Goal: Task Accomplishment & Management: Complete application form

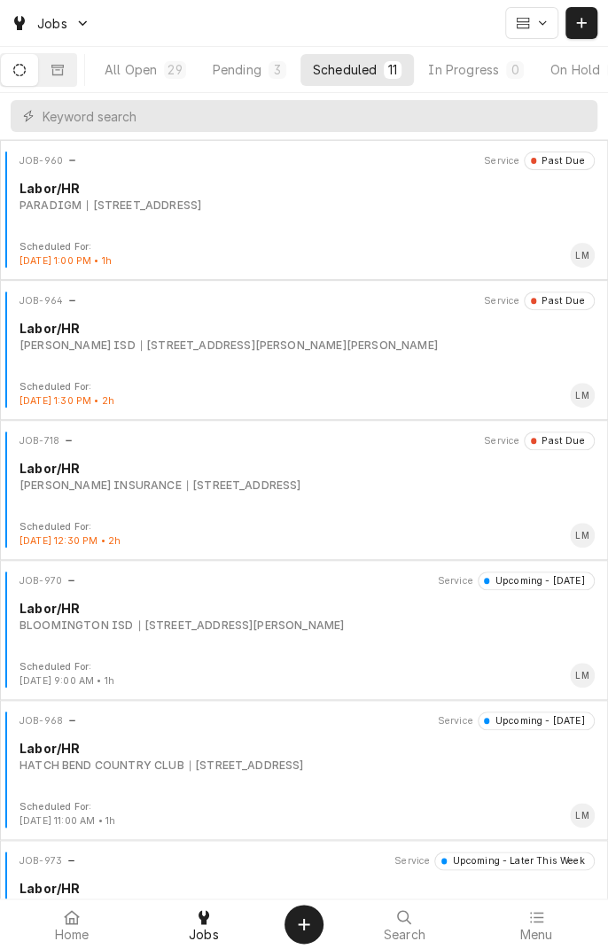
click at [72, 925] on div at bounding box center [71, 916] width 21 height 21
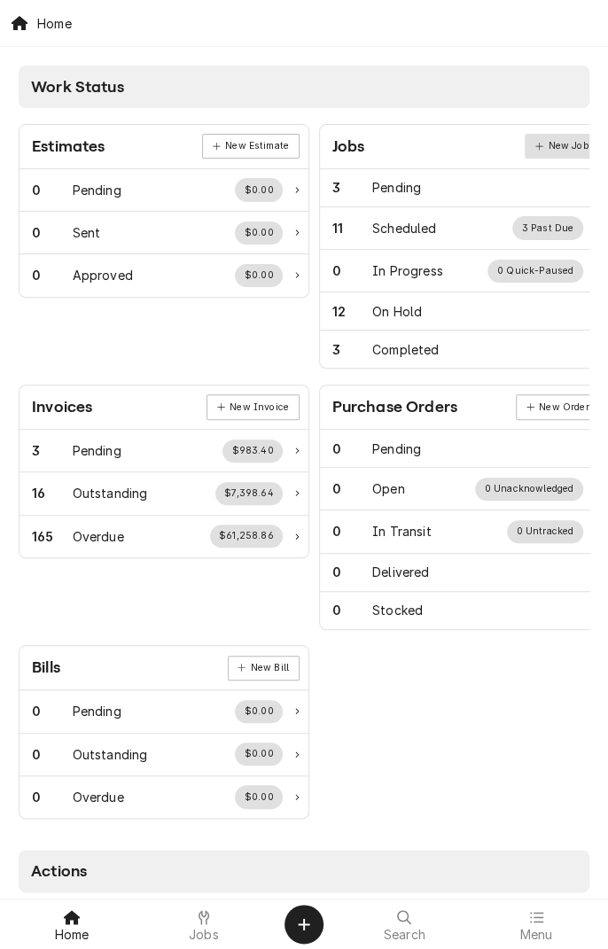
click at [555, 148] on link "New Job" at bounding box center [561, 146] width 74 height 25
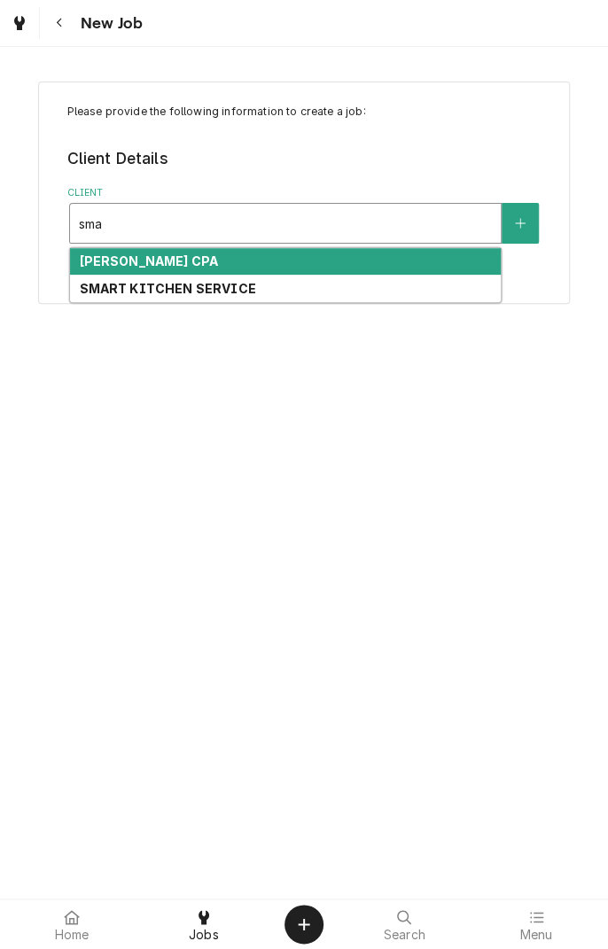
click at [234, 296] on div "SMART KITCHEN SERVICE" at bounding box center [285, 288] width 431 height 27
type input "sma"
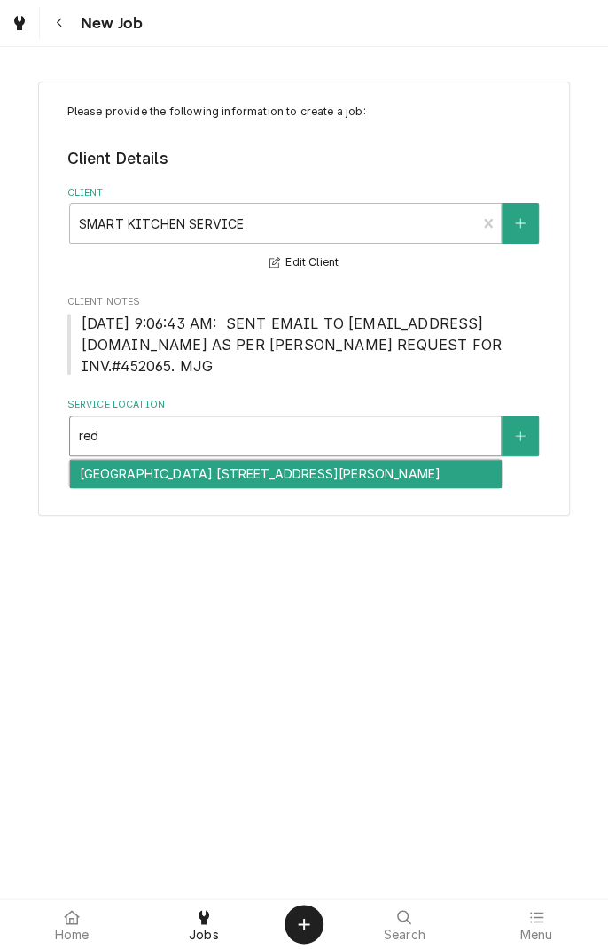
click at [314, 460] on div "[GEOGRAPHIC_DATA] [STREET_ADDRESS][PERSON_NAME]" at bounding box center [285, 473] width 431 height 27
type input "red"
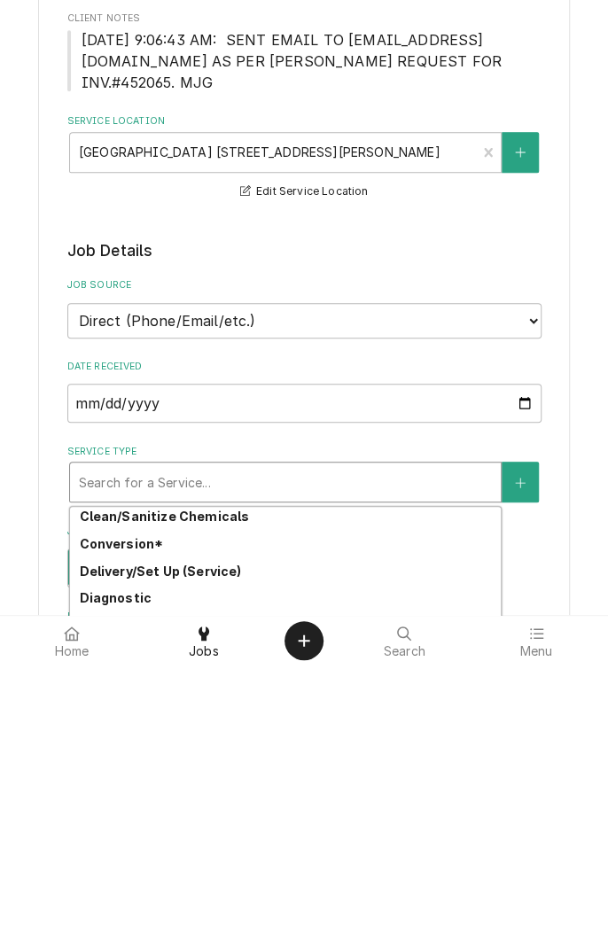
scroll to position [32, 0]
click at [167, 900] on strong "Diagnostic/repair" at bounding box center [137, 907] width 116 height 15
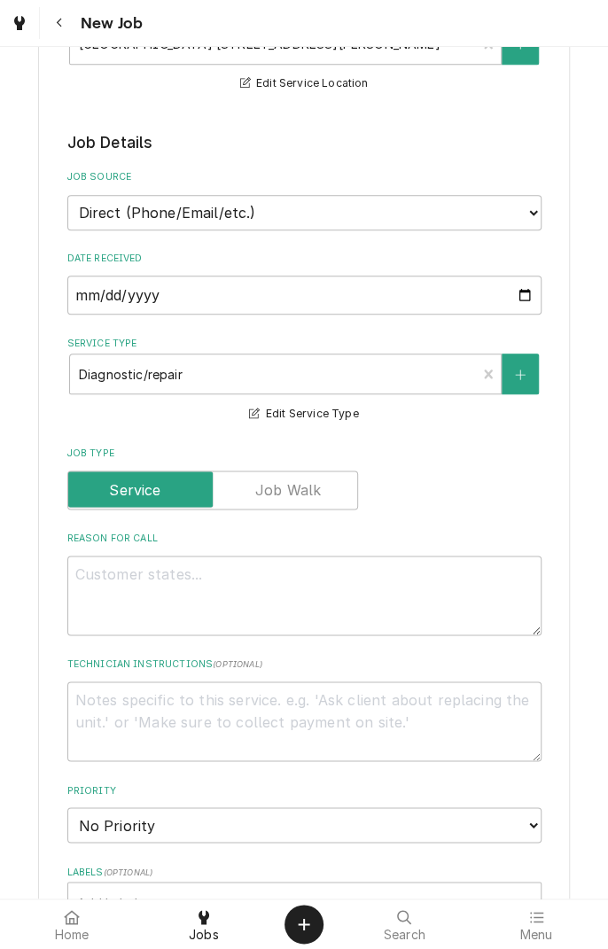
scroll to position [396, 0]
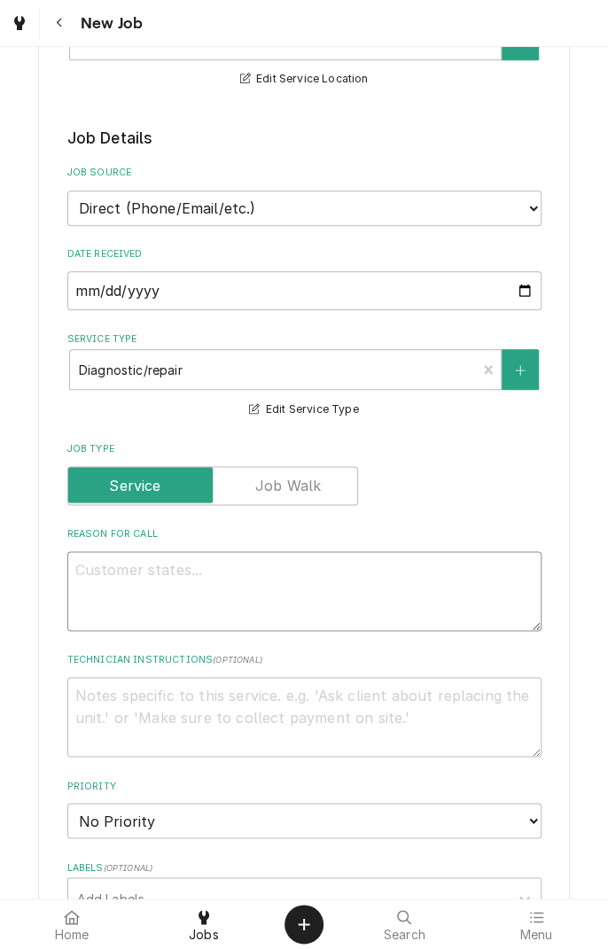
click at [258, 555] on textarea "Reason For Call" at bounding box center [304, 591] width 474 height 80
type textarea "x"
type textarea "A"
type textarea "x"
type textarea "At"
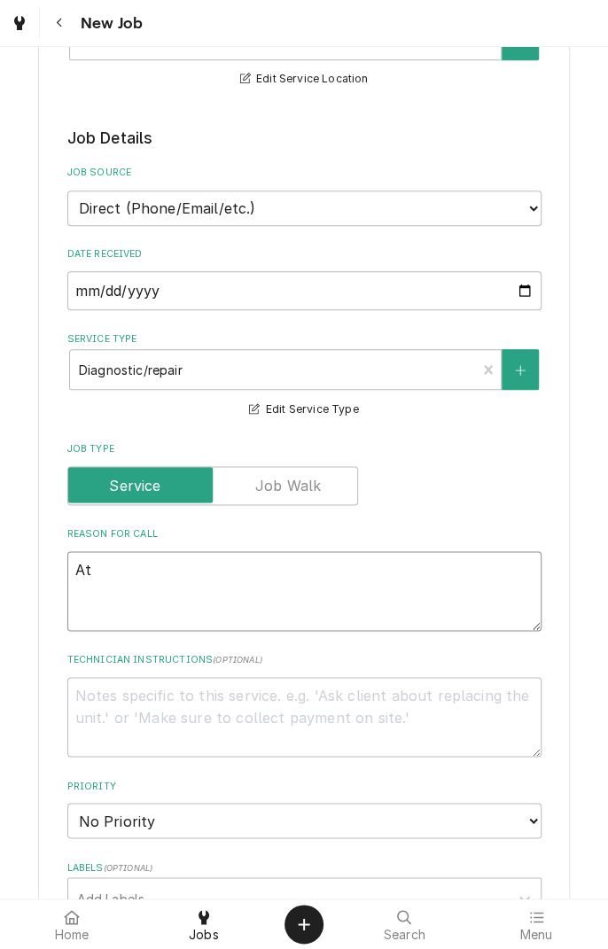
type textarea "x"
type textarea "Ato"
type textarea "x"
type textarea "Atos"
type textarea "x"
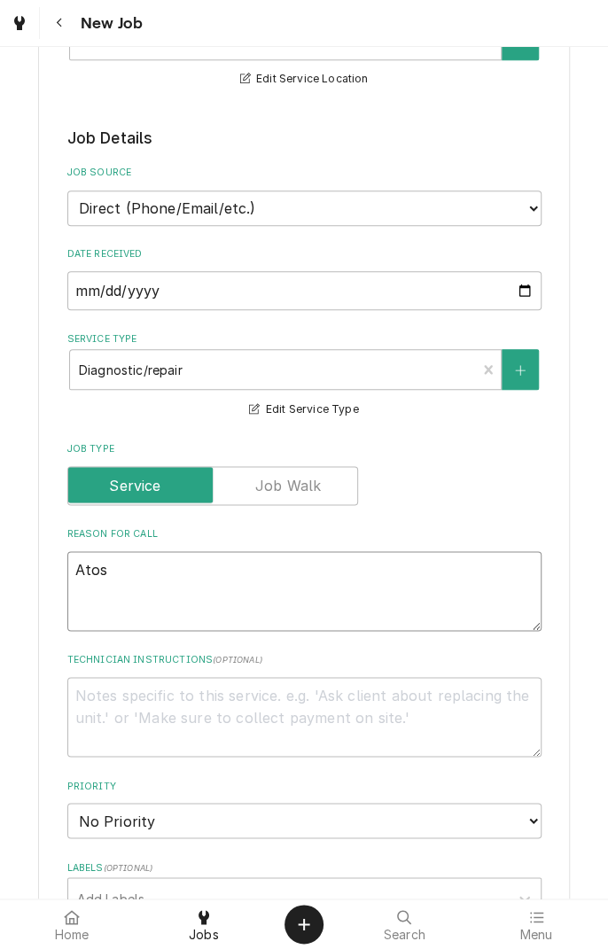
type textarea "Atosa"
type textarea "x"
type textarea "Atosa"
type textarea "x"
type textarea "Atosa i"
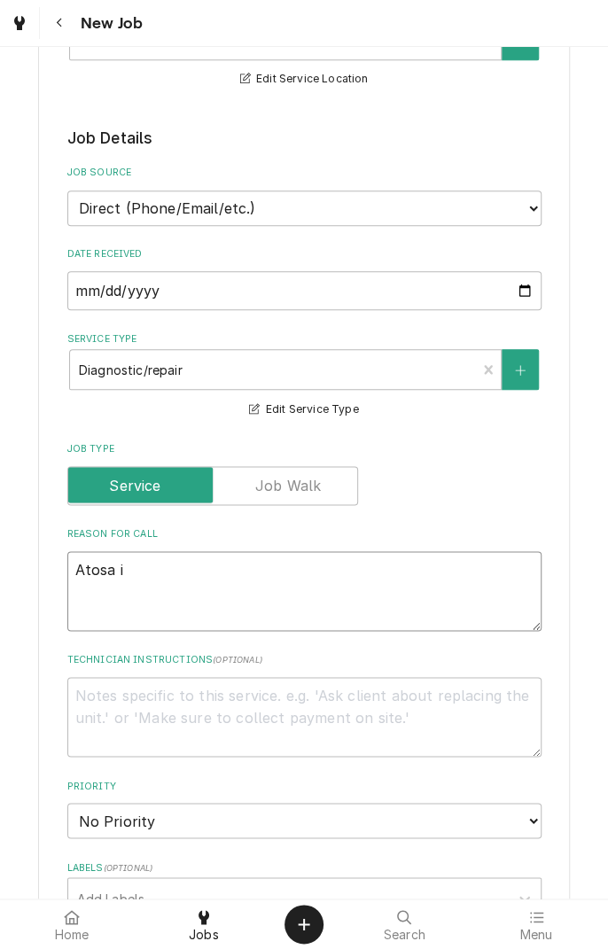
type textarea "x"
type textarea "Atosa ic"
type textarea "x"
type textarea "Atosa ice"
type textarea "x"
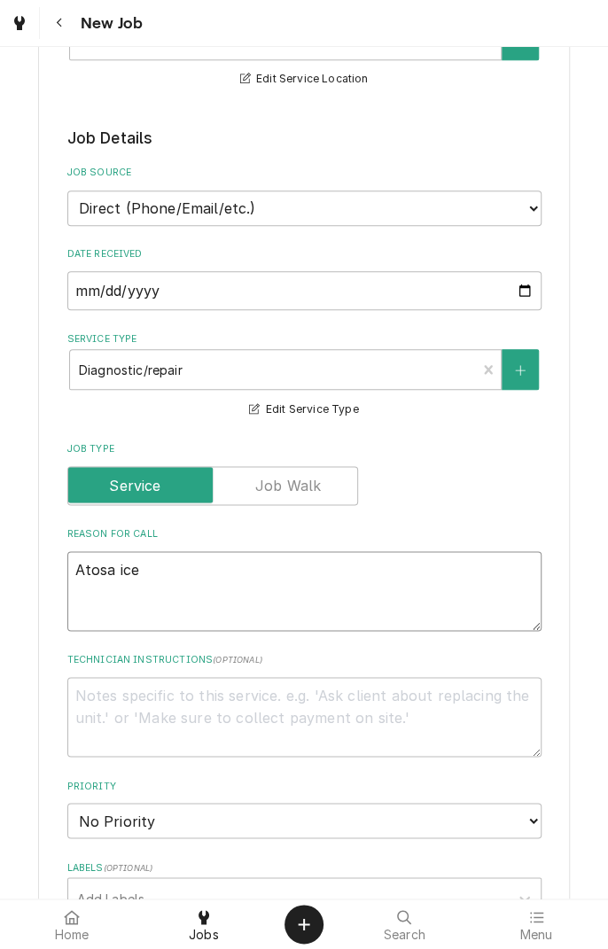
type textarea "Atosa ice"
type textarea "x"
type textarea "Atosa ice m"
type textarea "x"
type textarea "Atosa ice ma"
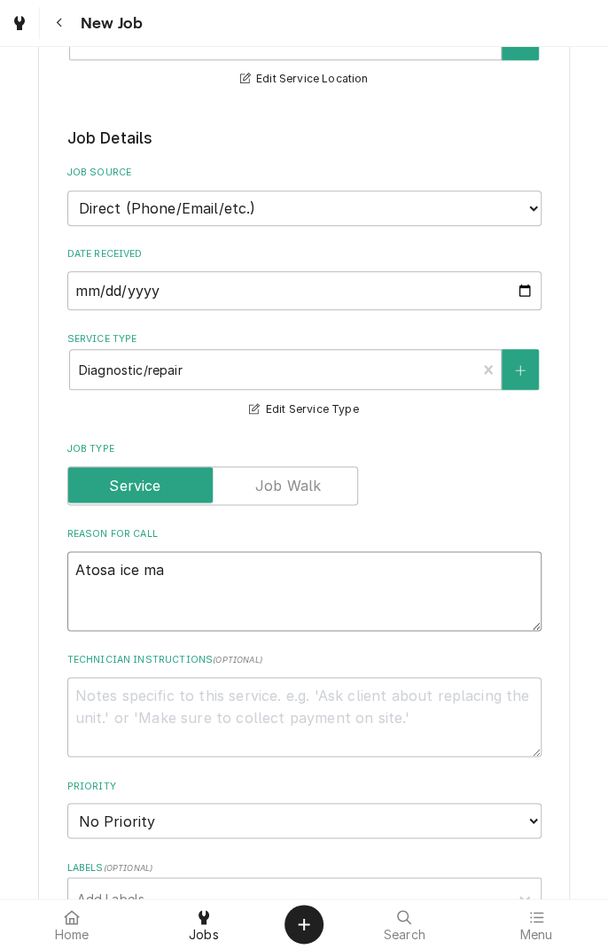
type textarea "x"
type textarea "Atosa ice mac"
type textarea "x"
type textarea "Atosa ice mach"
type textarea "x"
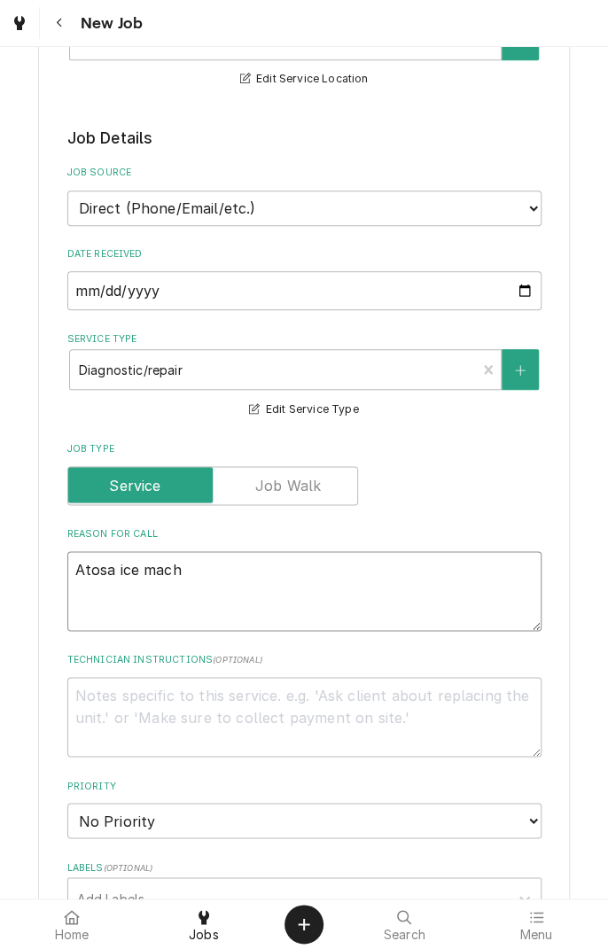
type textarea "Atosa ice machi"
type textarea "x"
type textarea "Atosa ice machin"
type textarea "x"
type textarea "Atosa ice machine"
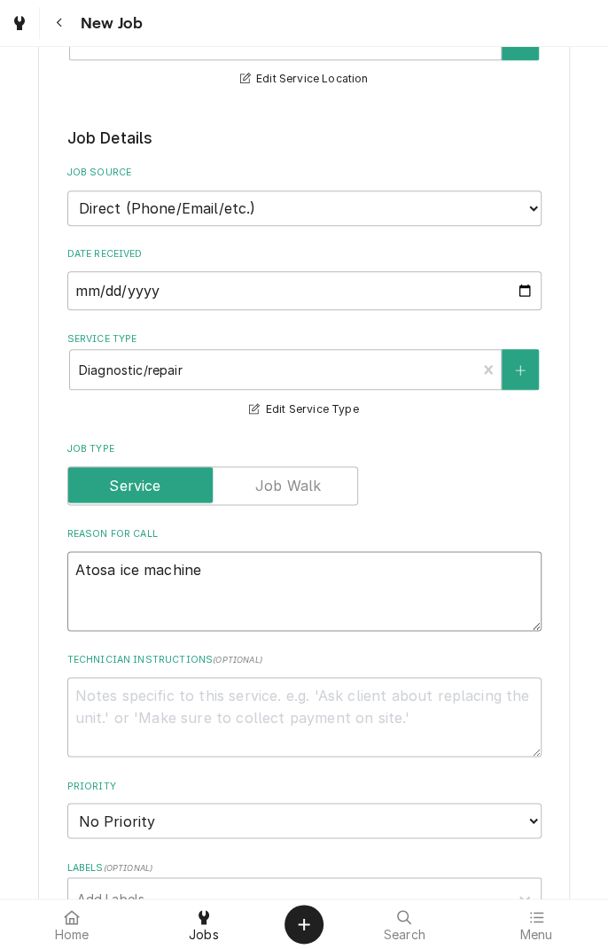
type textarea "x"
type textarea "Atosa ice machine"
type textarea "x"
type textarea "Atosa ice machine w"
type textarea "x"
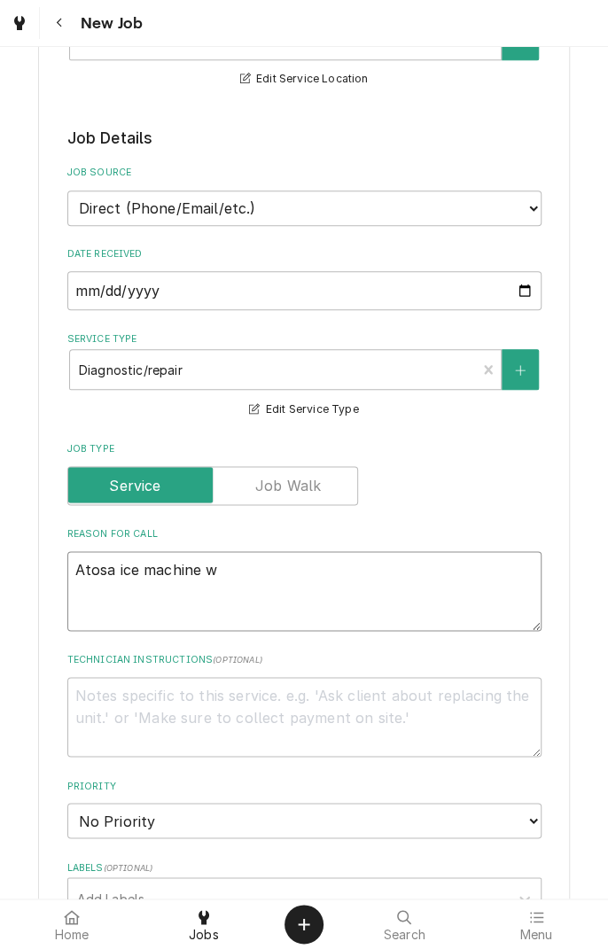
type textarea "Atosa ice machine wo"
type textarea "x"
type textarea "Atosa ice machine won"
type textarea "x"
type textarea "Atosa ice machine wont"
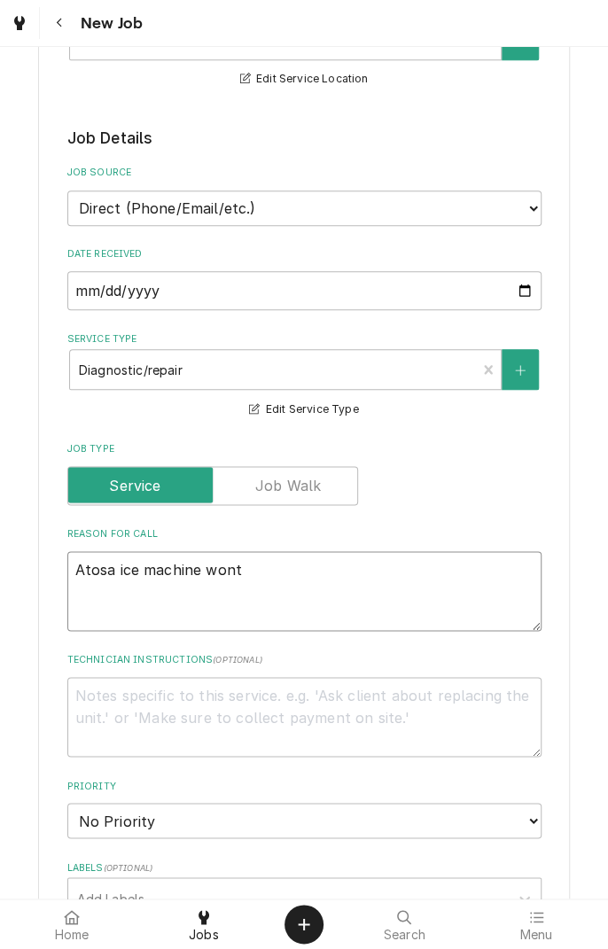
type textarea "x"
type textarea "Atosa ice machine won't"
type textarea "x"
type textarea "Atosa ice machine won't m"
type textarea "x"
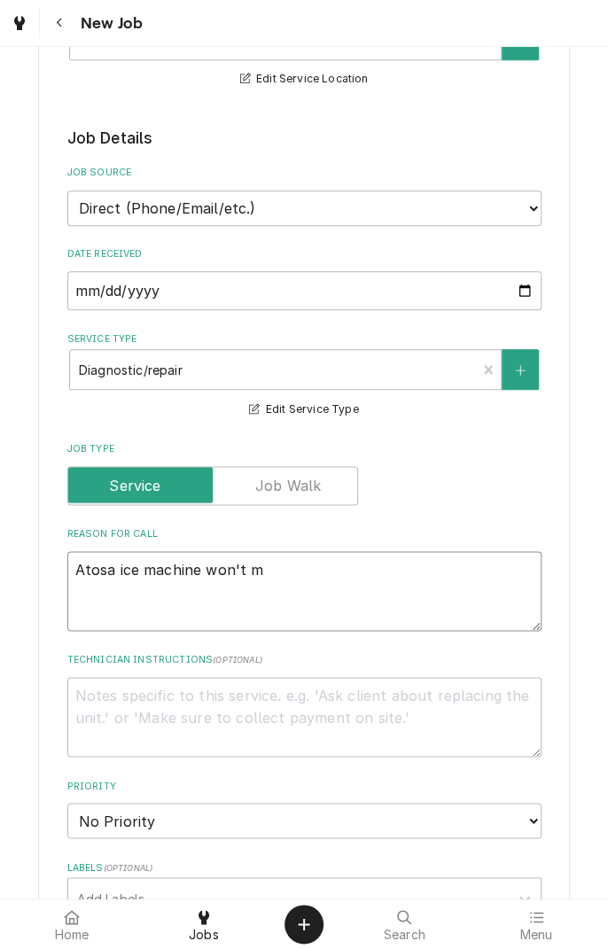
type textarea "Atosa ice machine won't ma"
type textarea "x"
type textarea "Atosa ice machine won't mak"
type textarea "x"
type textarea "Atosa ice machine won't make"
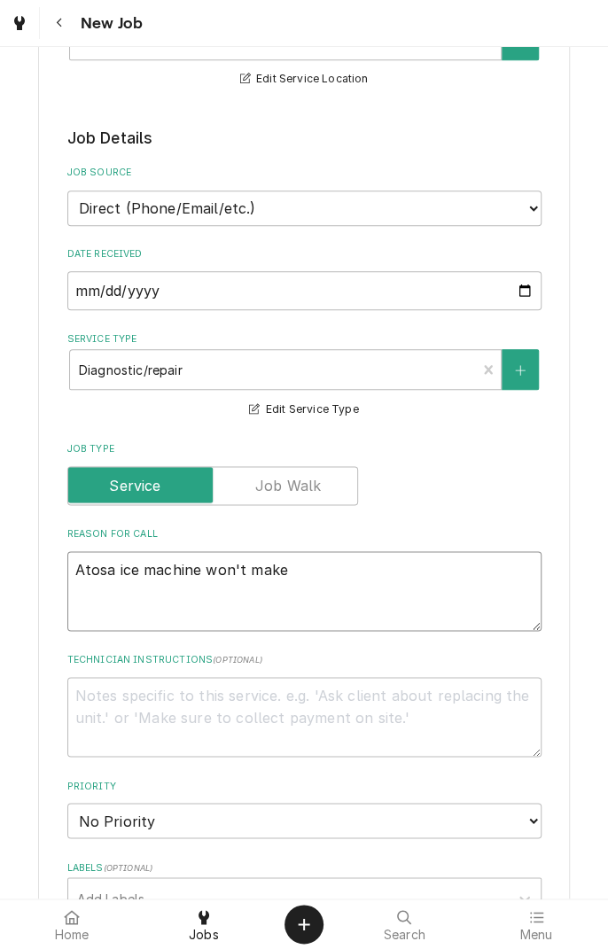
type textarea "x"
type textarea "Atosa ice machine won't make"
type textarea "x"
type textarea "Atosa ice machine won't make i"
type textarea "x"
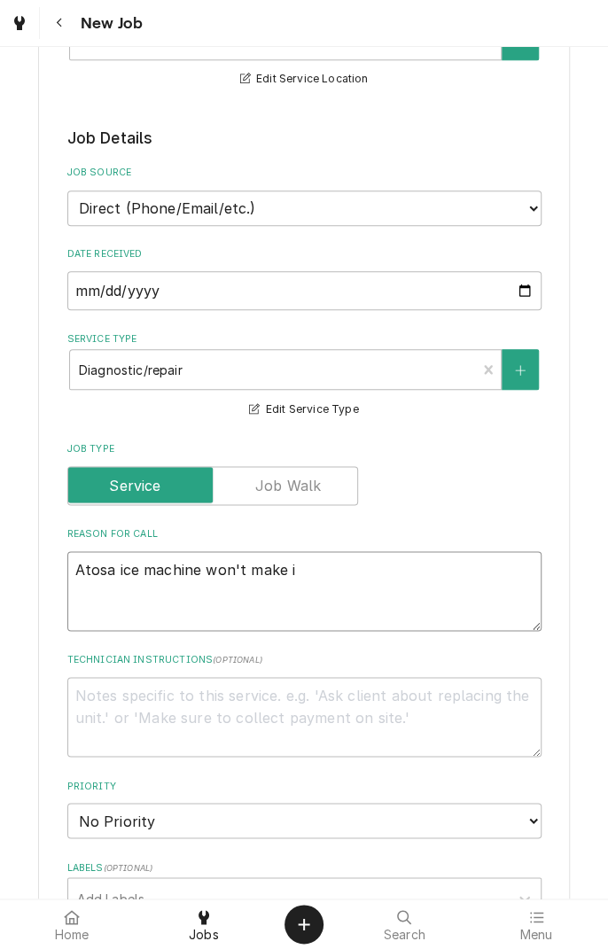
type textarea "Atosa ice machine won't make ic"
type textarea "x"
type textarea "Atosa ice machine won't make ice"
type textarea "x"
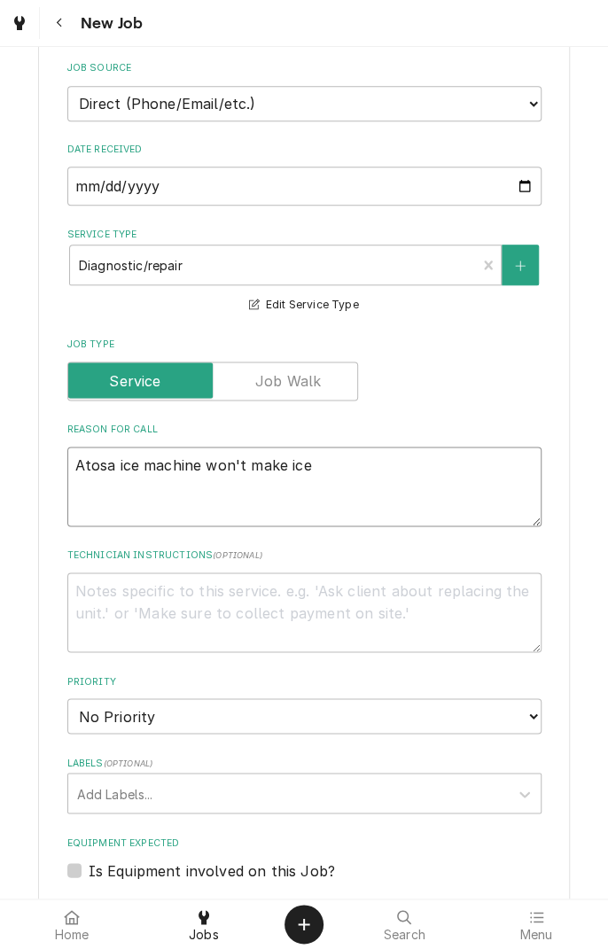
scroll to position [510, 0]
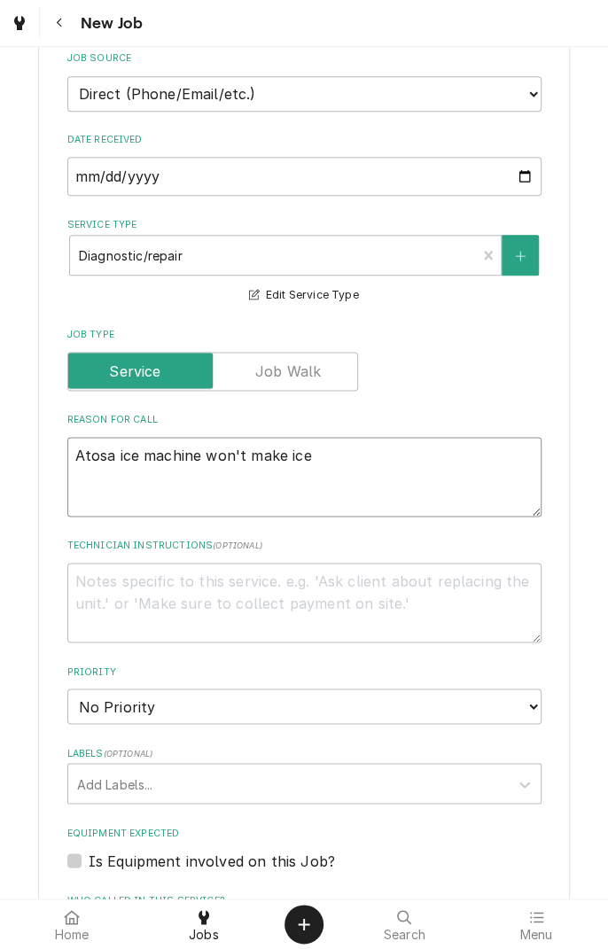
type textarea "Atosa ice machine won't make ice"
click at [462, 569] on textarea "Technician Instructions ( optional )" at bounding box center [304, 603] width 474 height 80
type textarea "D"
type textarea "x"
type textarea "Du"
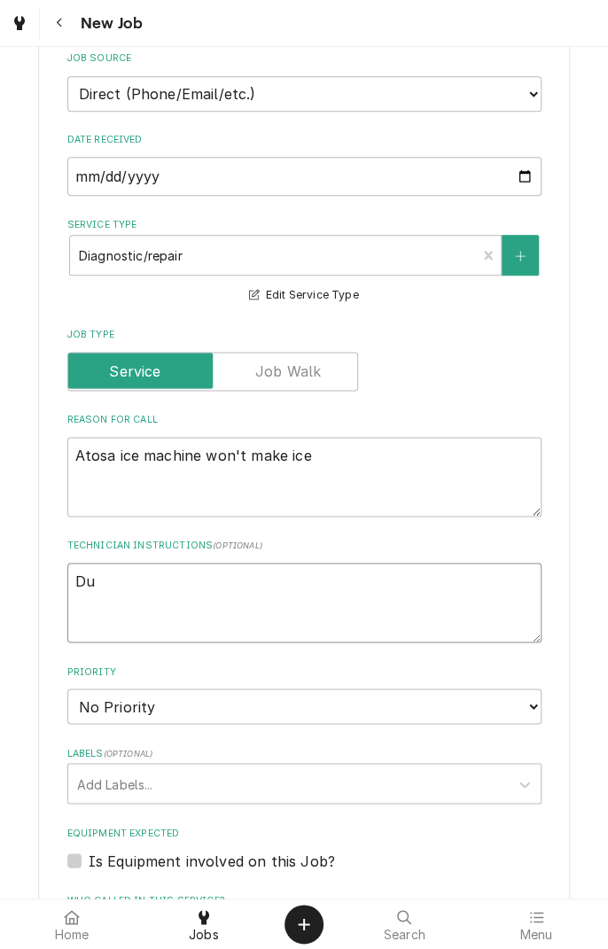
type textarea "x"
type textarea "Dua"
type textarea "x"
type textarea "Du"
type textarea "x"
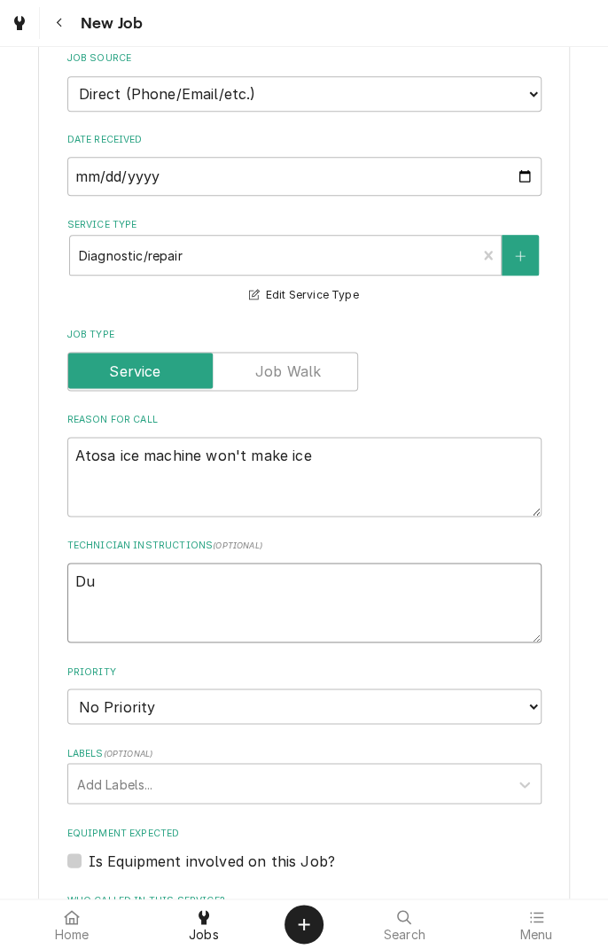
type textarea "D"
type textarea "x"
type textarea "Di"
type textarea "x"
type textarea "Dia"
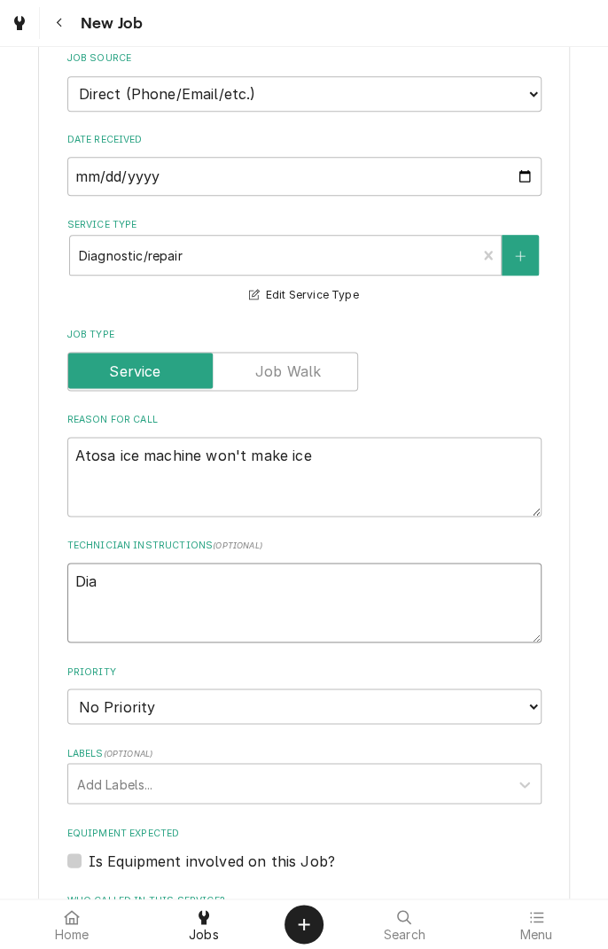
type textarea "x"
type textarea "Diag"
type textarea "x"
type textarea "Diagnostic"
type textarea "x"
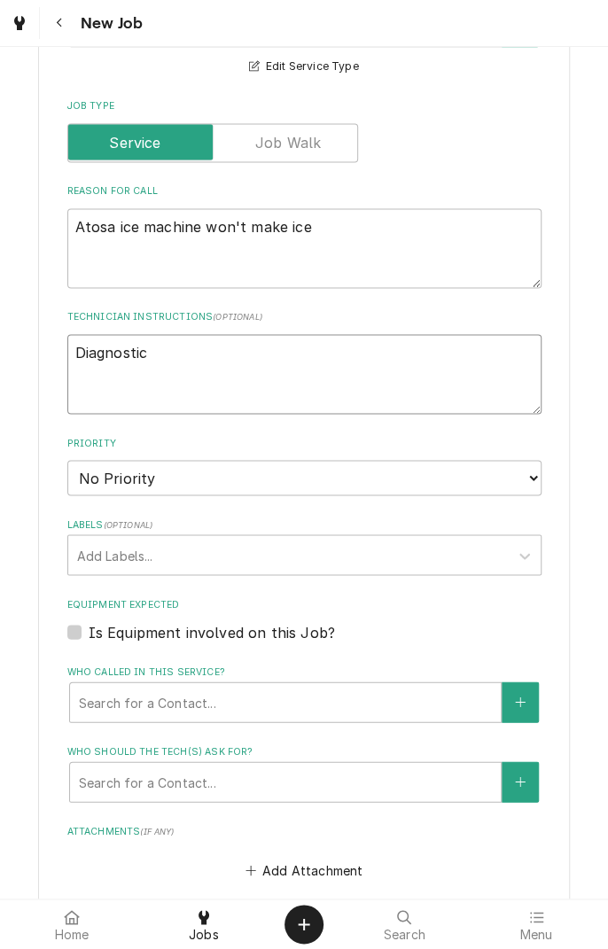
scroll to position [740, 0]
type textarea "Diagnostic"
click at [346, 460] on select "No Priority Urgent High Medium Low" at bounding box center [304, 476] width 474 height 35
type textarea "x"
select select "1"
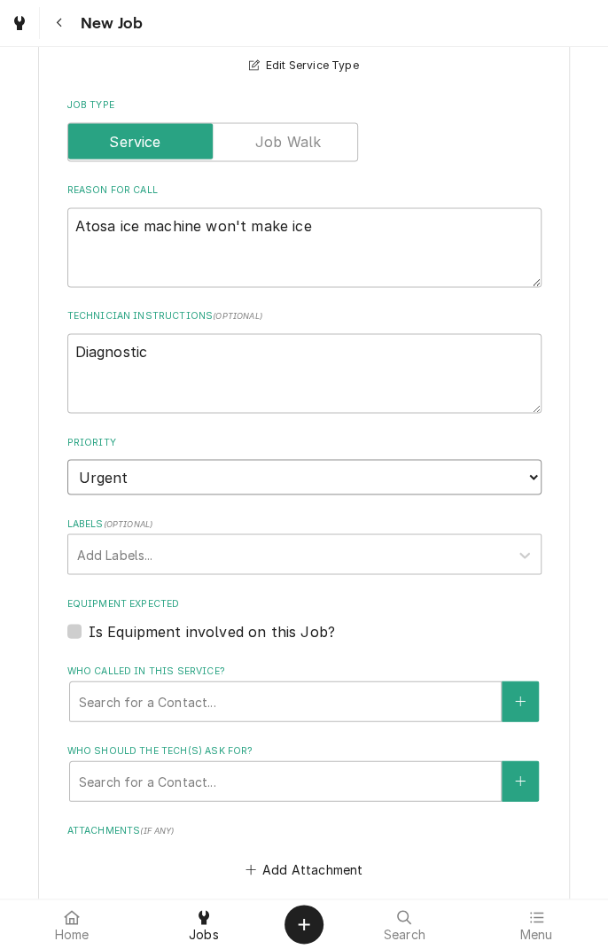
click at [67, 459] on select "No Priority Urgent High Medium Low" at bounding box center [304, 476] width 474 height 35
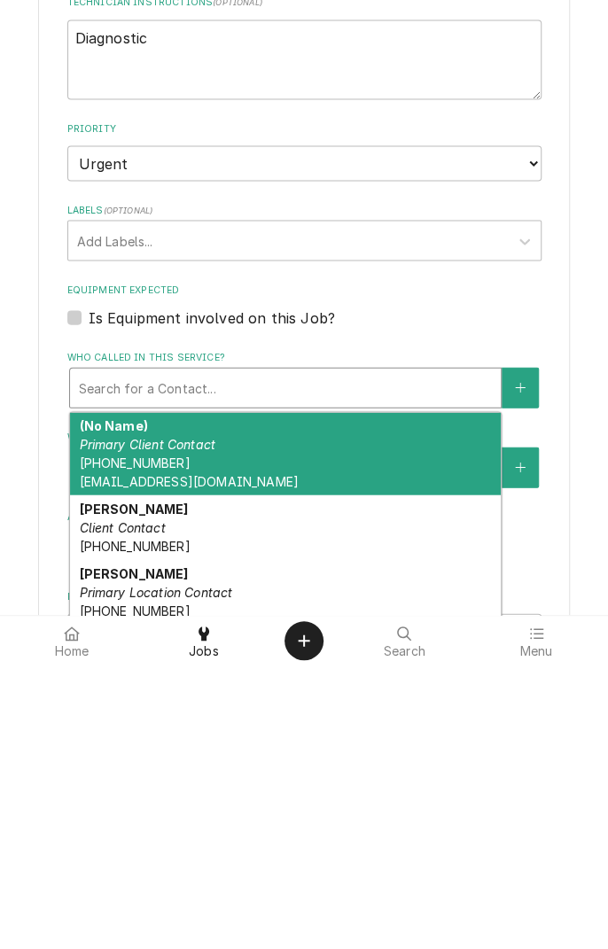
scroll to position [802, 0]
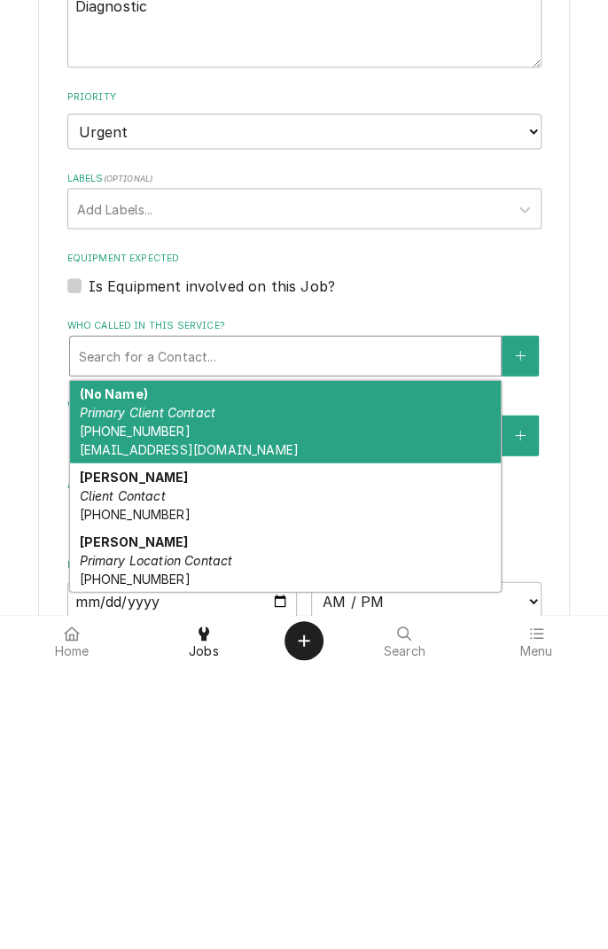
click at [131, 835] on em "Primary Location Contact" at bounding box center [155, 842] width 153 height 15
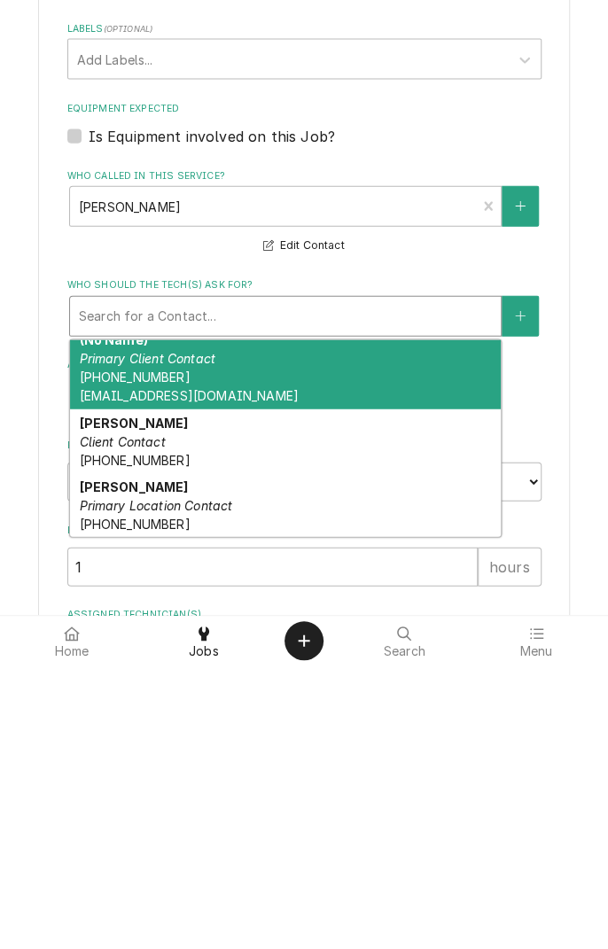
scroll to position [966, 0]
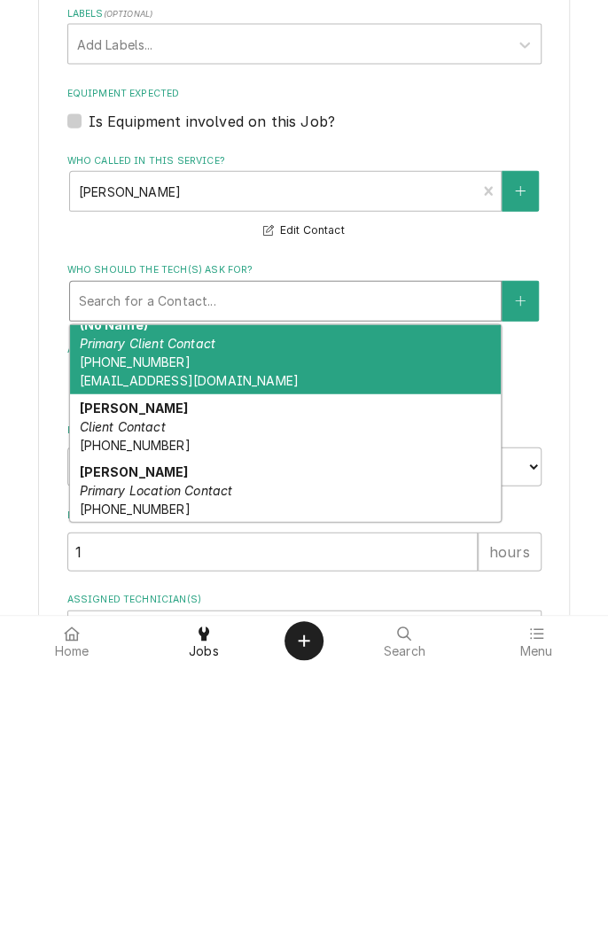
click at [146, 766] on em "Primary Location Contact" at bounding box center [155, 773] width 153 height 15
type textarea "x"
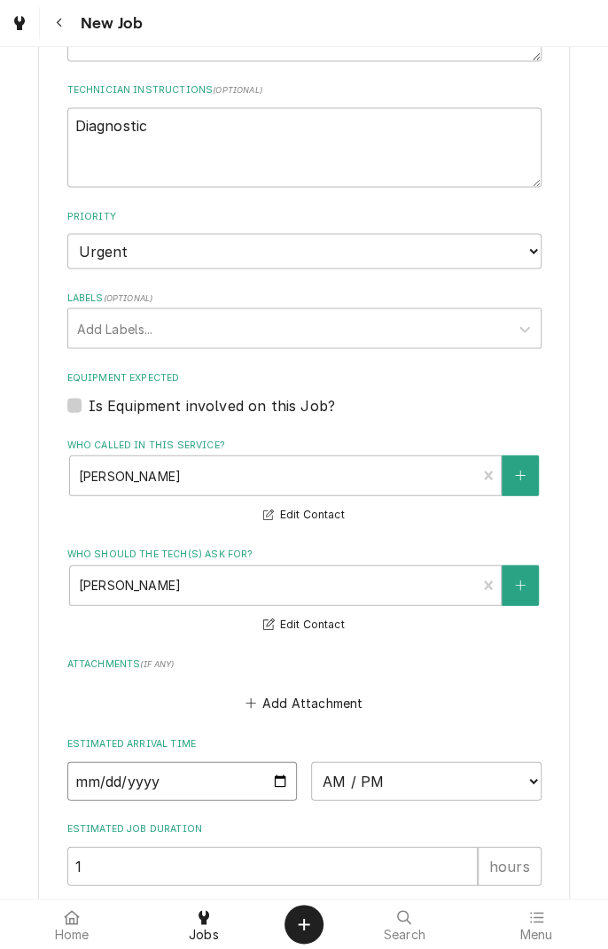
click at [284, 762] on input "Date" at bounding box center [182, 780] width 230 height 39
type input "2025-10-13"
type textarea "x"
click at [524, 764] on select "AM / PM 6:00 AM 6:15 AM 6:30 AM 6:45 AM 7:00 AM 7:15 AM 7:30 AM 7:45 AM 8:00 AM…" at bounding box center [426, 780] width 230 height 39
select select "13:30:00"
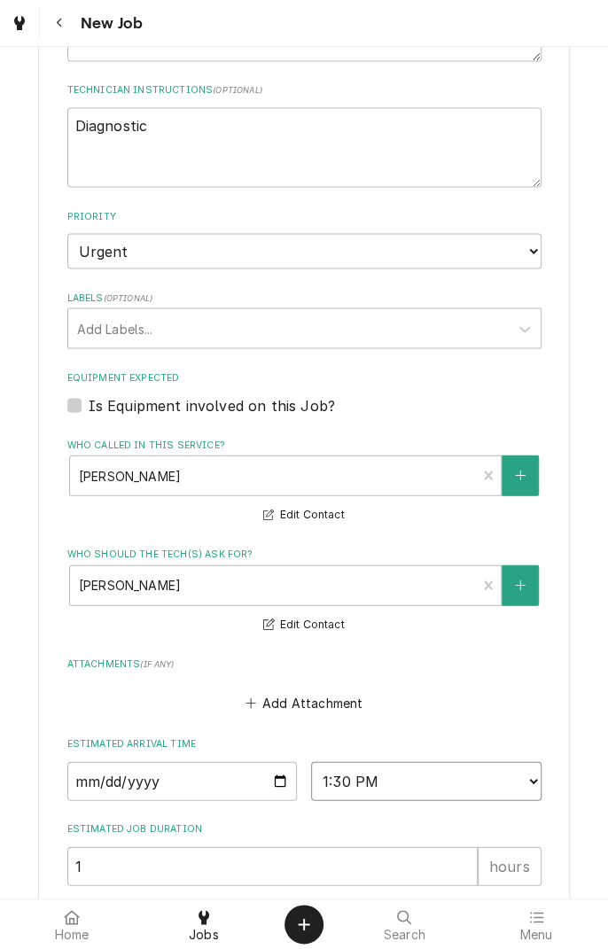
click at [311, 761] on select "AM / PM 6:00 AM 6:15 AM 6:30 AM 6:45 AM 7:00 AM 7:15 AM 7:30 AM 7:45 AM 8:00 AM…" at bounding box center [426, 780] width 230 height 39
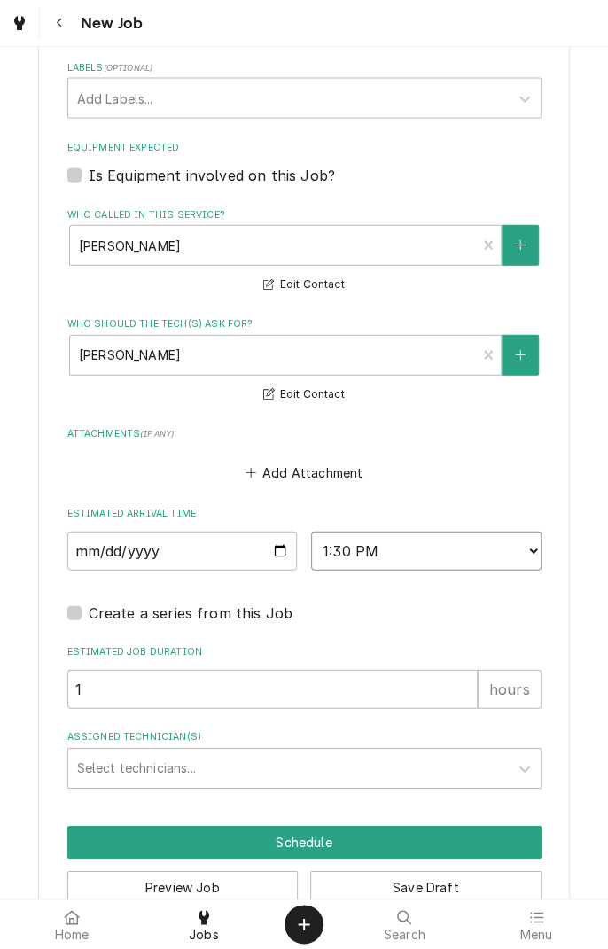
scroll to position [1199, 0]
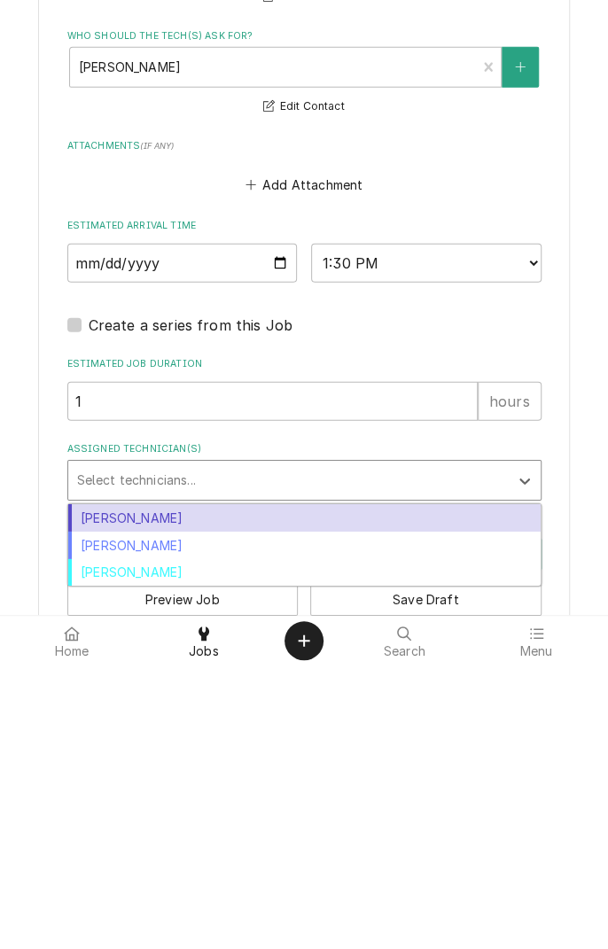
click at [182, 815] on div "[PERSON_NAME]" at bounding box center [304, 828] width 472 height 27
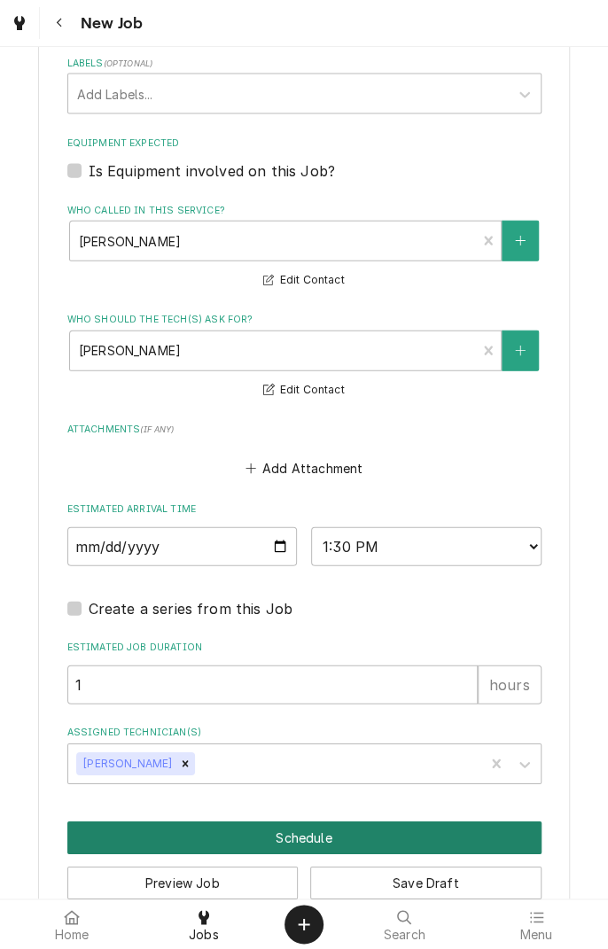
click at [322, 821] on button "Schedule" at bounding box center [304, 837] width 474 height 33
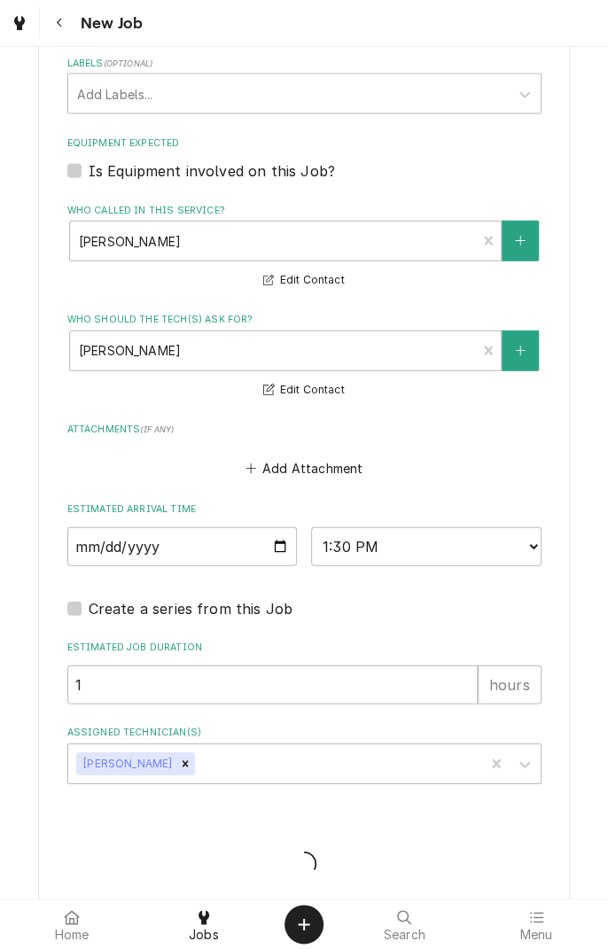
type textarea "x"
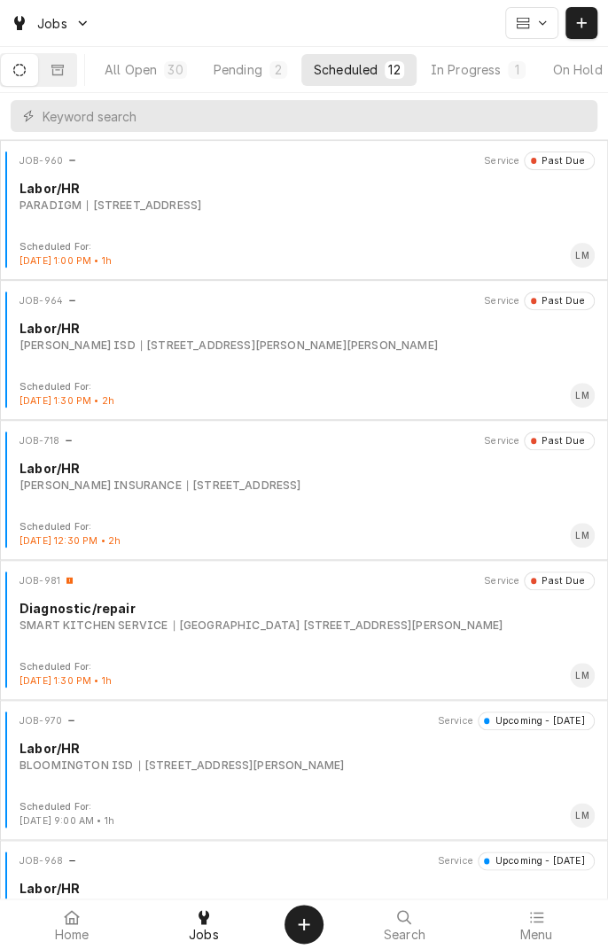
click at [274, 633] on div "JOB-981 Service Past Due Diagnostic/repair SMART KITCHEN SERVICE RedFish Lodge …" at bounding box center [304, 615] width 594 height 89
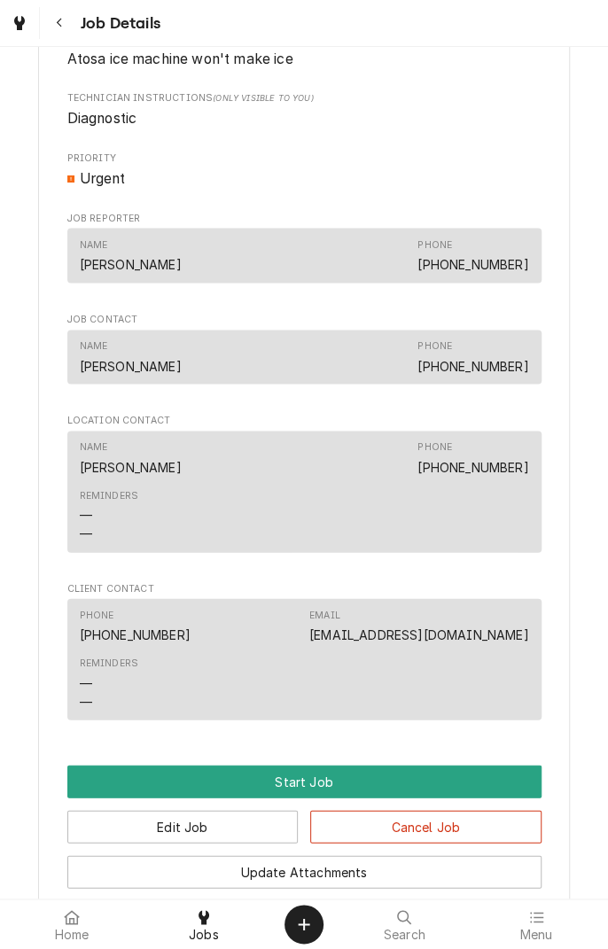
scroll to position [913, 0]
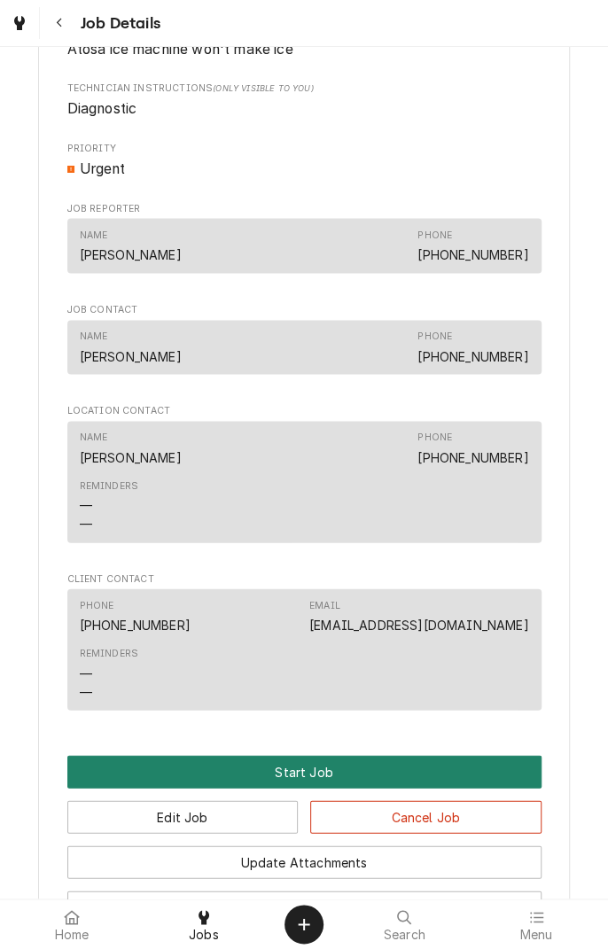
click at [323, 780] on button "Start Job" at bounding box center [304, 771] width 474 height 33
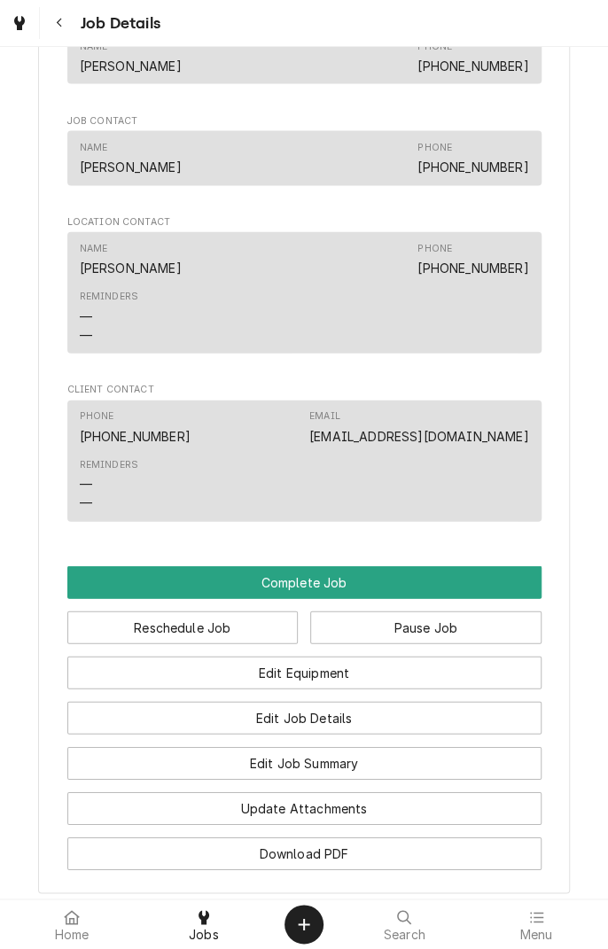
scroll to position [1182, 0]
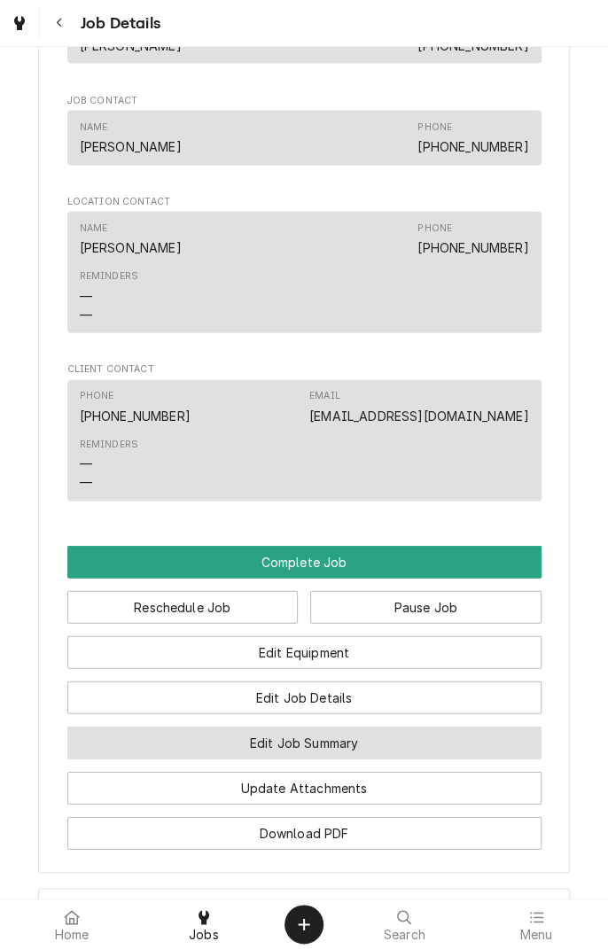
click at [379, 750] on button "Edit Job Summary" at bounding box center [304, 742] width 474 height 33
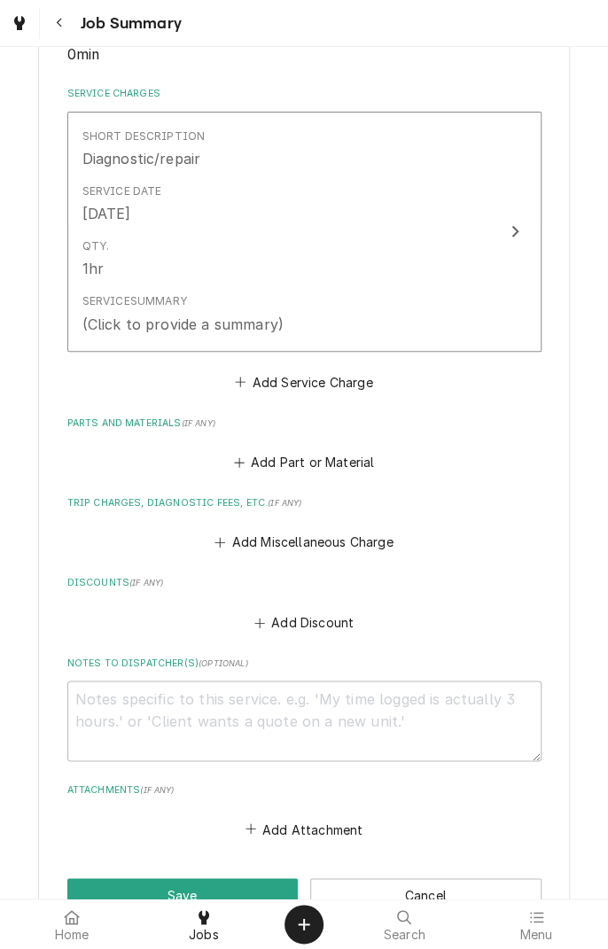
scroll to position [392, 0]
click at [384, 721] on textarea "Notes to Dispatcher(s) ( optional )" at bounding box center [304, 719] width 474 height 80
type textarea "x"
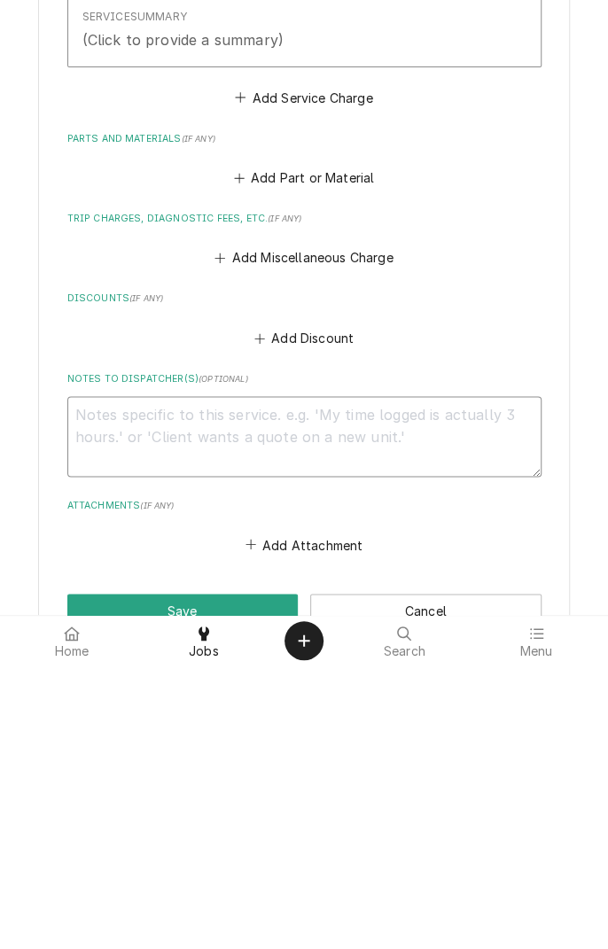
type textarea "W"
type textarea "x"
type textarea "WO"
type textarea "x"
type textarea "WO"
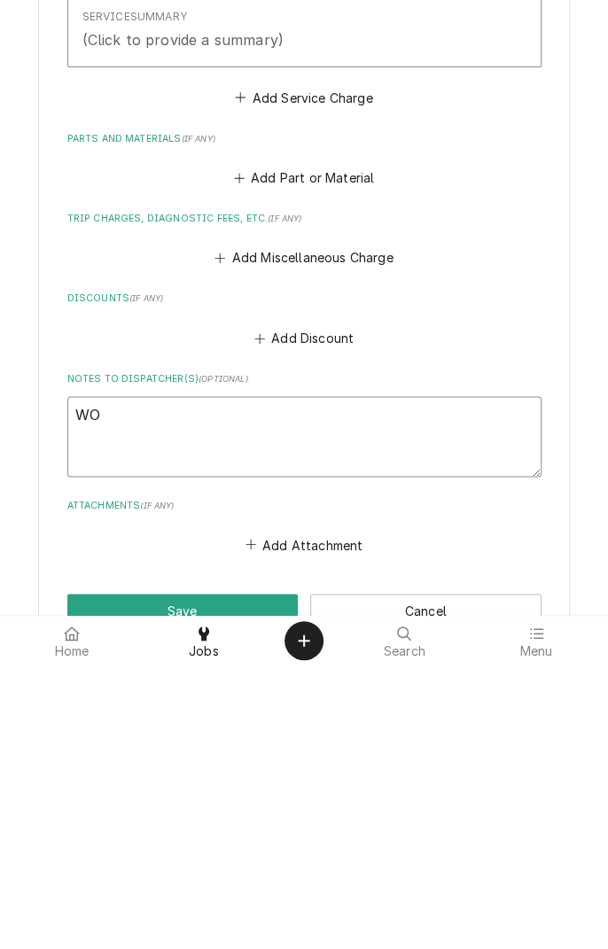
type textarea "x"
type textarea "WO"
type textarea "x"
type textarea "WO7"
type textarea "x"
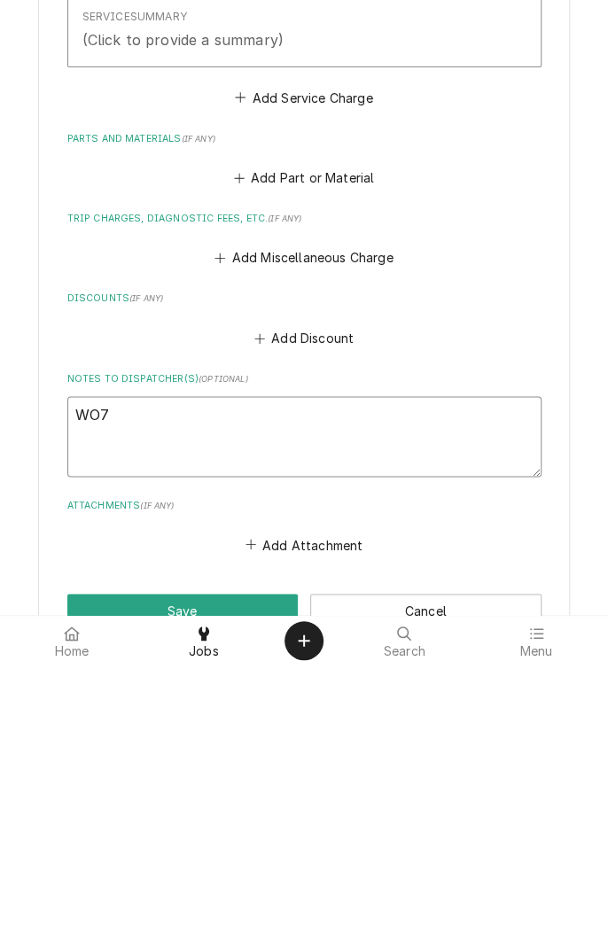
type textarea "WO72"
type textarea "x"
type textarea "WO720"
type textarea "x"
type textarea "WO7202"
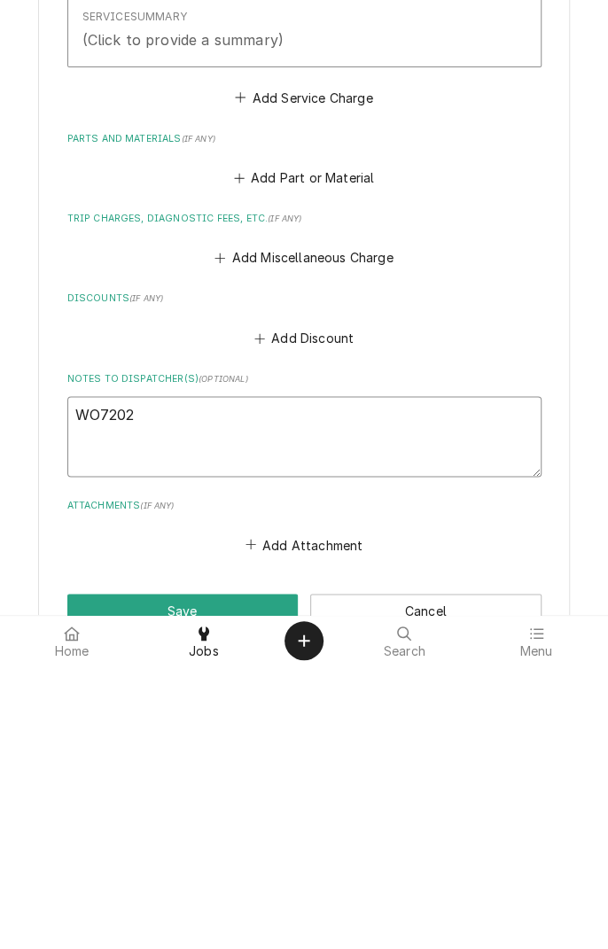
type textarea "x"
type textarea "WO72025"
type textarea "x"
type textarea "WO72025-"
type textarea "x"
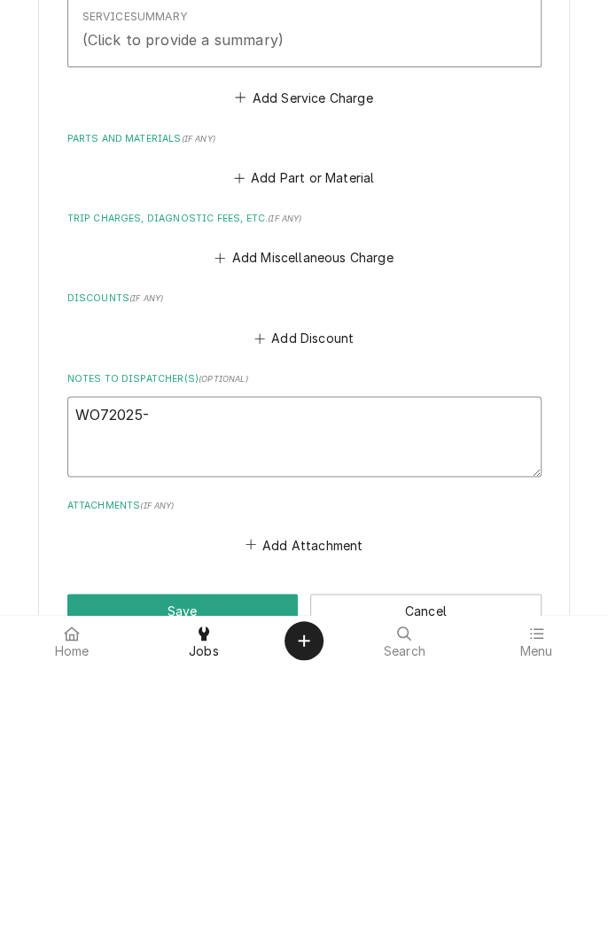
type textarea "WO72025-0"
type textarea "x"
type textarea "WO72025-01"
type textarea "x"
type textarea "WO72025-014"
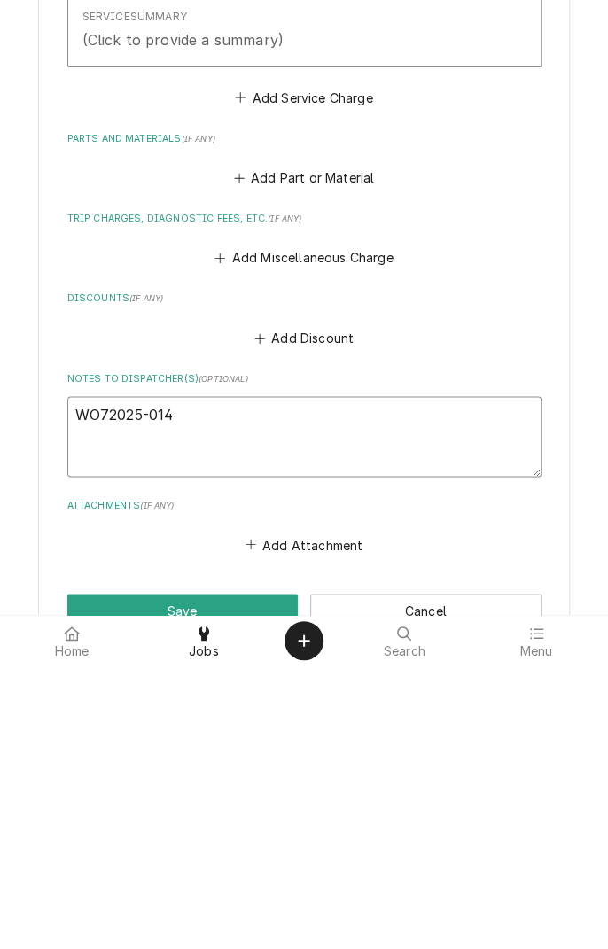
type textarea "x"
type textarea "WO72025-0147"
type textarea "x"
type textarea "WO72025-01472"
type textarea "x"
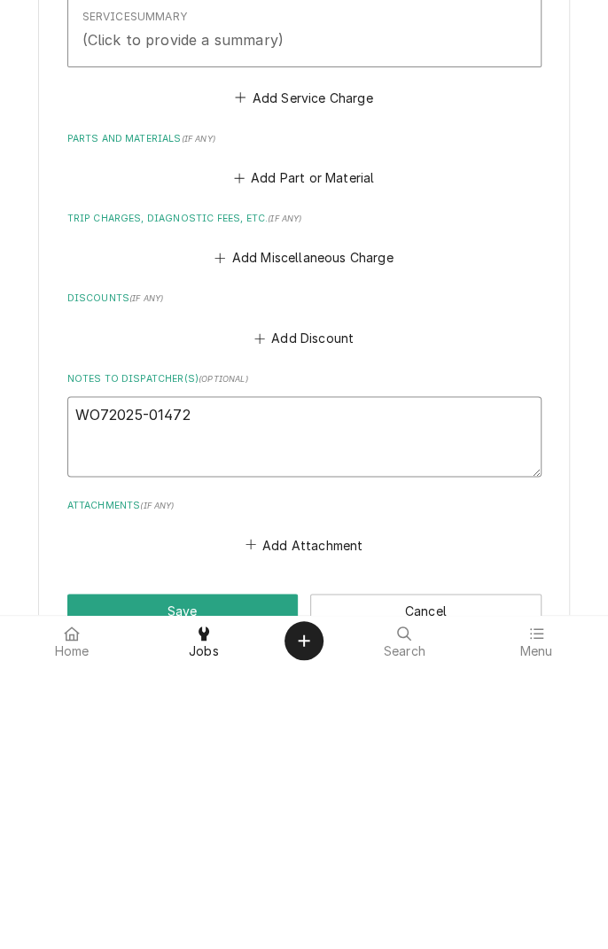
type textarea "WO72025-01472-"
type textarea "x"
type textarea "WO72025-01472-1"
type textarea "x"
type textarea "WO72025-01472-1"
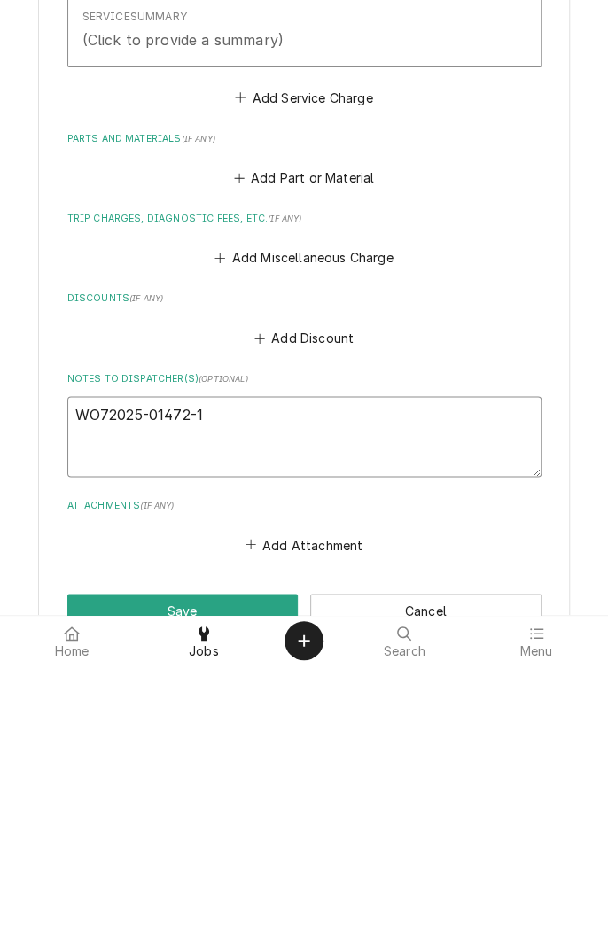
type textarea "x"
type textarea "WO72025-01472-1 w"
type textarea "x"
type textarea "WO72025-01472-1 wa"
type textarea "x"
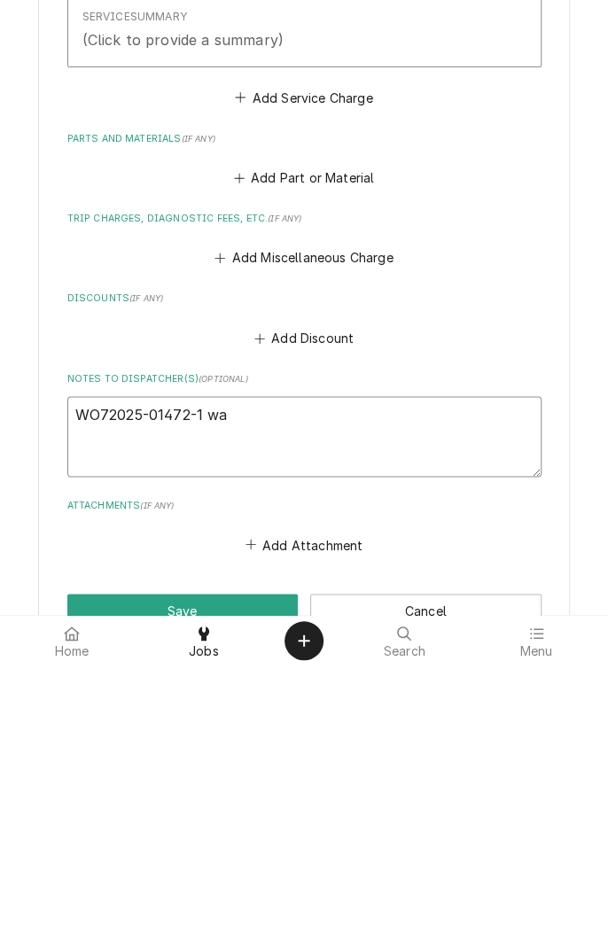
type textarea "WO72025-01472-1 war"
type textarea "x"
type textarea "WO72025-01472-1 warr"
type textarea "x"
type textarea "WO72025-01472-1 warranty"
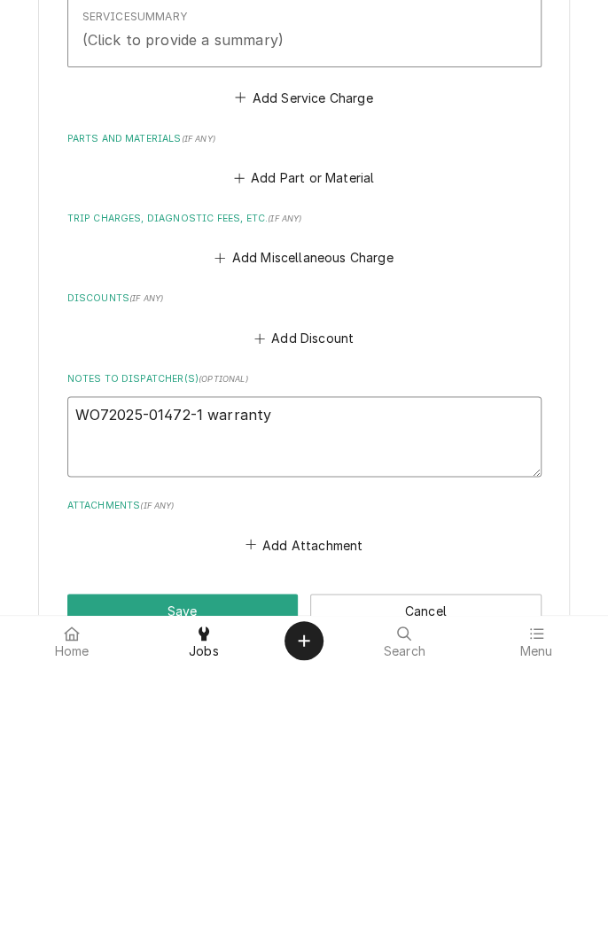
type textarea "x"
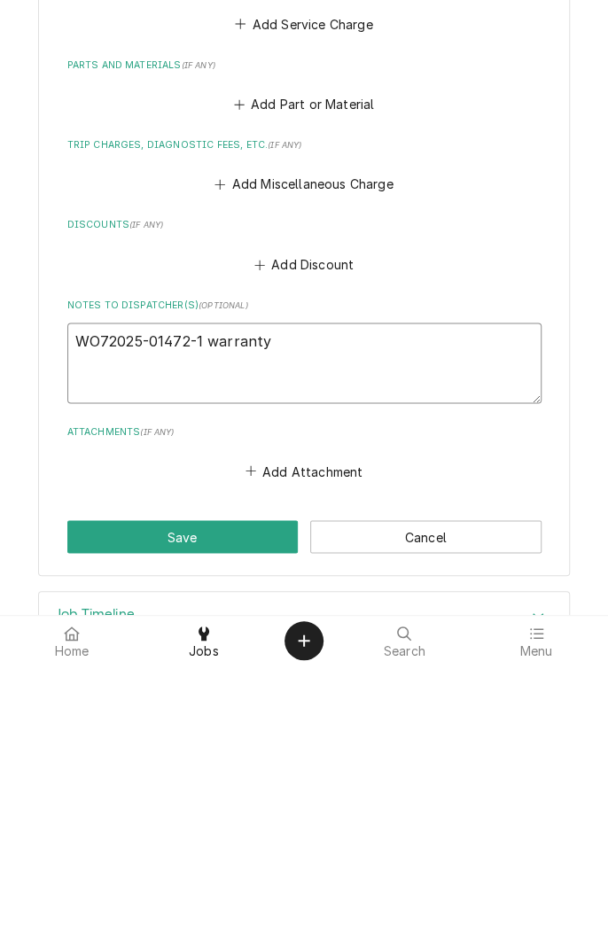
scroll to position [524, 0]
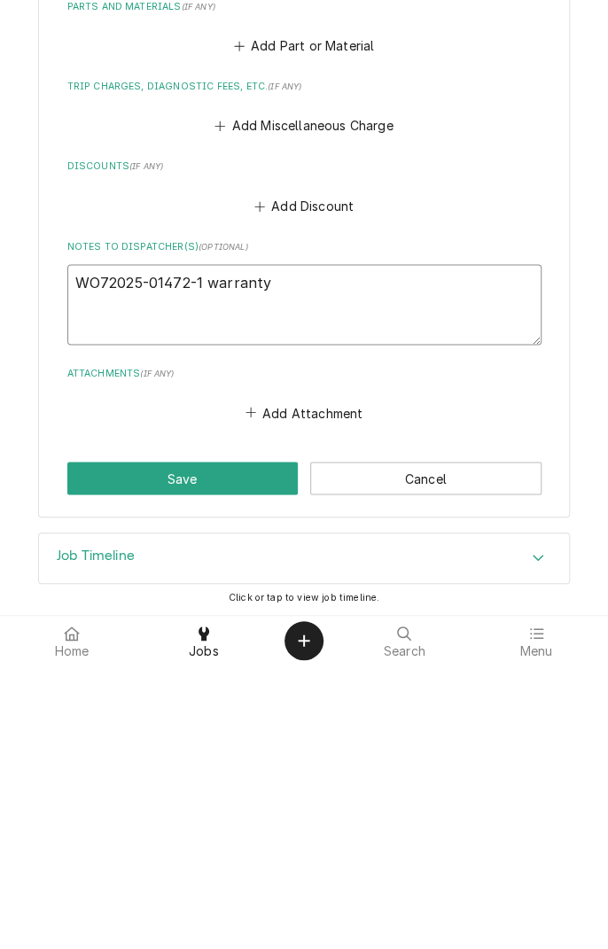
type textarea "WO72025-01472-1 warranty"
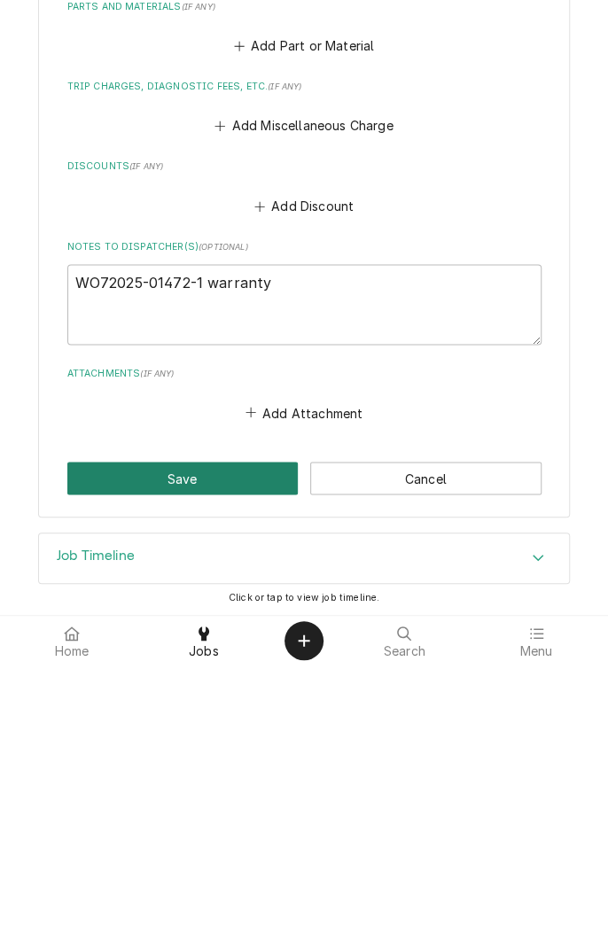
click at [206, 764] on button "Save" at bounding box center [182, 761] width 231 height 33
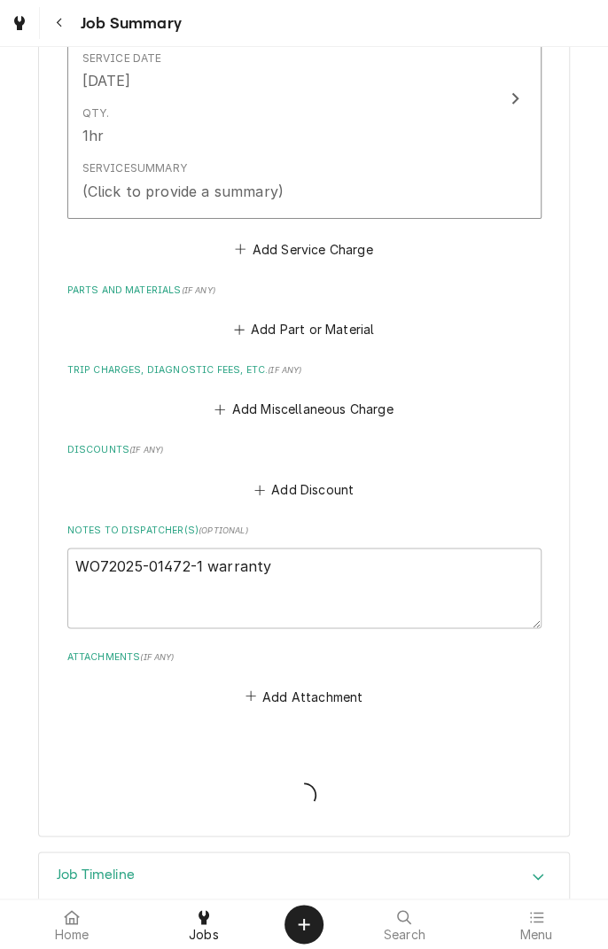
type textarea "x"
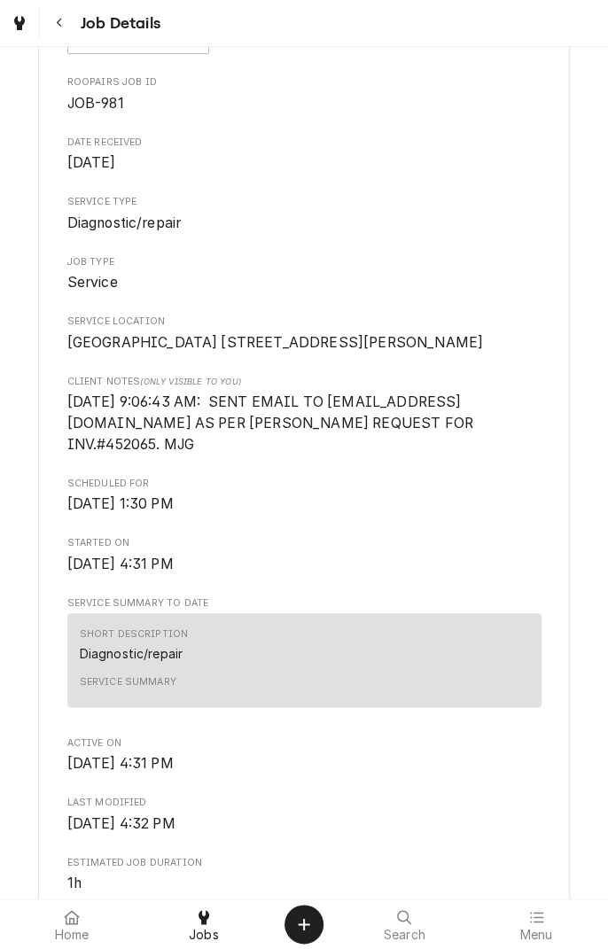
scroll to position [158, 0]
click at [489, 696] on div "Service Summary" at bounding box center [304, 685] width 449 height 29
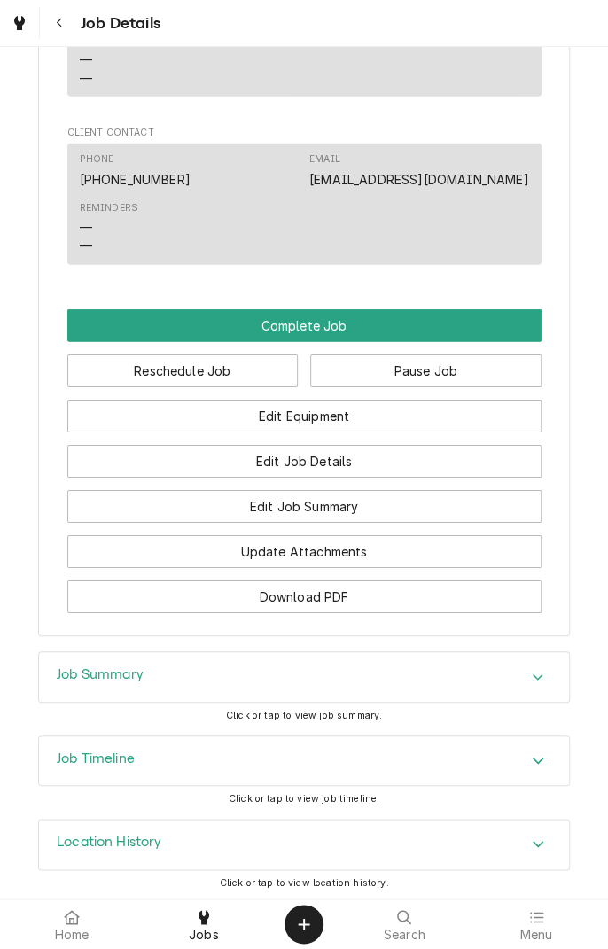
scroll to position [1559, 0]
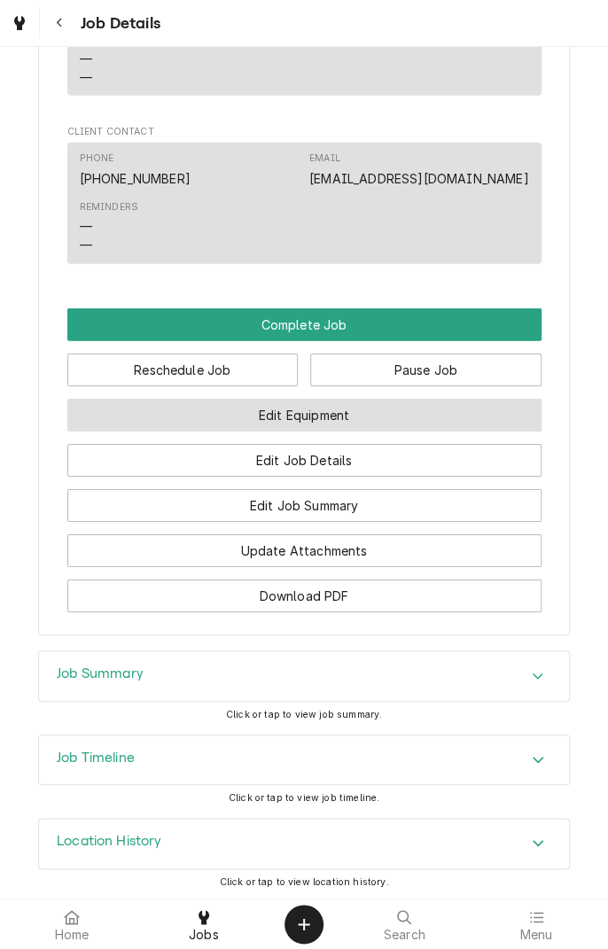
click at [388, 420] on button "Edit Equipment" at bounding box center [304, 415] width 474 height 33
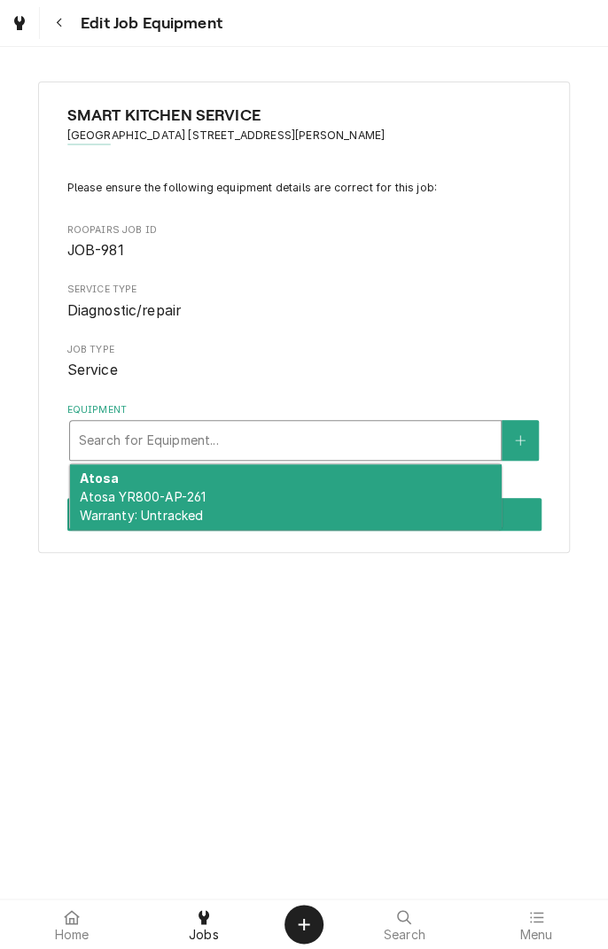
click at [144, 497] on span "Atosa YR800-AP-261 Warranty: Untracked" at bounding box center [142, 506] width 127 height 34
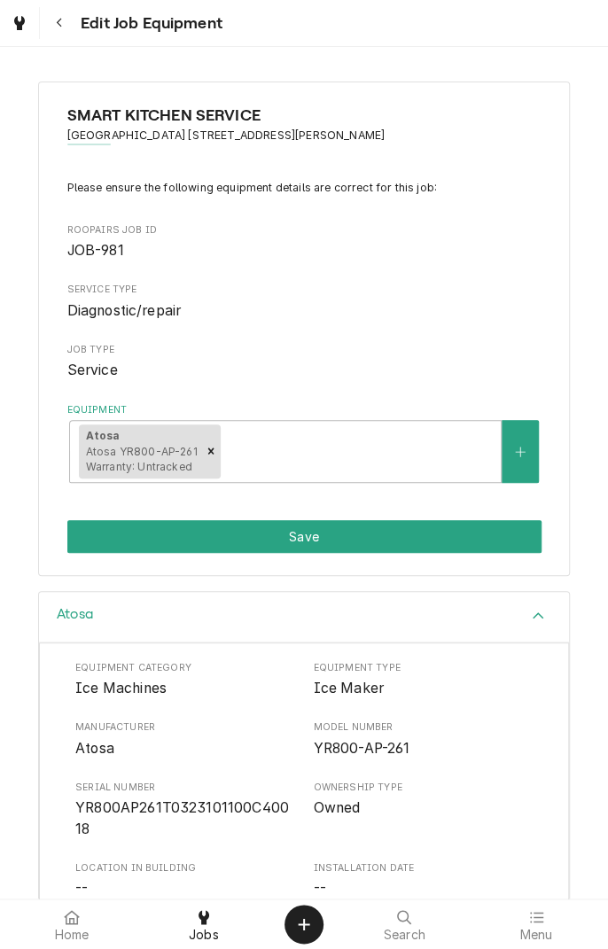
click at [423, 544] on button "Save" at bounding box center [304, 536] width 474 height 33
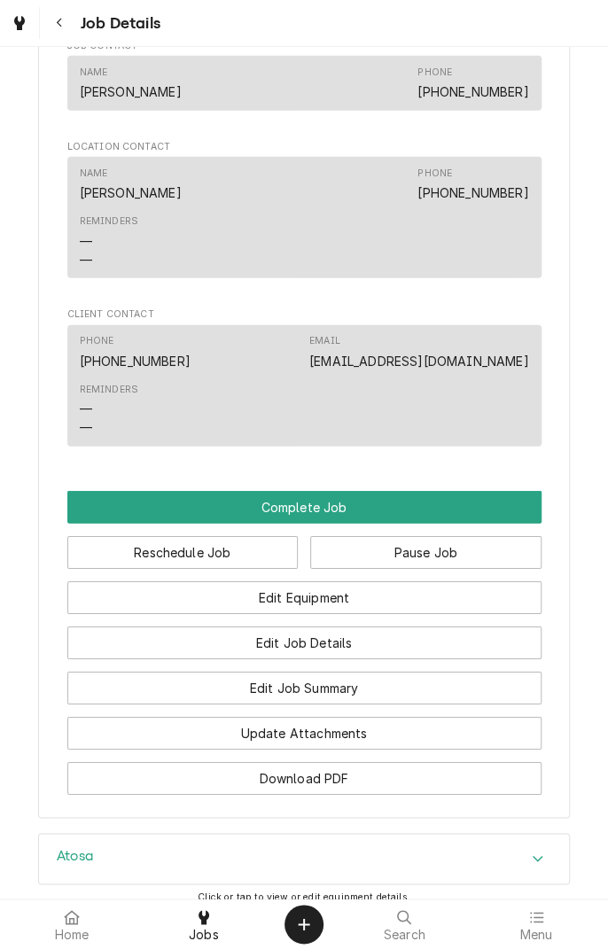
scroll to position [1400, 0]
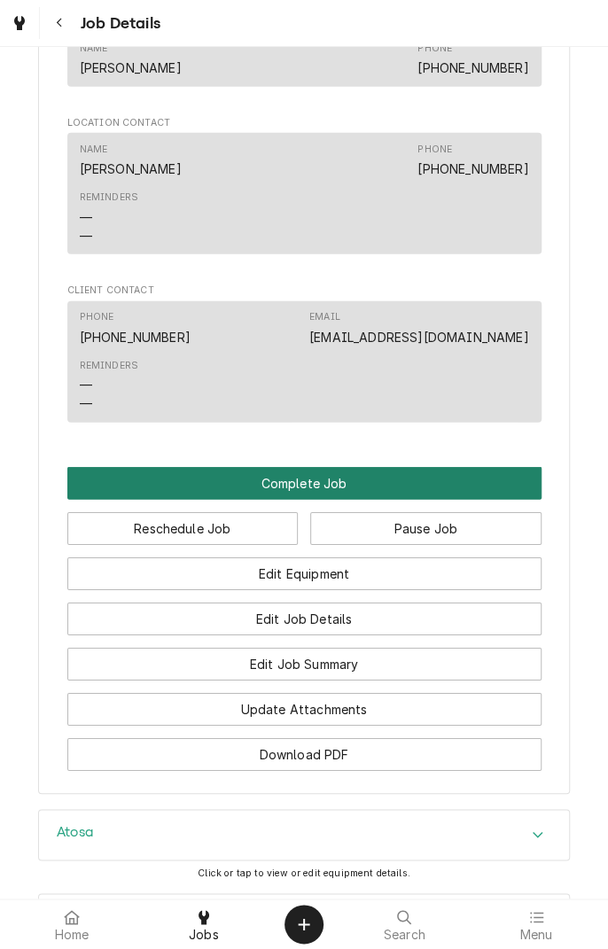
click at [322, 492] on button "Complete Job" at bounding box center [304, 483] width 474 height 33
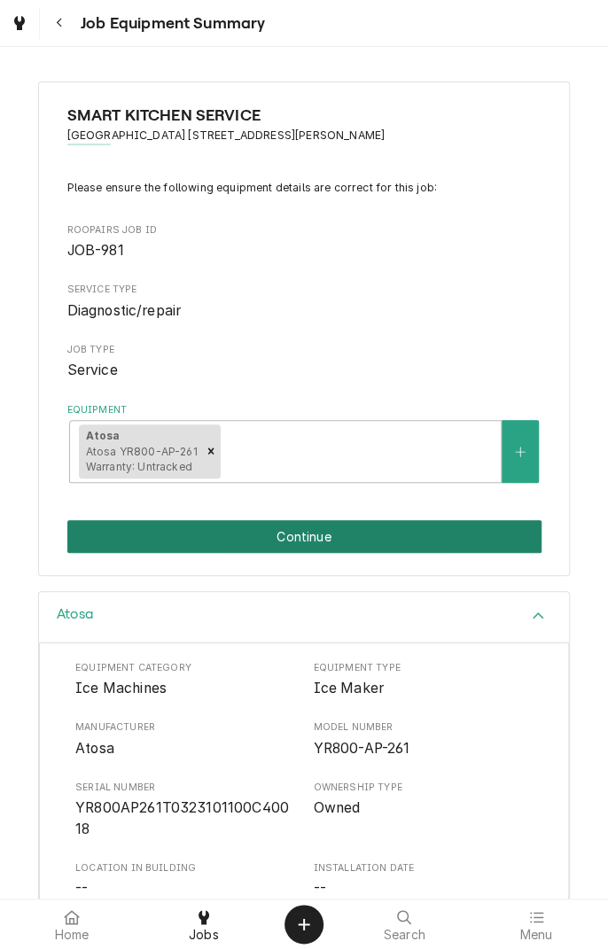
click at [342, 548] on button "Continue" at bounding box center [304, 536] width 474 height 33
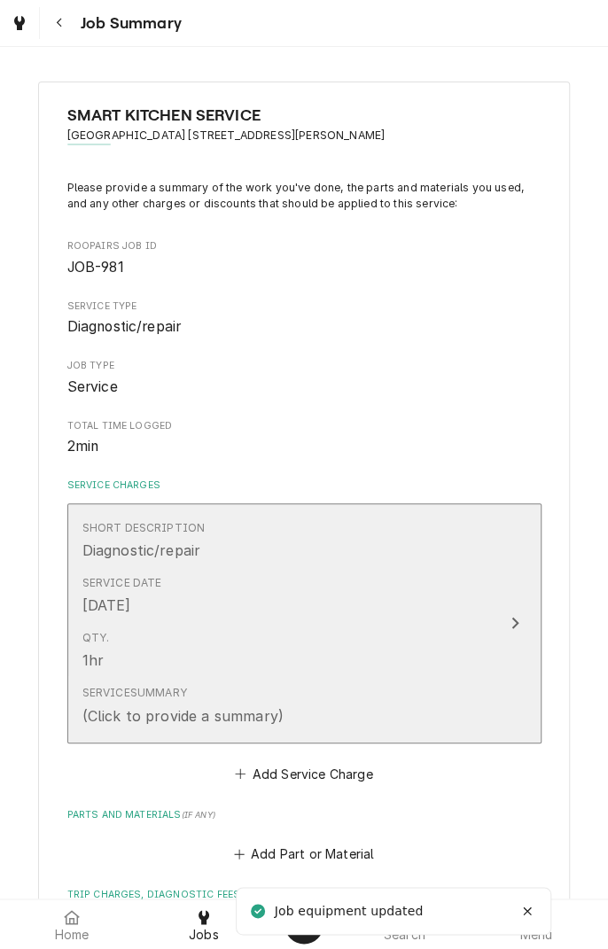
click at [423, 703] on div "Service Summary (Click to provide a summary)" at bounding box center [285, 705] width 407 height 55
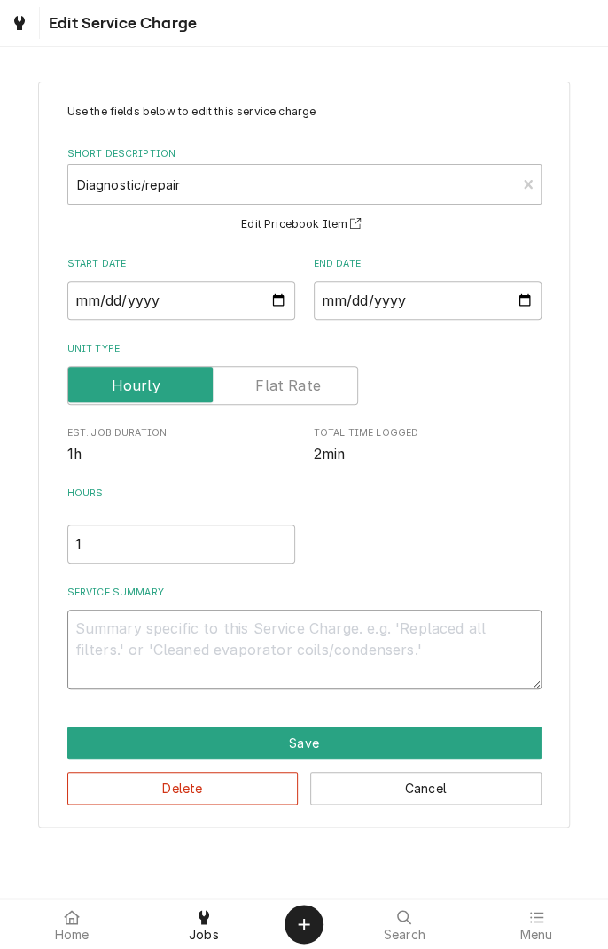
click at [382, 635] on textarea "Service Summary" at bounding box center [304, 649] width 474 height 80
type textarea "x"
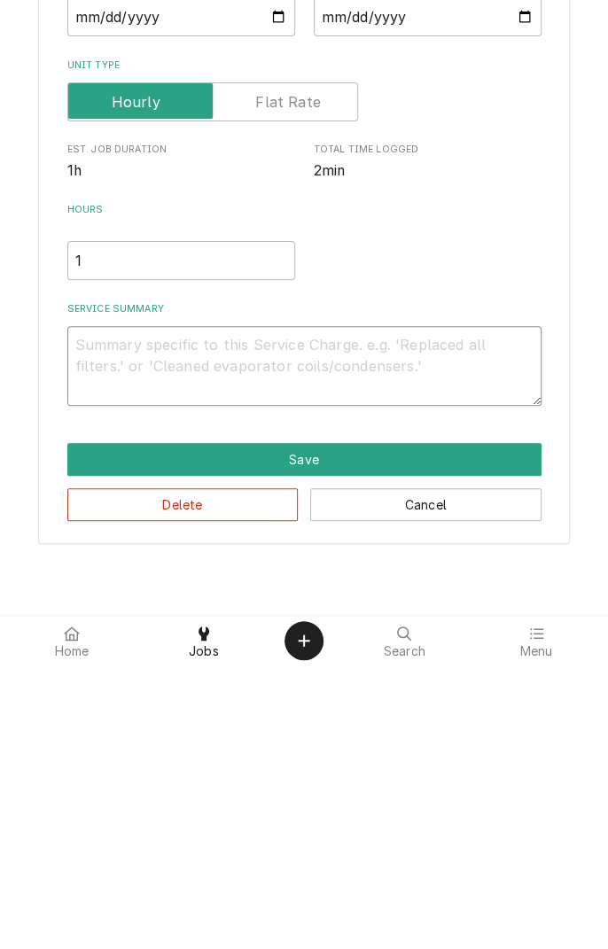
type textarea "D"
type textarea "x"
type textarea "Di"
type textarea "x"
type textarea "Dia"
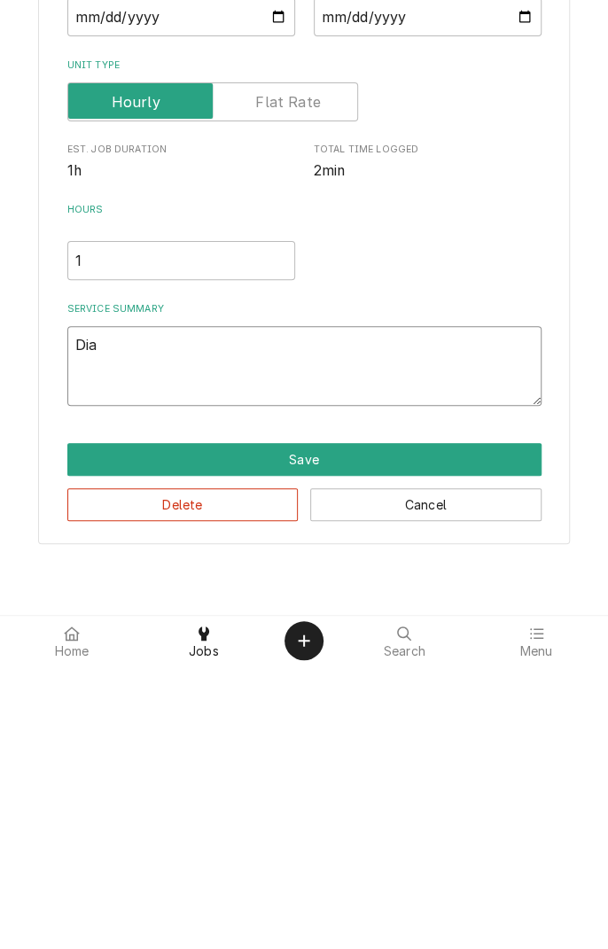
type textarea "x"
type textarea "Diag"
type textarea "x"
type textarea "Diagnosed"
type textarea "x"
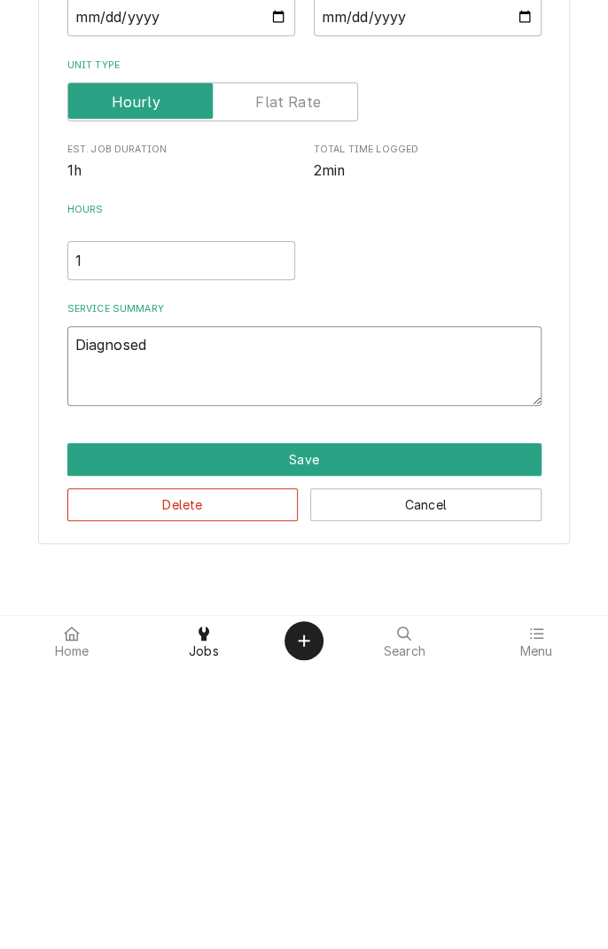
type textarea "Diagnosed i"
type textarea "x"
type textarea "Diagnosed ic"
type textarea "x"
type textarea "Diagnosed ice"
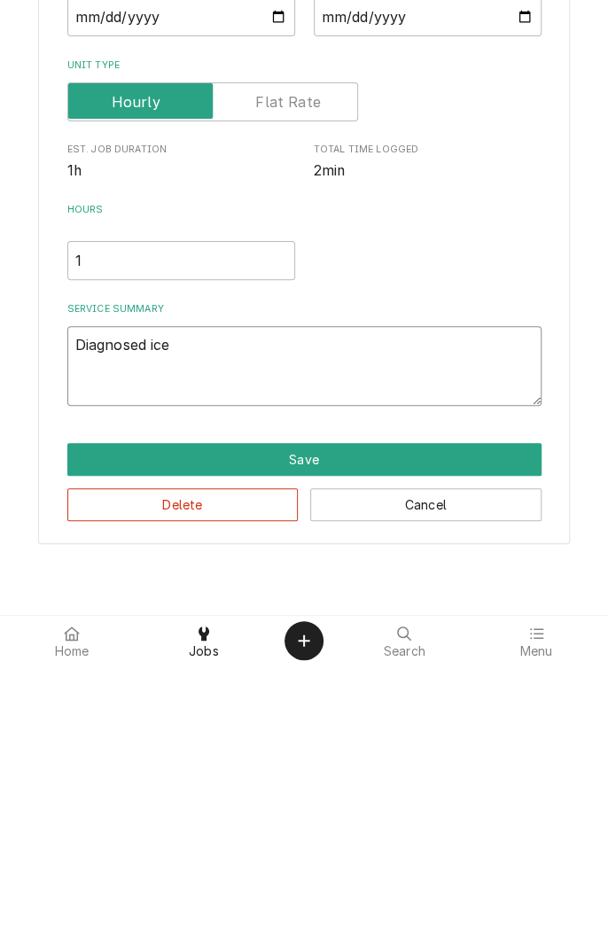
type textarea "x"
type textarea "Diagnosed ice"
type textarea "x"
type textarea "Diagnosed ice m"
type textarea "x"
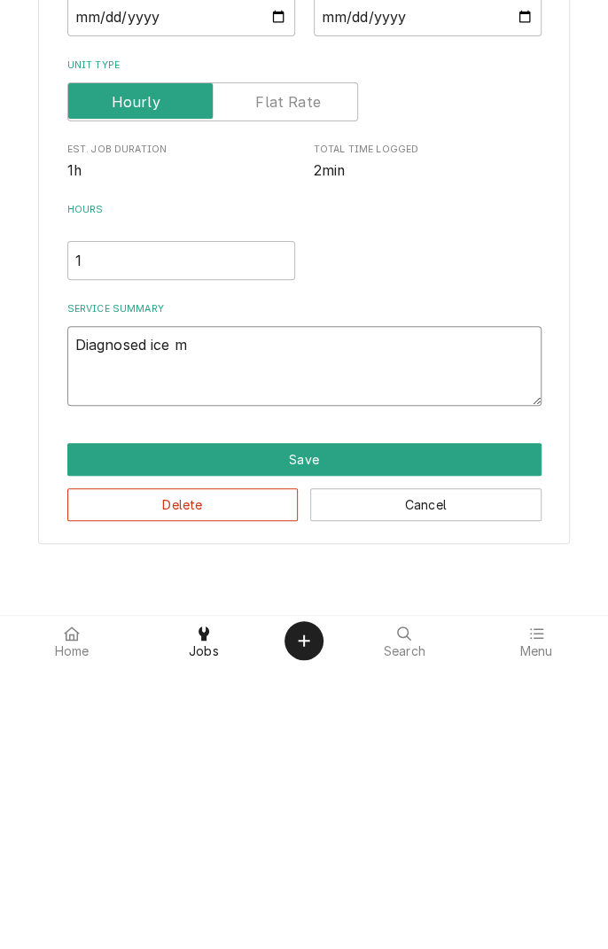
type textarea "Diagnosed ice ma"
type textarea "x"
type textarea "Diagnosed ice mac"
type textarea "x"
type textarea "Diagnosed ice mach"
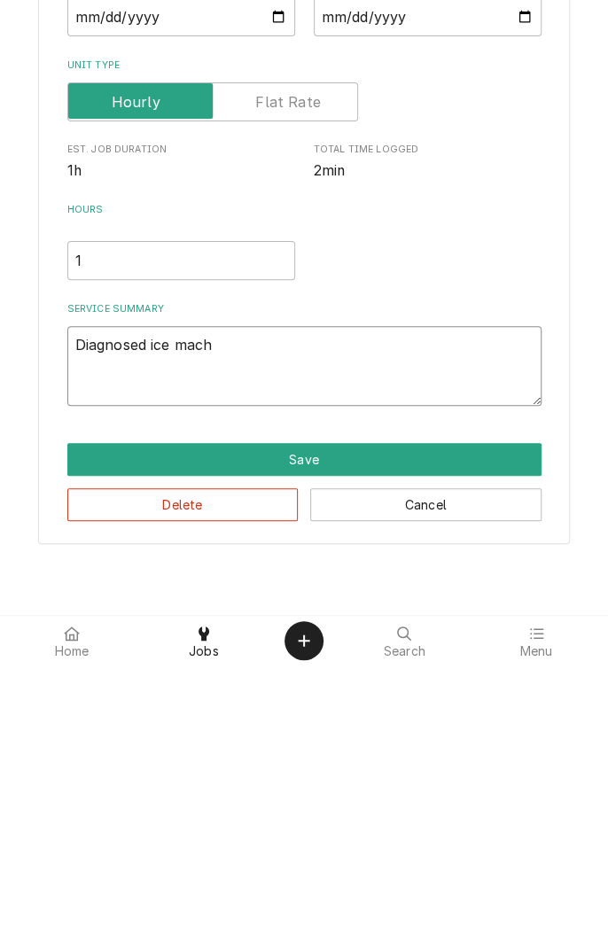
type textarea "x"
type textarea "Diagnosed ice machine"
type textarea "x"
type textarea "Diagnosed ice machine."
type textarea "x"
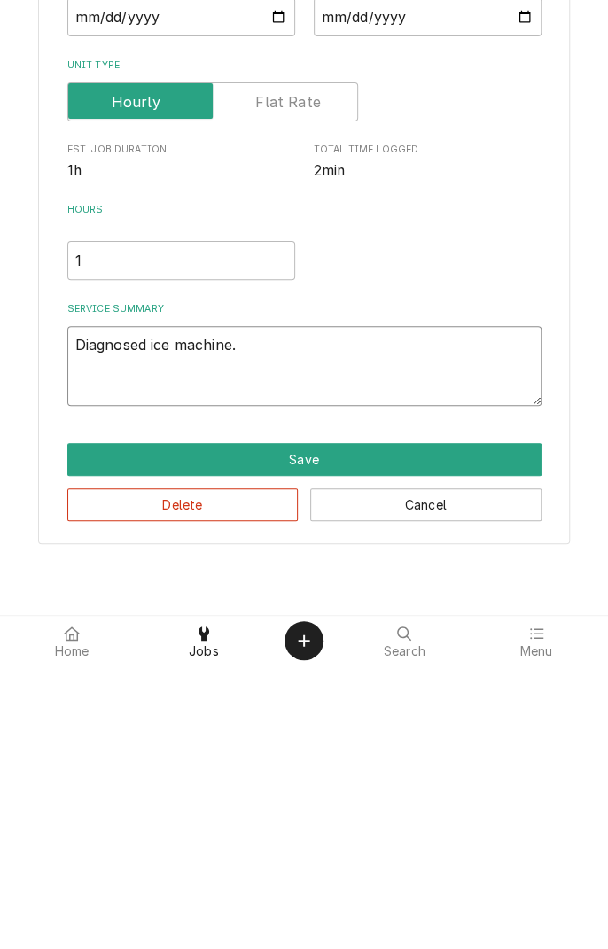
type textarea "Diagnosed ice machine."
type textarea "x"
type textarea "Diagnosed ice machine. C"
type textarea "x"
type textarea "Diagnosed ice machine. Co"
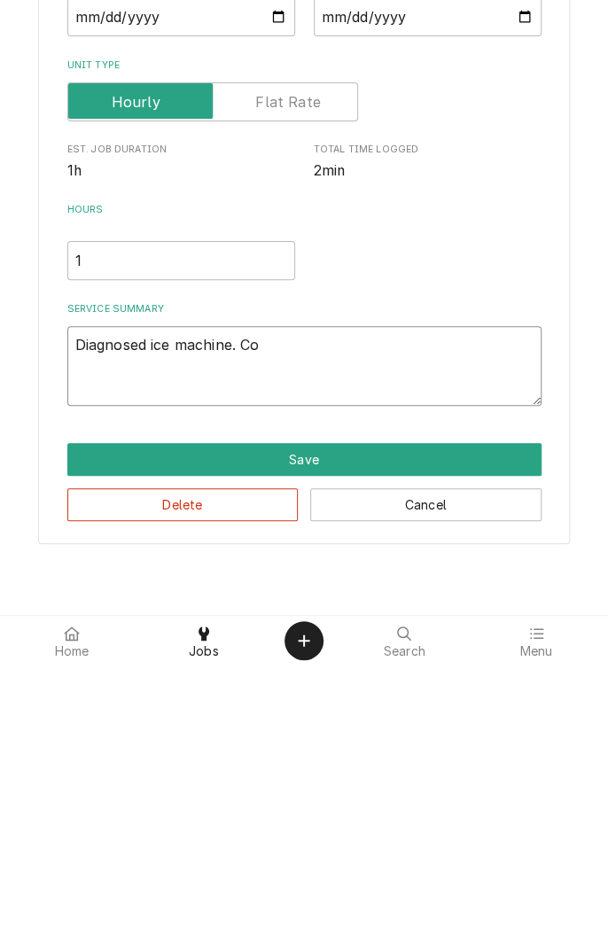
type textarea "x"
type textarea "Diagnosed ice machine. Con"
type textarea "x"
type textarea "Diagnosed ice machine. Cond"
type textarea "x"
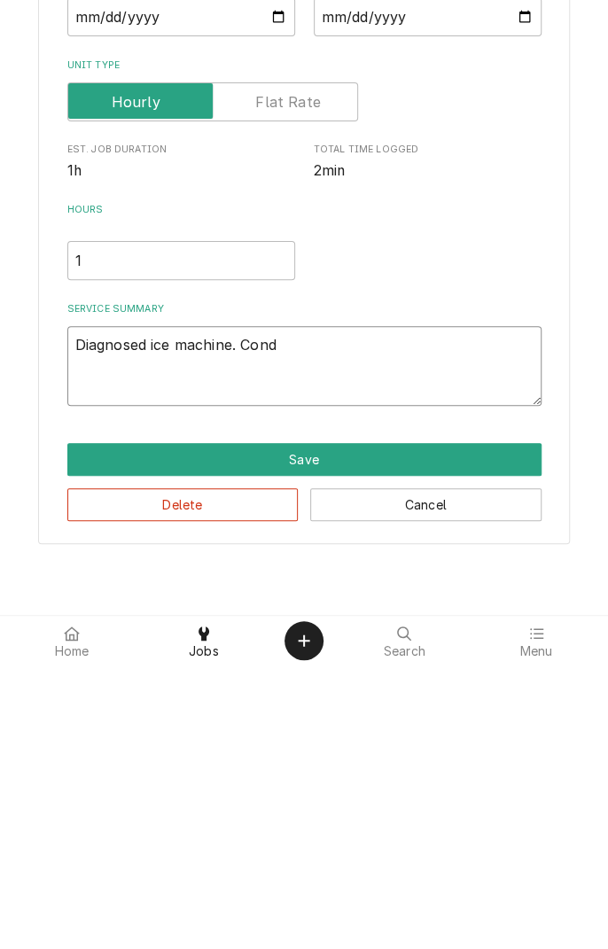
type textarea "Diagnosed ice machine. Condenser"
type textarea "x"
type textarea "Diagnosed ice machine. Condenser f"
type textarea "x"
type textarea "Diagnosed ice machine. Condenser fa"
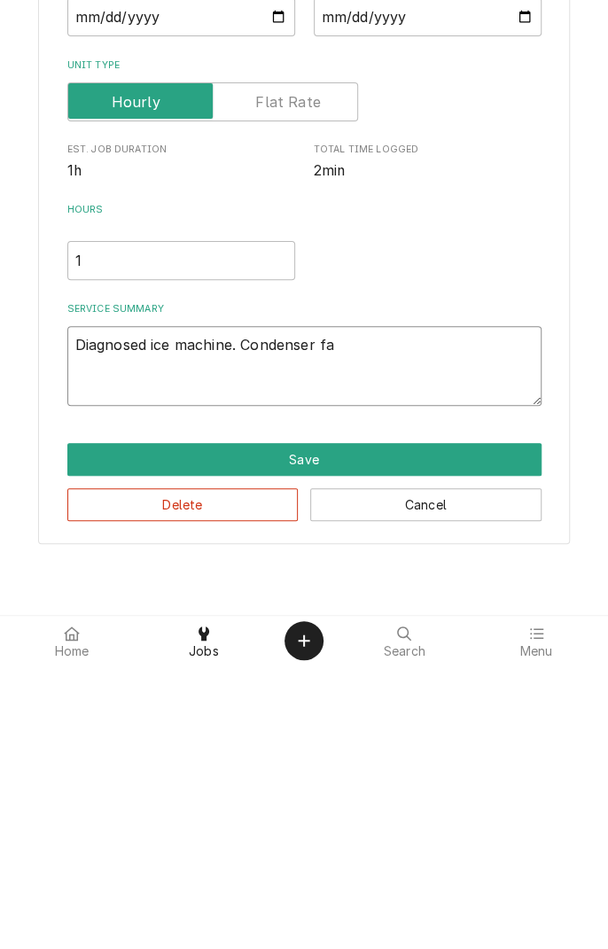
type textarea "x"
type textarea "Diagnosed ice machine. Condenser fan"
type textarea "x"
type textarea "Diagnosed ice machine. Condenser fan"
type textarea "x"
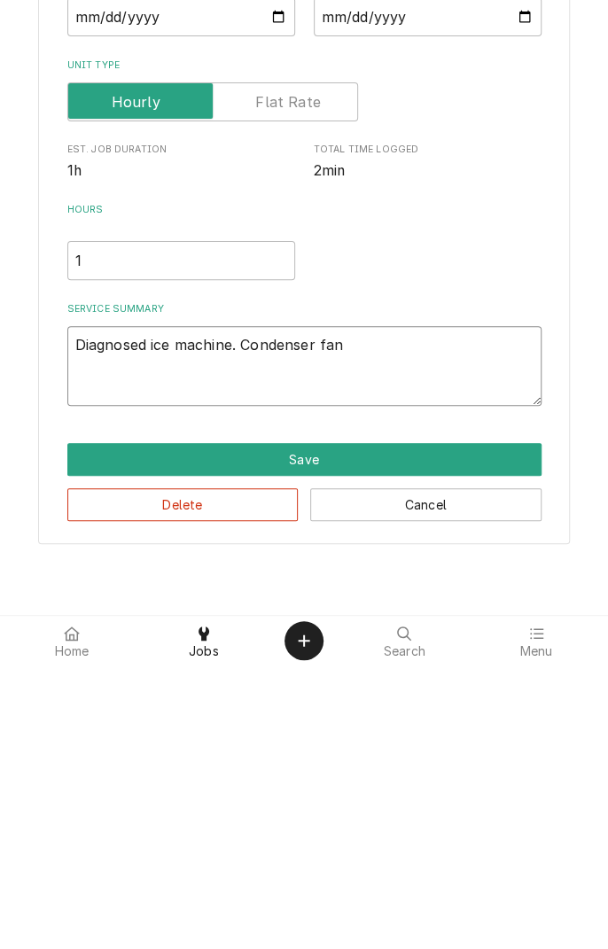
type textarea "Diagnosed ice machine. Condenser fan f"
type textarea "x"
type textarea "Diagnosed ice machine. Condenser fan fa"
type textarea "x"
type textarea "Diagnosed ice machine. Condenser fan fai"
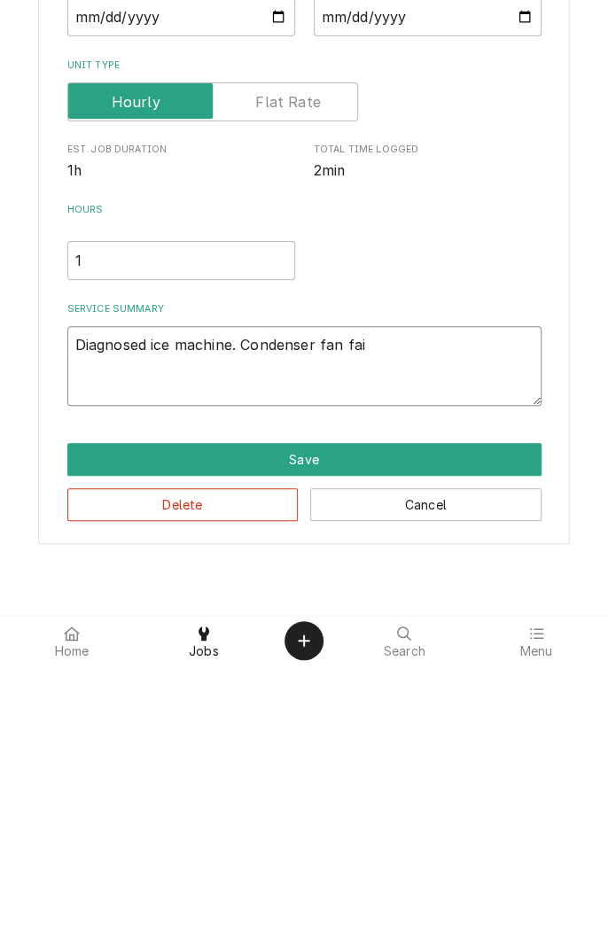
type textarea "x"
type textarea "Diagnosed ice machine. Condenser fan fail"
type textarea "x"
type textarea "Diagnosed ice machine. Condenser fan fails"
type textarea "x"
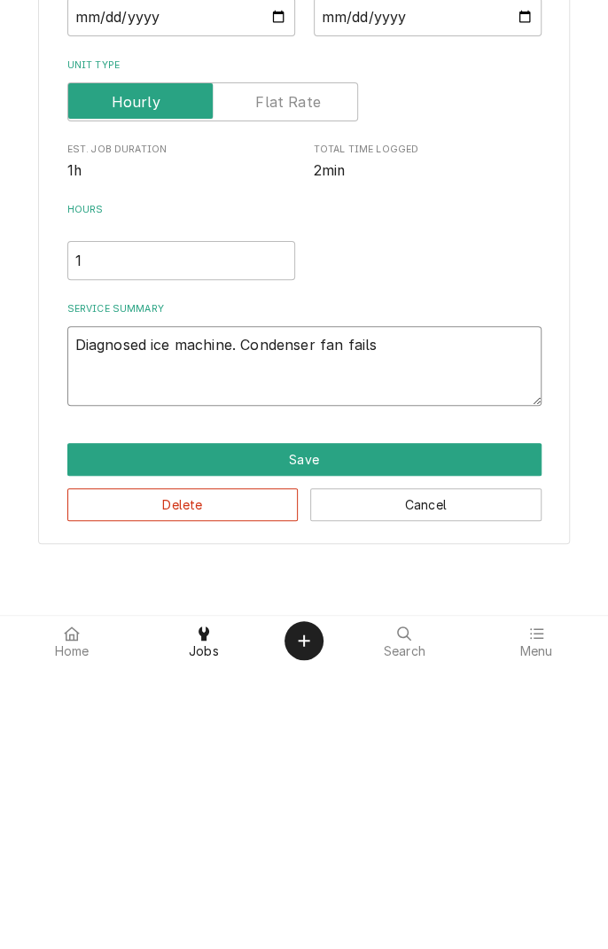
type textarea "Diagnosed ice machine. Condenser fan fails t"
type textarea "x"
type textarea "Diagnosed ice machine. Condenser fan fails to"
type textarea "x"
type textarea "Diagnosed ice machine. Condenser fan fails to"
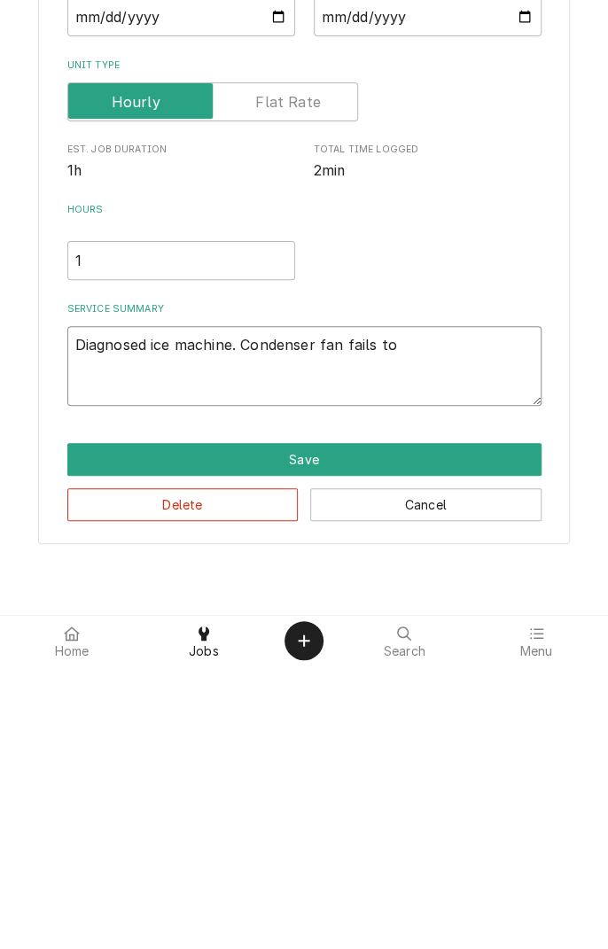
type textarea "x"
type textarea "Diagnosed ice machine. Condenser fan fails to t"
type textarea "x"
type textarea "Diagnosed ice machine. Condenser fan fails to tu"
type textarea "x"
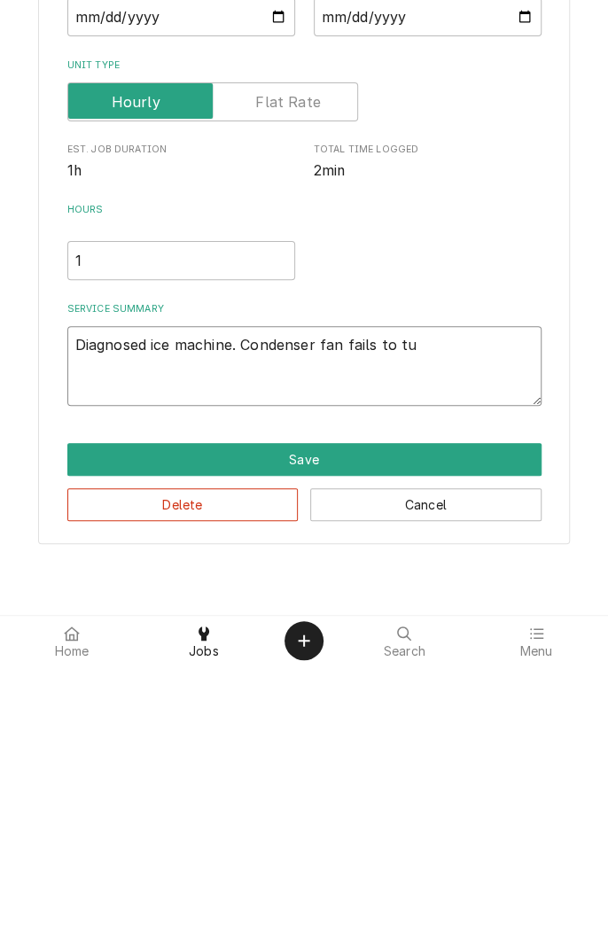
type textarea "Diagnosed ice machine. Condenser fan fails to tur"
type textarea "x"
type textarea "Diagnosed ice machine. Condenser fan fails to turn"
type textarea "x"
type textarea "Diagnosed ice machine. Condenser fan fails to turn"
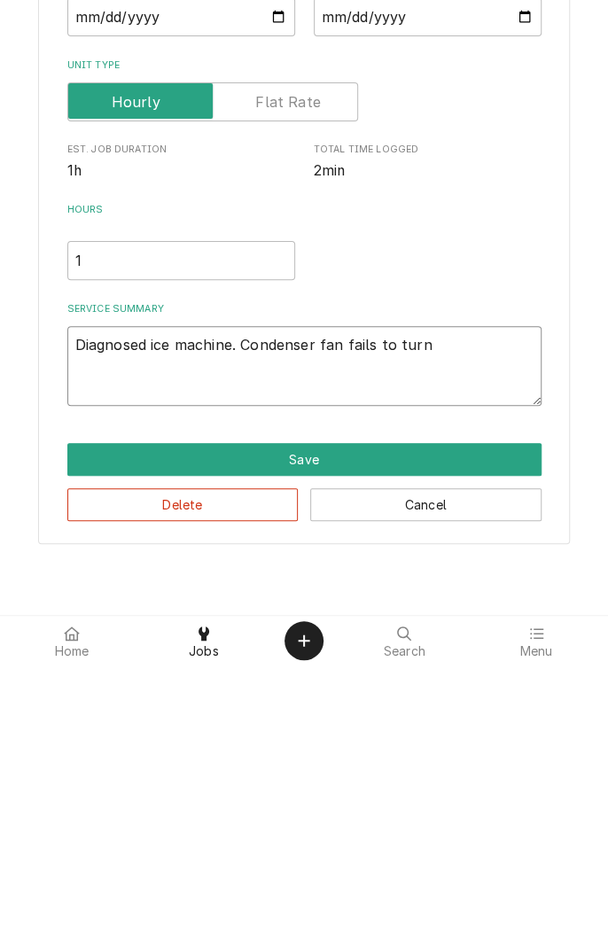
type textarea "x"
type textarea "Diagnosed ice machine. Condenser fan fails to turn o"
type textarea "x"
type textarea "Diagnosed ice machine. Condenser fan fails to turn on"
type textarea "x"
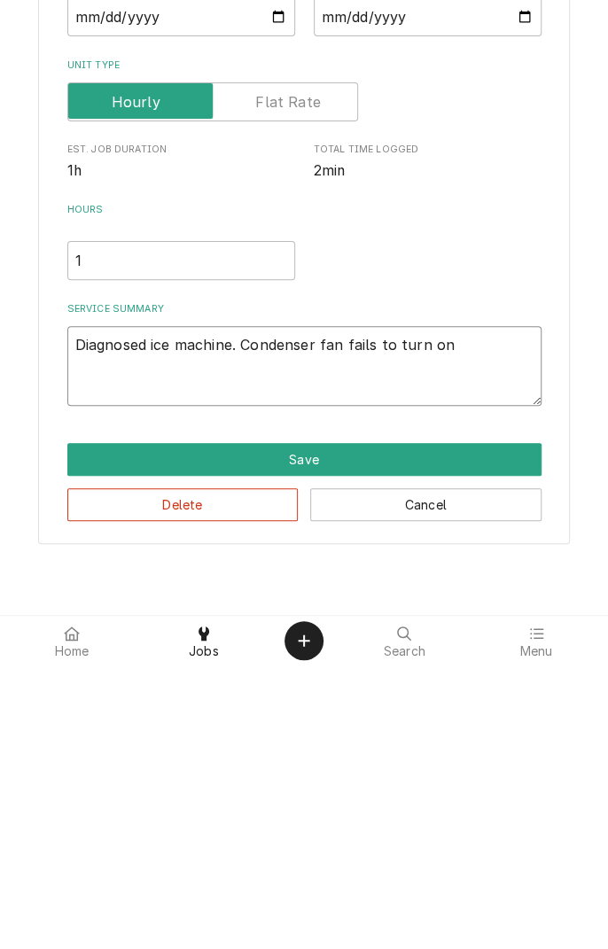
type textarea "Diagnosed ice machine. Condenser fan fails to turn on."
type textarea "x"
type textarea "Diagnosed ice machine. Condenser fan fails to turn on."
type textarea "x"
type textarea "Diagnosed ice machine. Condenser fan fails to turn on. R"
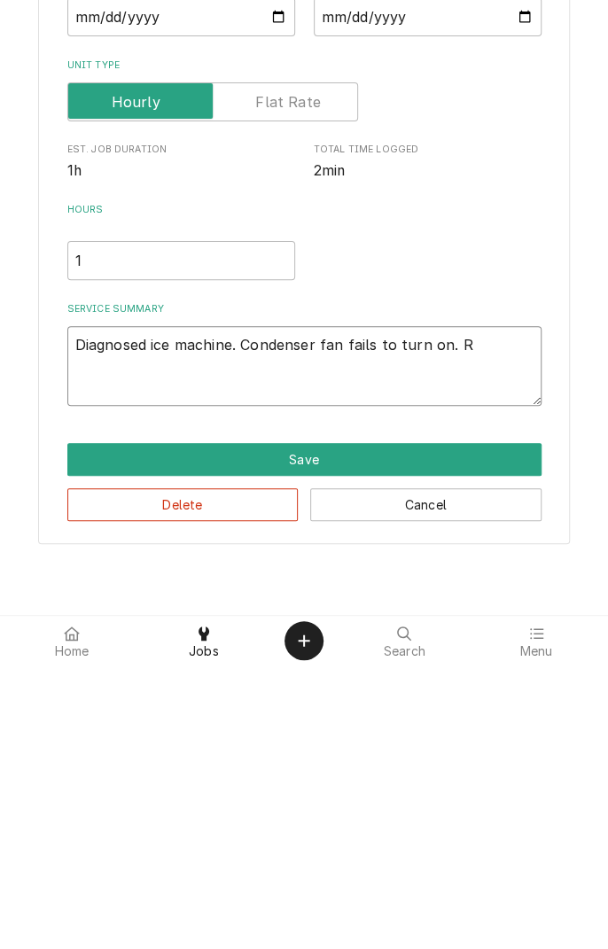
type textarea "x"
type textarea "Diagnosed ice machine. Condenser fan fails to turn on. Re"
type textarea "x"
type textarea "Diagnosed ice machine. Condenser fan fails to turn on. Res"
type textarea "x"
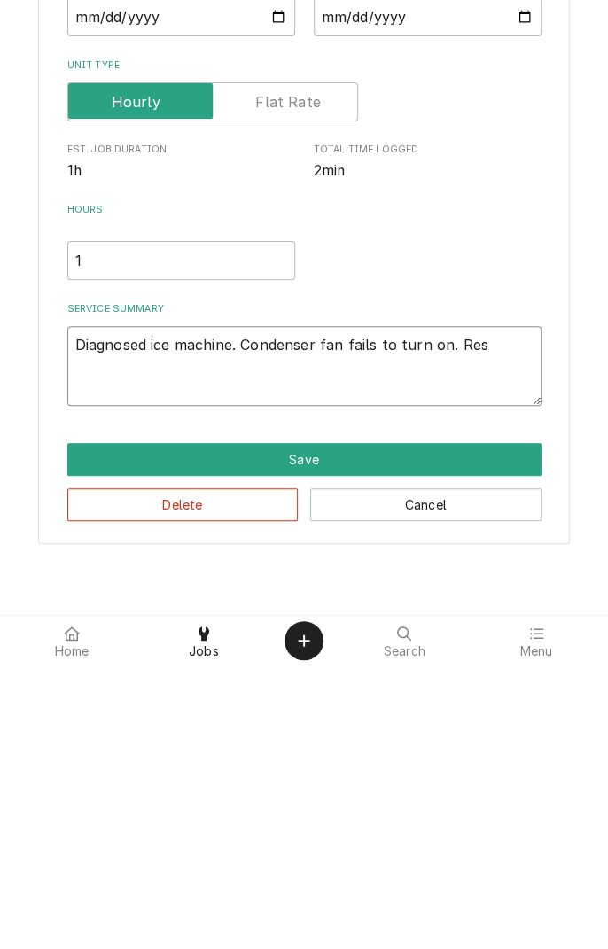
type textarea "Diagnosed ice machine. Condenser fan fails to turn on. Resu"
type textarea "x"
type textarea "Diagnosed ice machine. Condenser fan fails to turn on. Resul"
type textarea "x"
type textarea "Diagnosed ice machine. Condenser fan fails to turn on. Result"
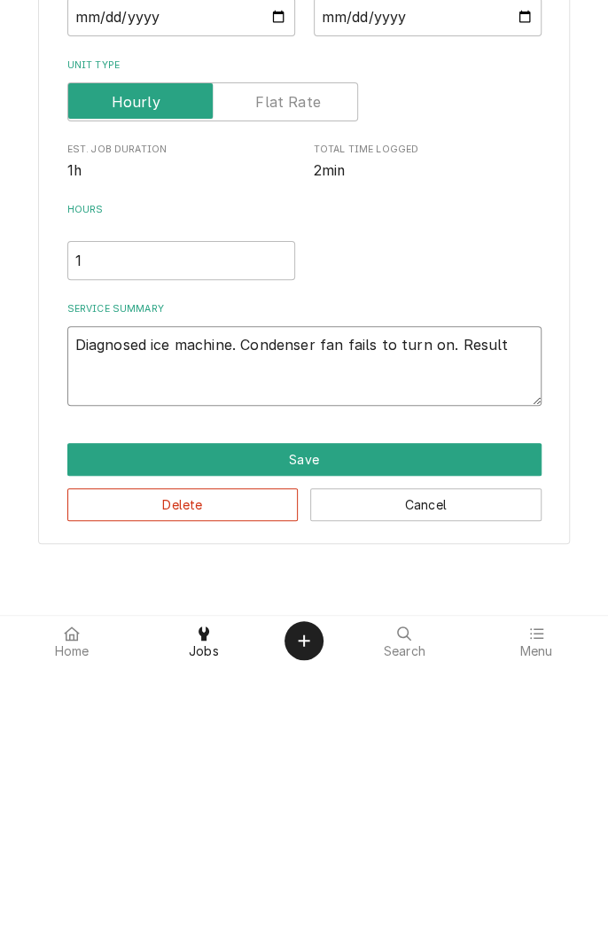
type textarea "x"
type textarea "Diagnosed ice machine. Condenser fan fails to turn on. Results"
type textarea "x"
type textarea "Diagnosed ice machine. Condenser fan fails to turn on. Results"
type textarea "x"
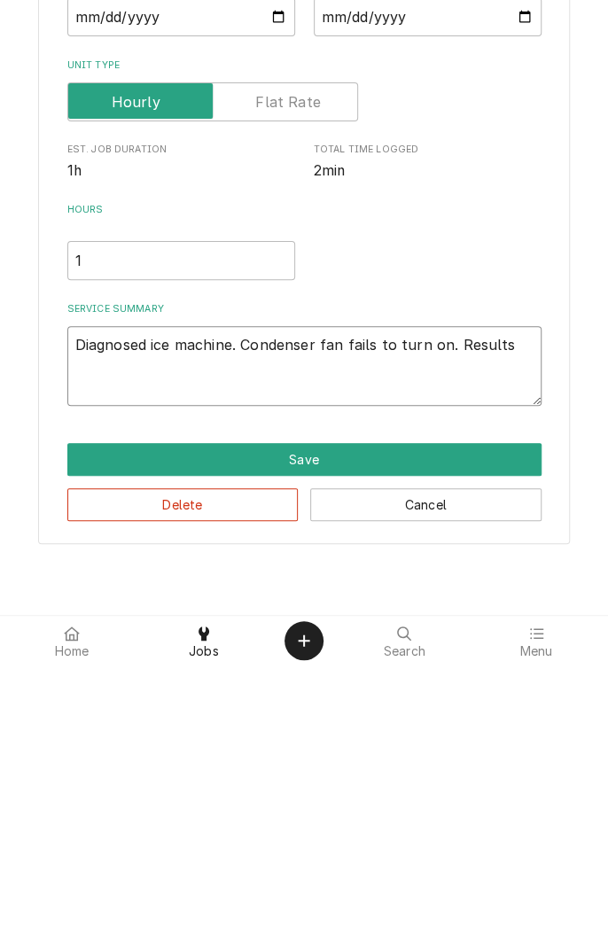
type textarea "Diagnosed ice machine. Condenser fan fails to turn on. Results i"
type textarea "x"
type textarea "Diagnosed ice machine. Condenser fan fails to turn on. Results in"
type textarea "x"
type textarea "Diagnosed ice machine. Condenser fan fails to turn on. Results in"
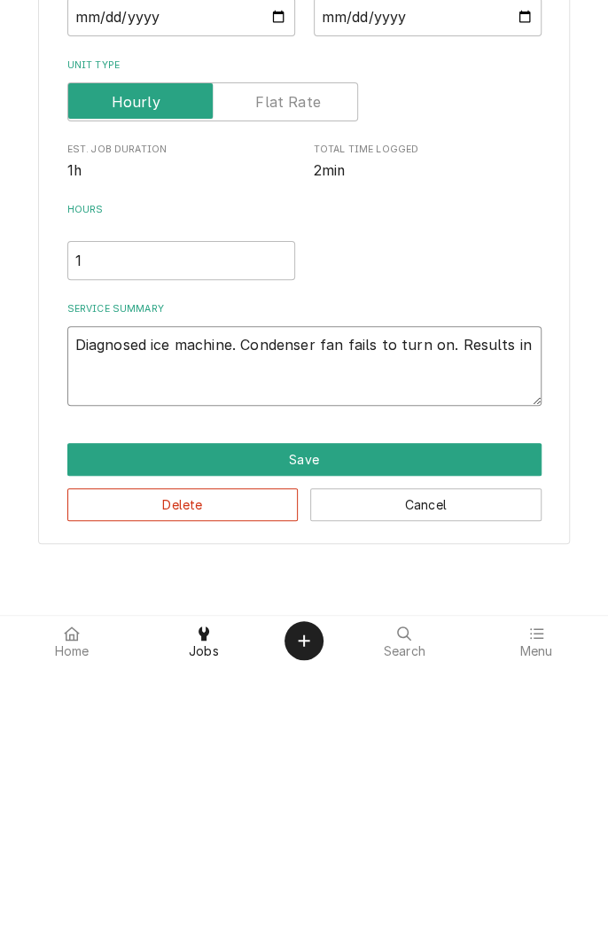
type textarea "x"
type textarea "Diagnosed ice machine. Condenser fan fails to turn on. Results in c"
type textarea "x"
type textarea "Diagnosed ice machine. Condenser fan fails to turn on. Results in co"
type textarea "x"
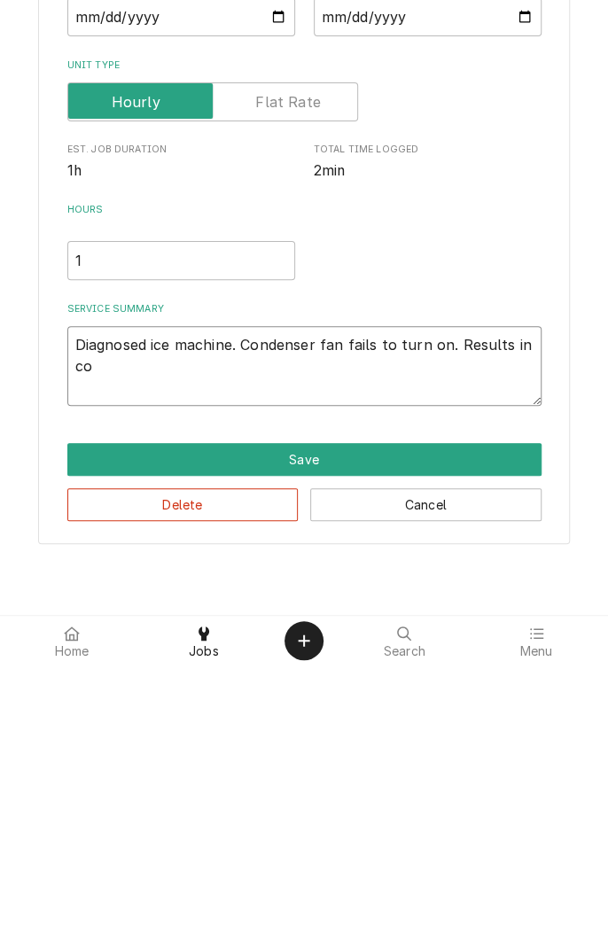
type textarea "Diagnosed ice machine. Condenser fan fails to turn on. Results in com"
type textarea "x"
type textarea "Diagnosed ice machine. Condenser fan fails to turn on. Results in comp"
type textarea "x"
type textarea "Diagnosed ice machine. Condenser fan fails to turn on. Results in compr"
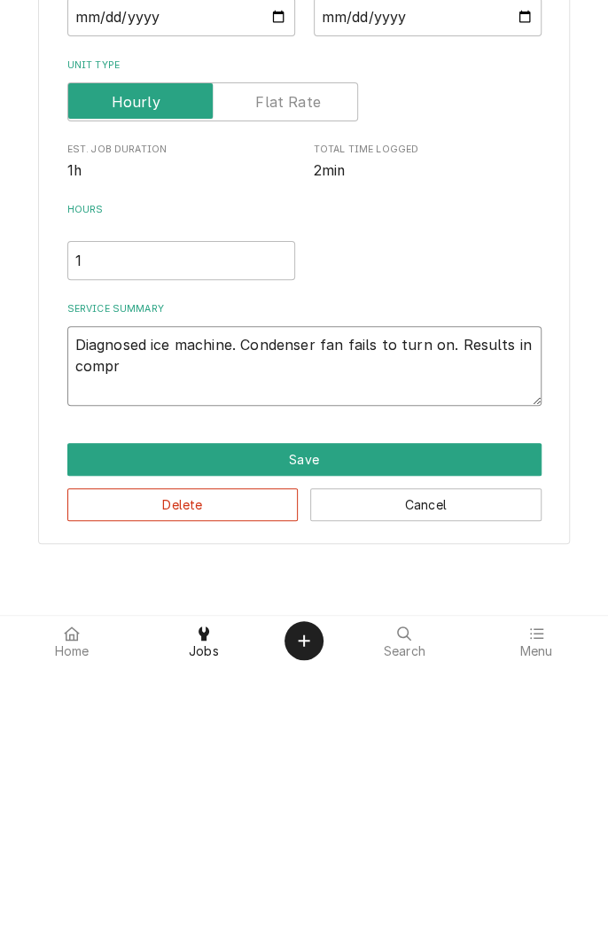
type textarea "x"
type textarea "Diagnosed ice machine. Condenser fan fails to turn on. Results in compre"
type textarea "x"
type textarea "Diagnosed ice machine. Condenser fan fails to turn on. Results in compres"
type textarea "x"
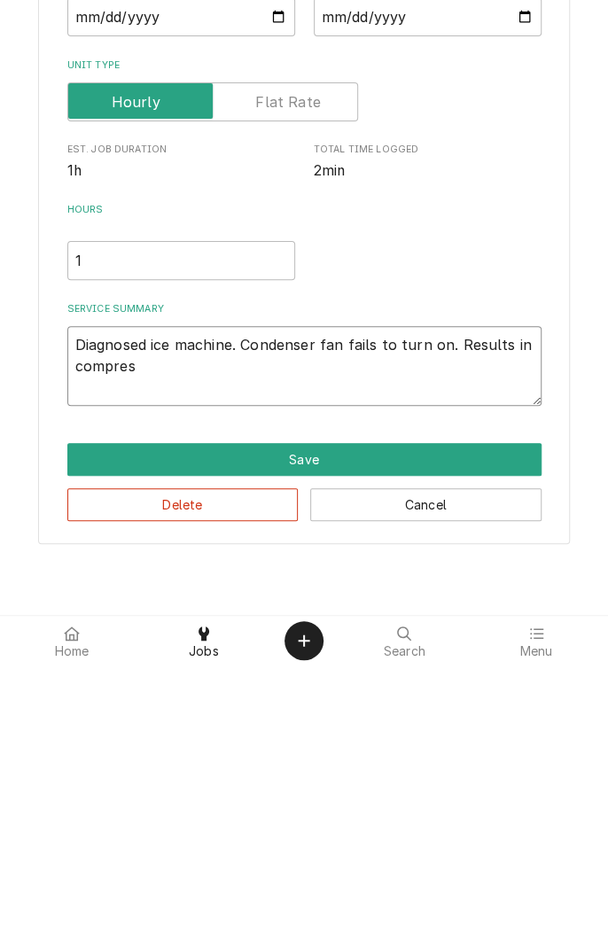
type textarea "Diagnosed ice machine. Condenser fan fails to turn on. Results in compress"
type textarea "x"
type textarea "Diagnosed ice machine. Condenser fan fails to turn on. Results in compresso"
type textarea "x"
type textarea "Diagnosed ice machine. Condenser fan fails to turn on. Results in compressor"
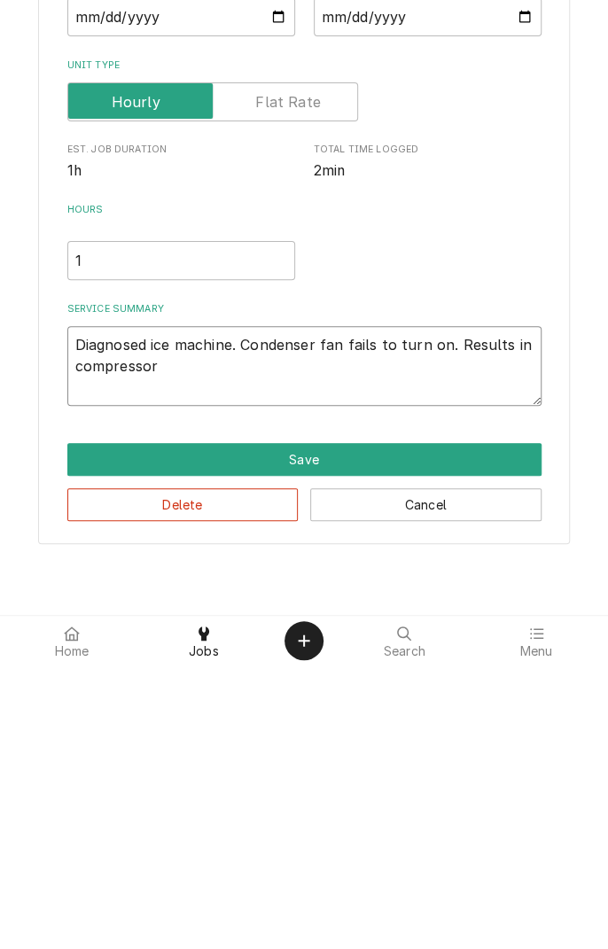
type textarea "x"
type textarea "Diagnosed ice machine. Condenser fan fails to turn on. Results in compressor"
type textarea "x"
type textarea "Diagnosed ice machine. Condenser fan fails to turn on. Results in compressor s"
type textarea "x"
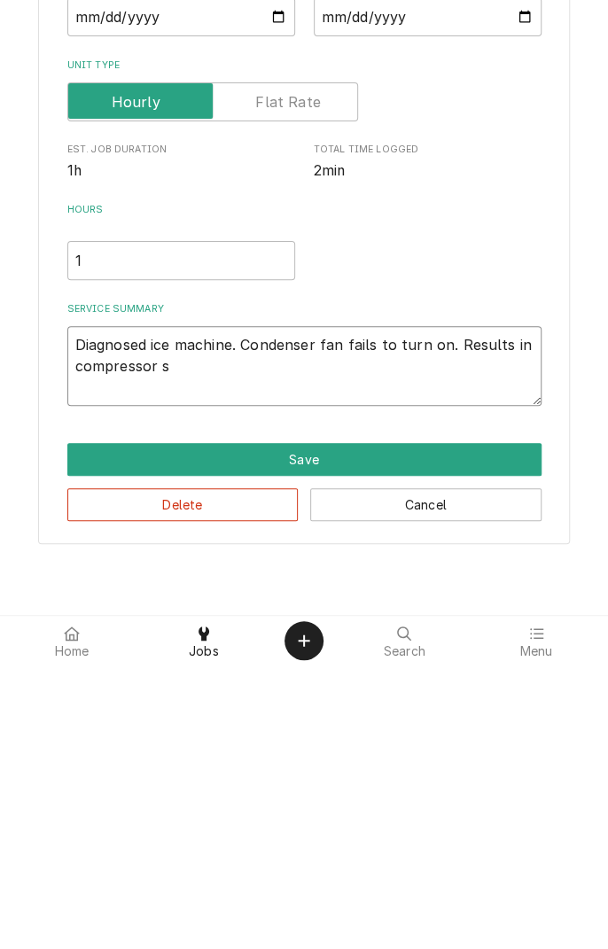
type textarea "Diagnosed ice machine. Condenser fan fails to turn on. Results in compressor sh"
type textarea "x"
type textarea "Diagnosed ice machine. Condenser fan fails to turn on. Results in compressor shu"
type textarea "x"
type textarea "Diagnosed ice machine. Condenser fan fails to turn on. Results in compressor sh…"
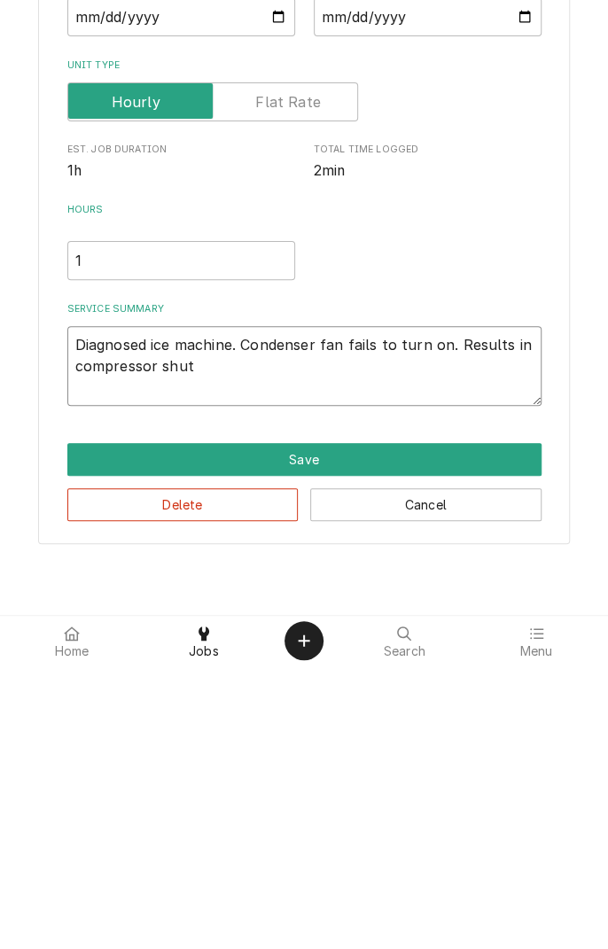
type textarea "x"
type textarea "Diagnosed ice machine. Condenser fan fails to turn on. Results in compressor sh…"
type textarea "x"
type textarea "Diagnosed ice machine. Condenser fan fails to turn on. Results in compressor sh…"
type textarea "x"
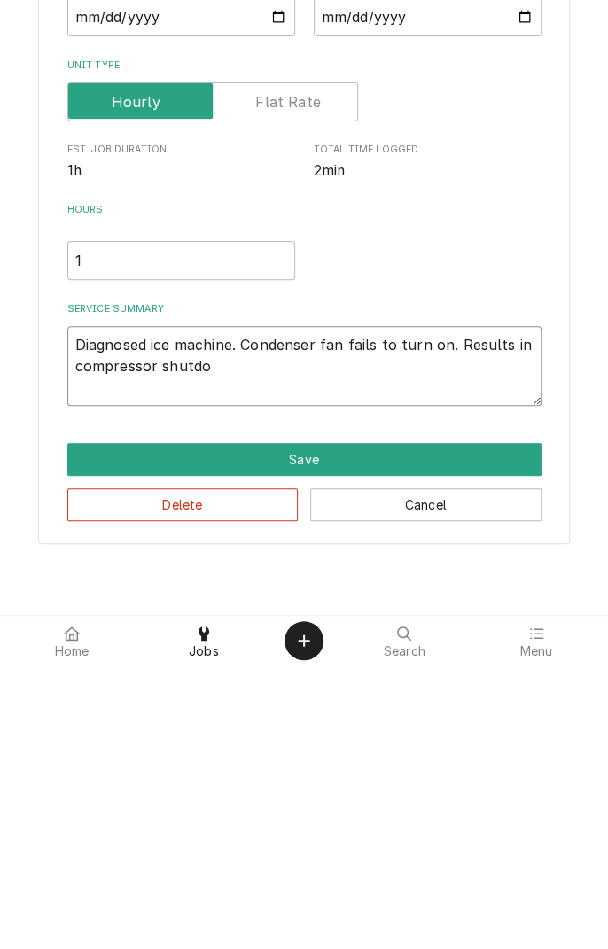
type textarea "Diagnosed ice machine. Condenser fan fails to turn on. Results in compressor sh…"
type textarea "x"
type textarea "Diagnosed ice machine. Condenser fan fails to turn on. Results in compressor sh…"
type textarea "x"
type textarea "Diagnosed ice machine. Condenser fan fails to turn on. Results in compressor sh…"
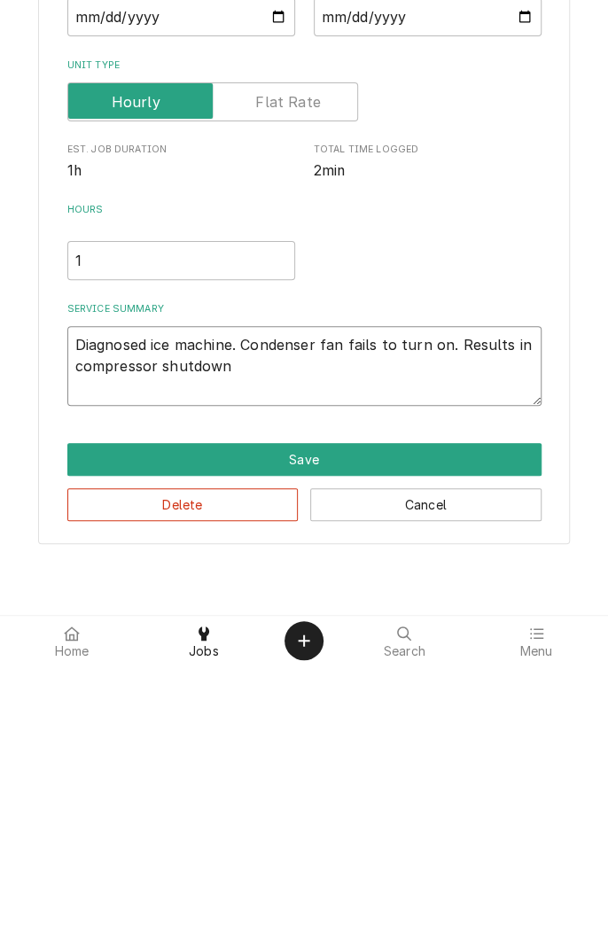
type textarea "x"
type textarea "Diagnosed ice machine. Condenser fan fails to turn on. Results in compressor sh…"
type textarea "x"
type textarea "Diagnosed ice machine. Condenser fan fails to turn on. Results in compressor sh…"
type textarea "x"
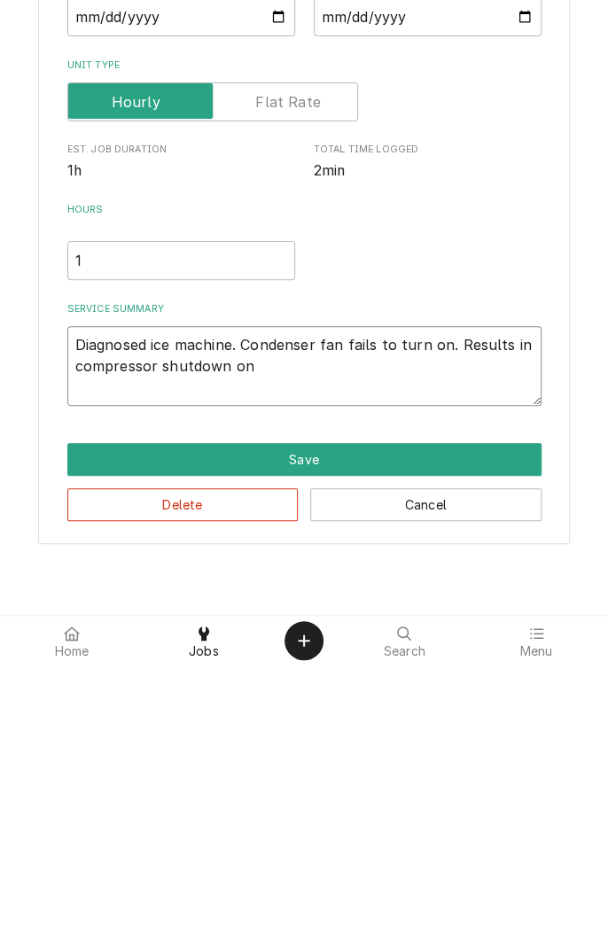
type textarea "Diagnosed ice machine. Condenser fan fails to turn on. Results in compressor sh…"
type textarea "x"
type textarea "Diagnosed ice machine. Condenser fan fails to turn on. Results in compressor sh…"
type textarea "x"
type textarea "Diagnosed ice machine. Condenser fan fails to turn on. Results in compressor sh…"
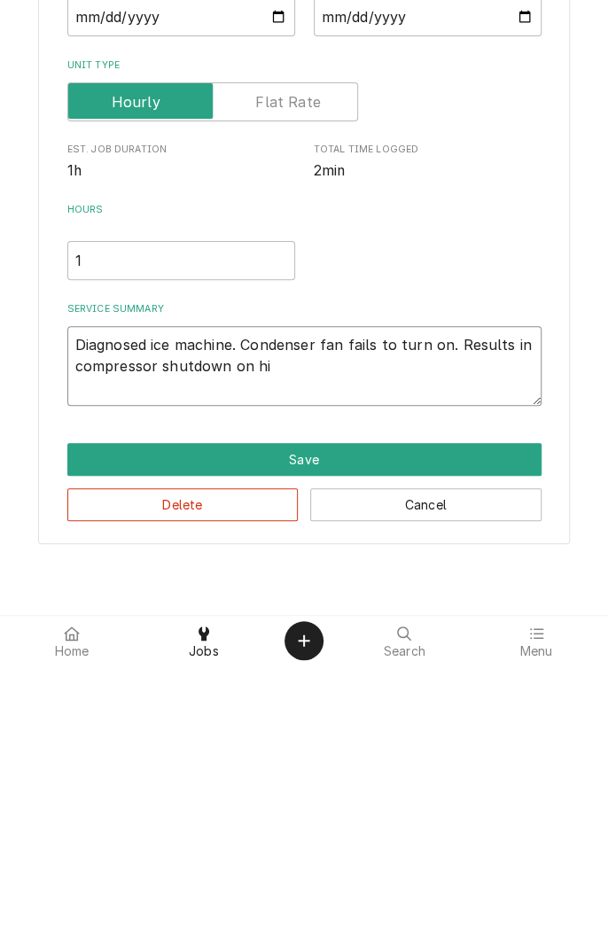
type textarea "x"
type textarea "Diagnosed ice machine. Condenser fan fails to turn on. Results in compressor sh…"
type textarea "x"
type textarea "Diagnosed ice machine. Condenser fan fails to turn on. Results in compressor sh…"
type textarea "x"
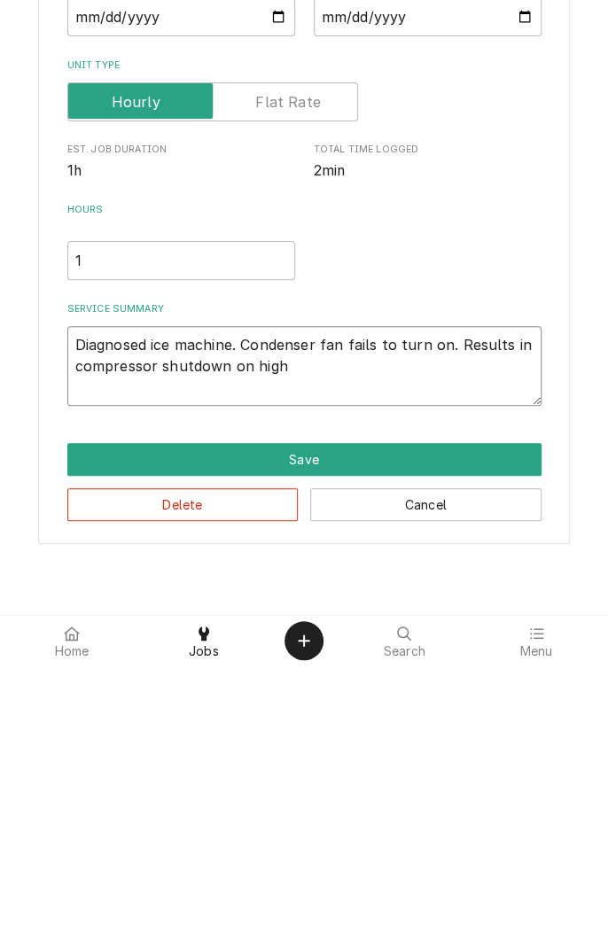
type textarea "Diagnosed ice machine. Condenser fan fails to turn on. Results in compressor sh…"
type textarea "x"
type textarea "Diagnosed ice machine. Condenser fan fails to turn on. Results in compressor sh…"
type textarea "x"
type textarea "Diagnosed ice machine. Condenser fan fails to turn on. Results in compressor sh…"
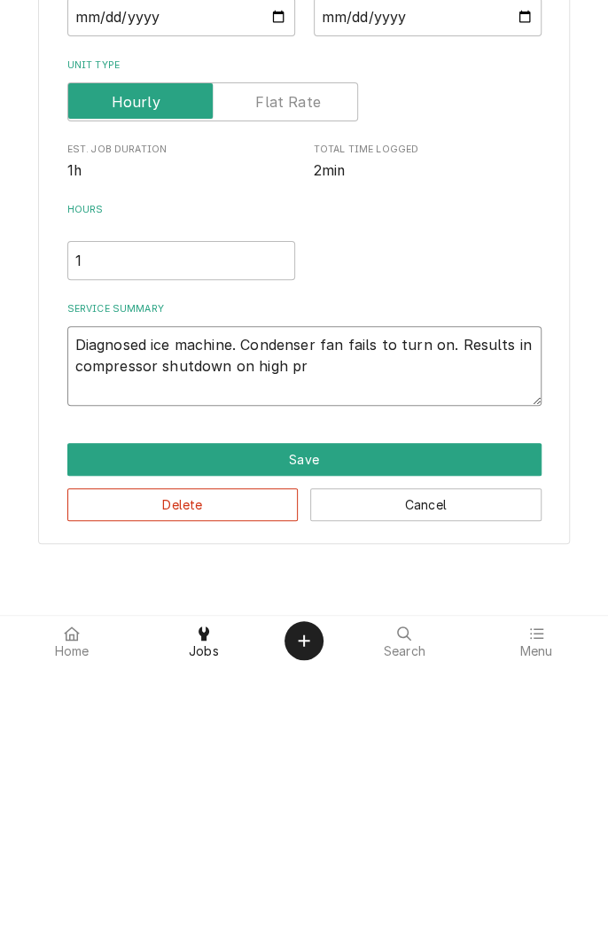
type textarea "x"
type textarea "Diagnosed ice machine. Condenser fan fails to turn on. Results in compressor sh…"
type textarea "x"
type textarea "Diagnosed ice machine. Condenser fan fails to turn on. Results in compressor sh…"
type textarea "x"
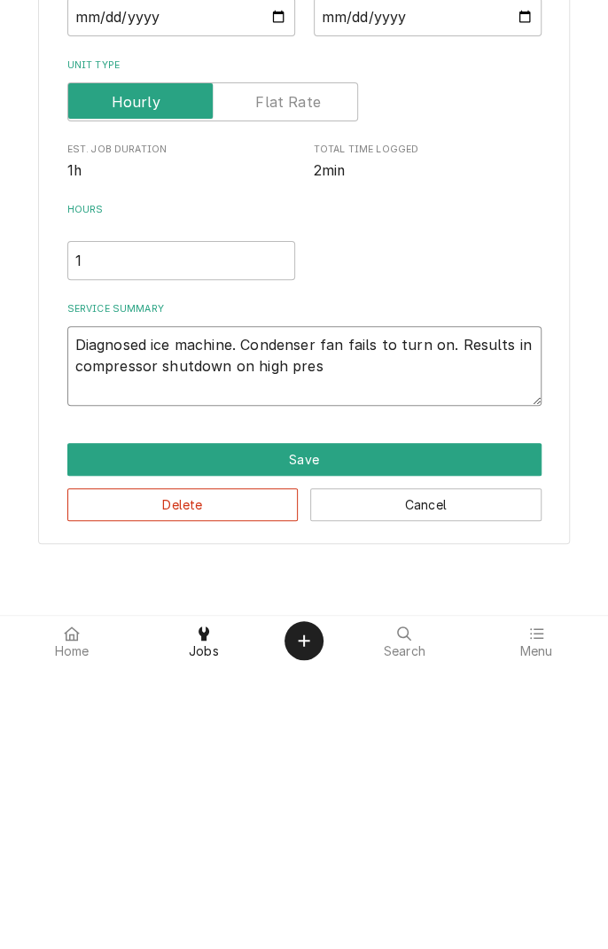
type textarea "Diagnosed ice machine. Condenser fan fails to turn on. Results in compressor sh…"
type textarea "x"
type textarea "Diagnosed ice machine. Condenser fan fails to turn on. Results in compressor sh…"
type textarea "x"
type textarea "Diagnosed ice machine. Condenser fan fails to turn on. Results in compressor sh…"
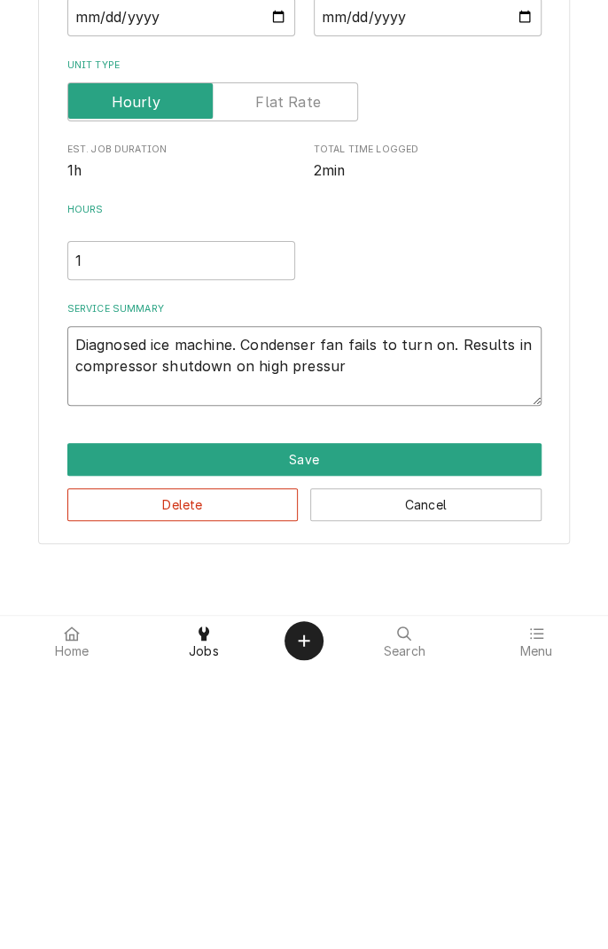
type textarea "x"
type textarea "Diagnosed ice machine. Condenser fan fails to turn on. Results in compressor sh…"
type textarea "x"
type textarea "Diagnosed ice machine. Condenser fan fails to turn on. Results in compressor sh…"
type textarea "x"
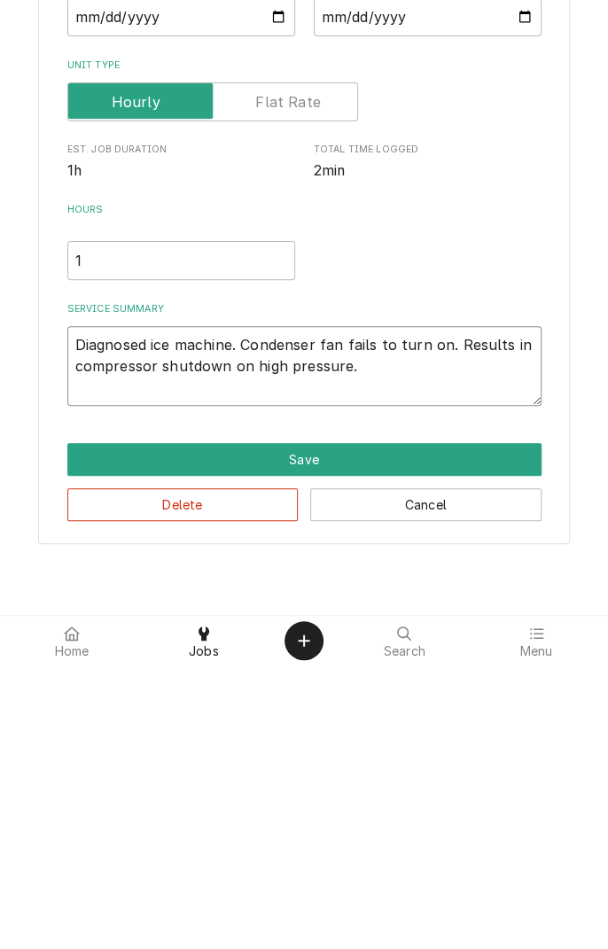
type textarea "Diagnosed ice machine. Condenser fan fails to turn on. Results in compressor sh…"
type textarea "x"
type textarea "Diagnosed ice machine. Condenser fan fails to turn on. Results in compressor sh…"
type textarea "x"
type textarea "Diagnosed ice machine. Condenser fan fails to turn on. Results in compressor sh…"
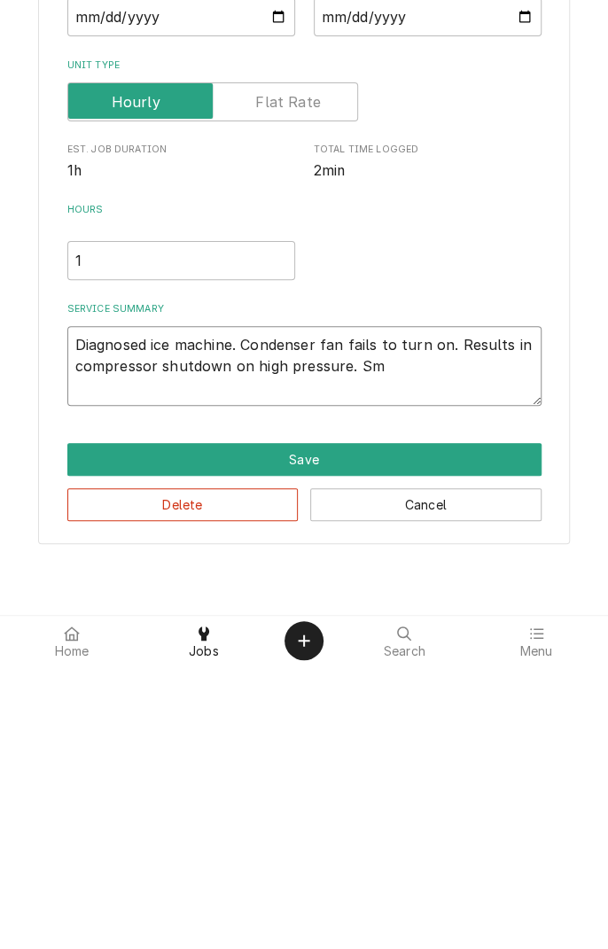
type textarea "x"
type textarea "Diagnosed ice machine. Condenser fan fails to turn on. Results in compressor sh…"
type textarea "x"
type textarea "Diagnosed ice machine. Condenser fan fails to turn on. Results in compressor sh…"
type textarea "x"
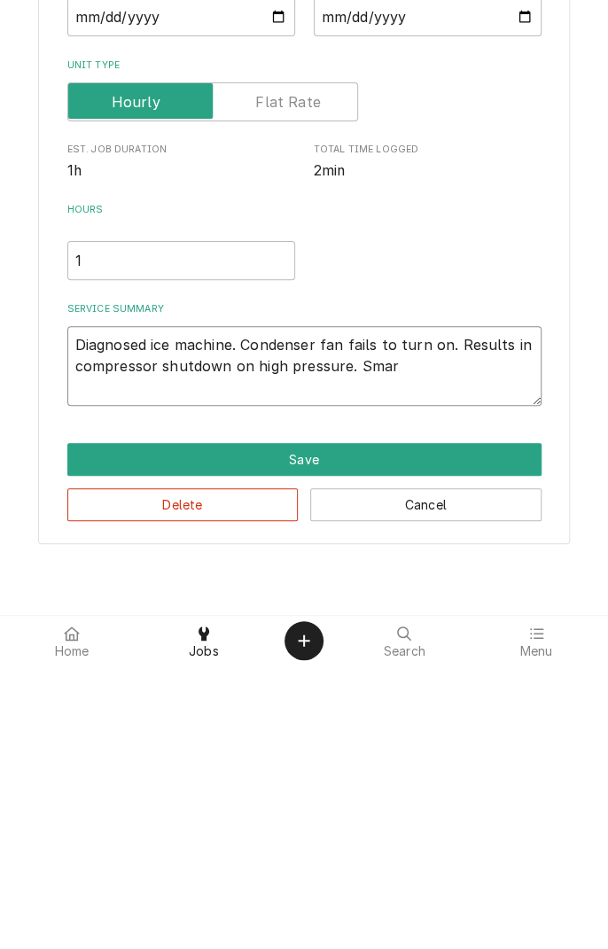
type textarea "Diagnosed ice machine. Condenser fan fails to turn on. Results in compressor sh…"
type textarea "x"
type textarea "Diagnosed ice machine. Condenser fan fails to turn on. Results in compressor sh…"
type textarea "x"
type textarea "Diagnosed ice machine. Condenser fan fails to turn on. Results in compressor sh…"
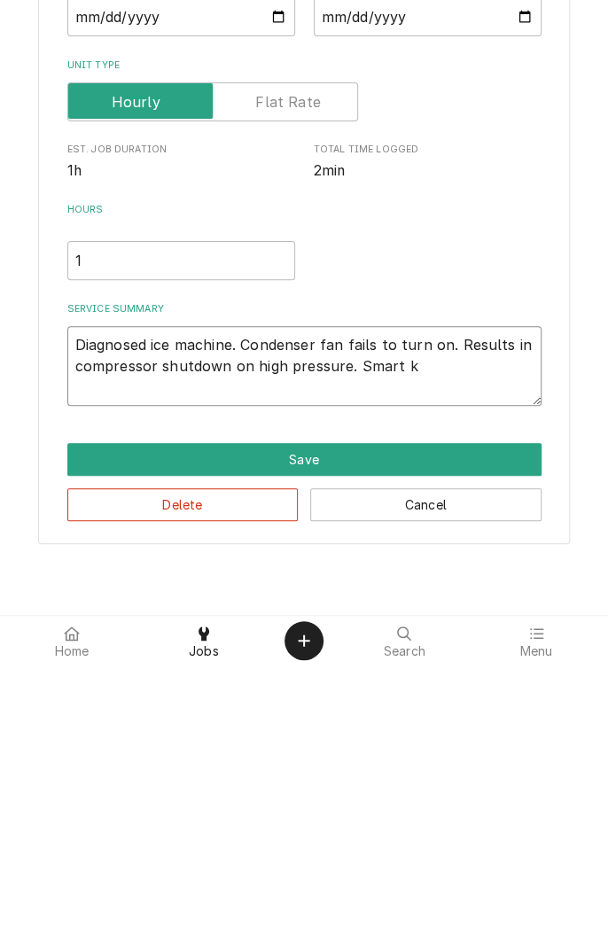
type textarea "x"
type textarea "Diagnosed ice machine. Condenser fan fails to turn on. Results in compressor sh…"
type textarea "x"
type textarea "Diagnosed ice machine. Condenser fan fails to turn on. Results in compressor sh…"
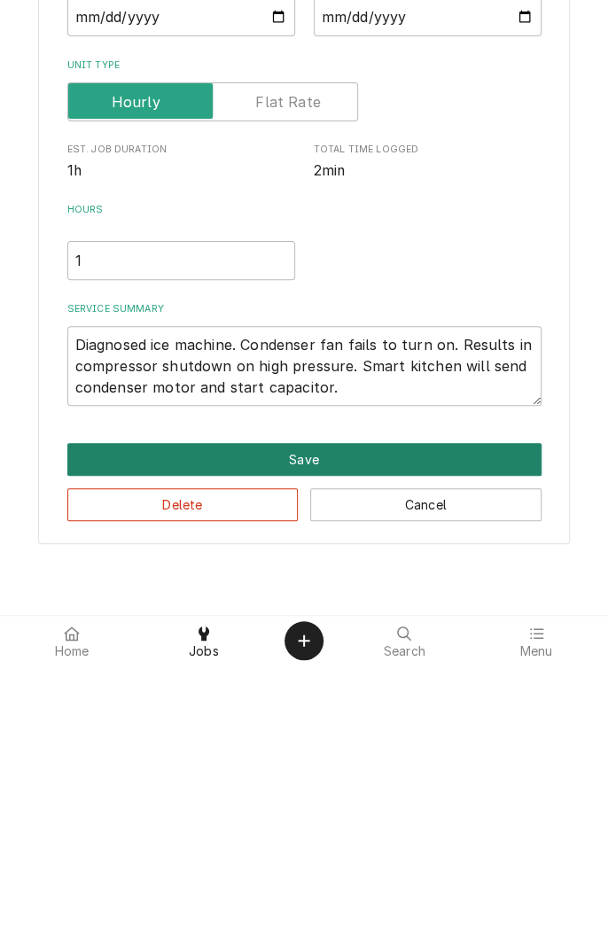
click at [359, 751] on button "Save" at bounding box center [304, 742] width 474 height 33
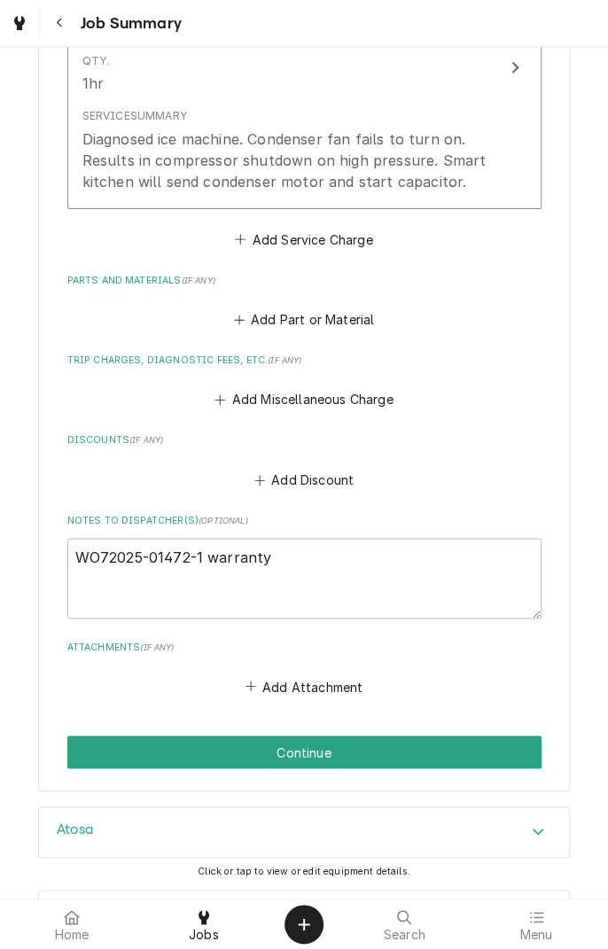
scroll to position [582, 0]
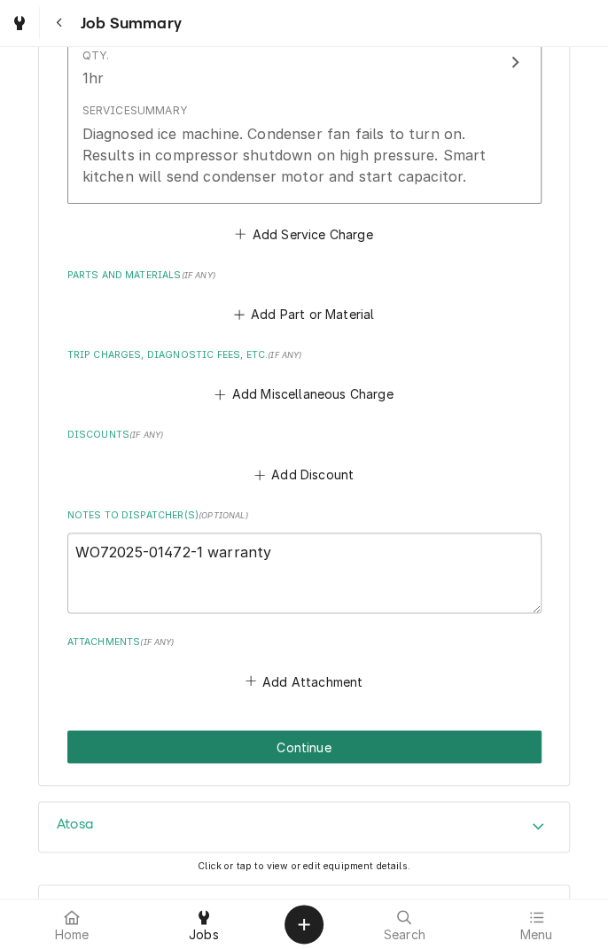
click at [350, 760] on button "Continue" at bounding box center [304, 746] width 474 height 33
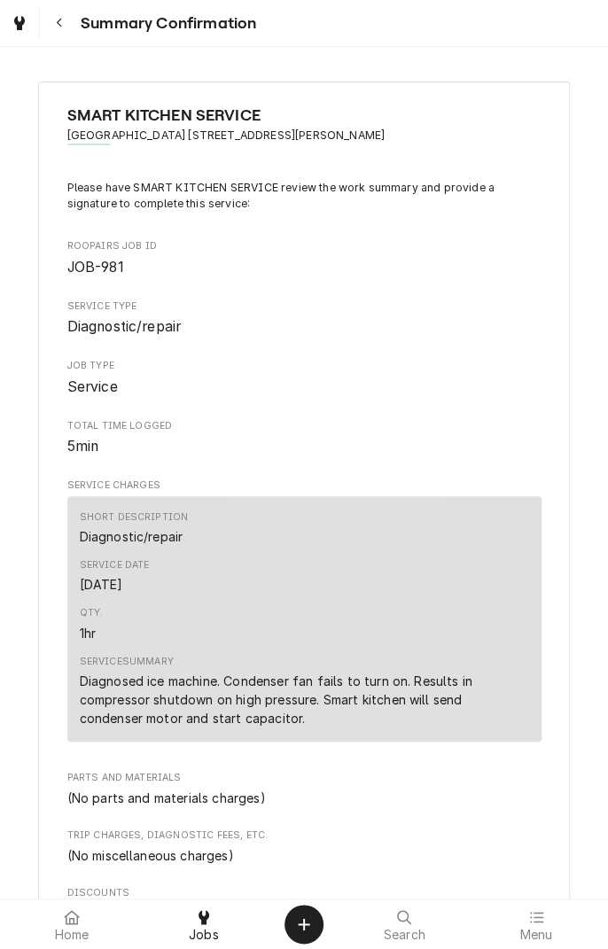
click at [62, 34] on button "Navigate back" at bounding box center [59, 23] width 32 height 32
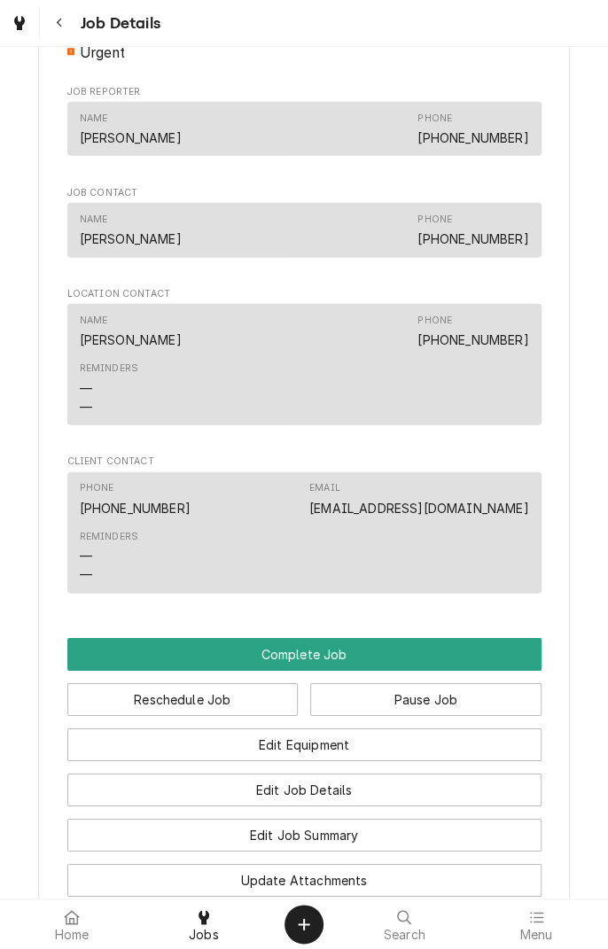
scroll to position [1307, 0]
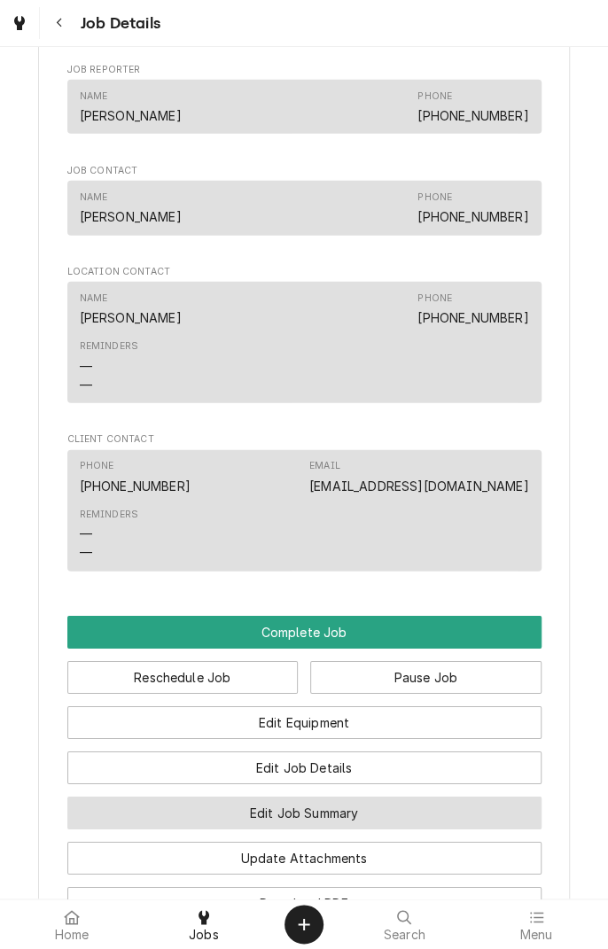
click at [349, 824] on button "Edit Job Summary" at bounding box center [304, 812] width 474 height 33
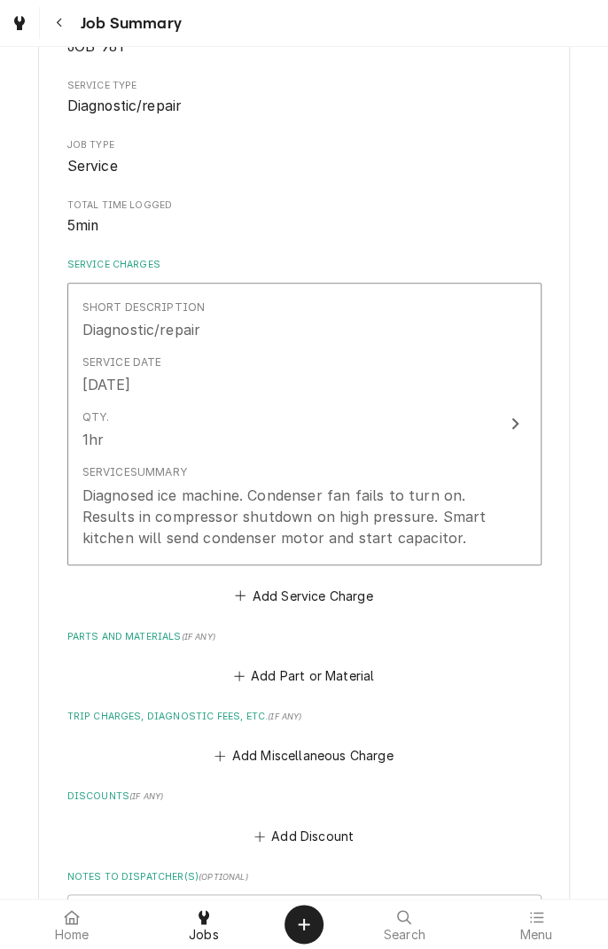
scroll to position [220, 0]
click at [296, 763] on button "Add Miscellaneous Charge" at bounding box center [304, 756] width 184 height 25
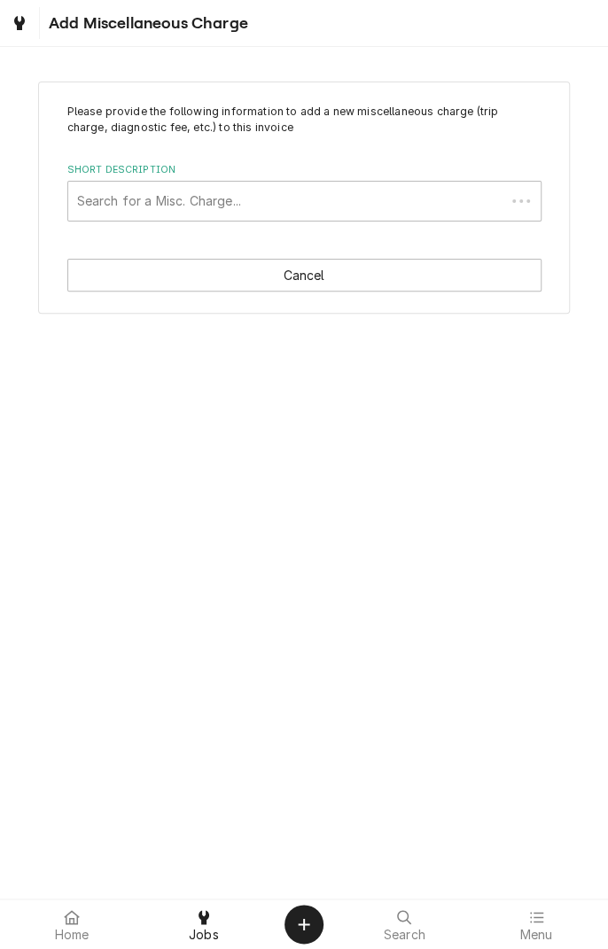
click at [287, 749] on div "Please provide the following information to add a new miscellaneous charge (tri…" at bounding box center [304, 472] width 608 height 851
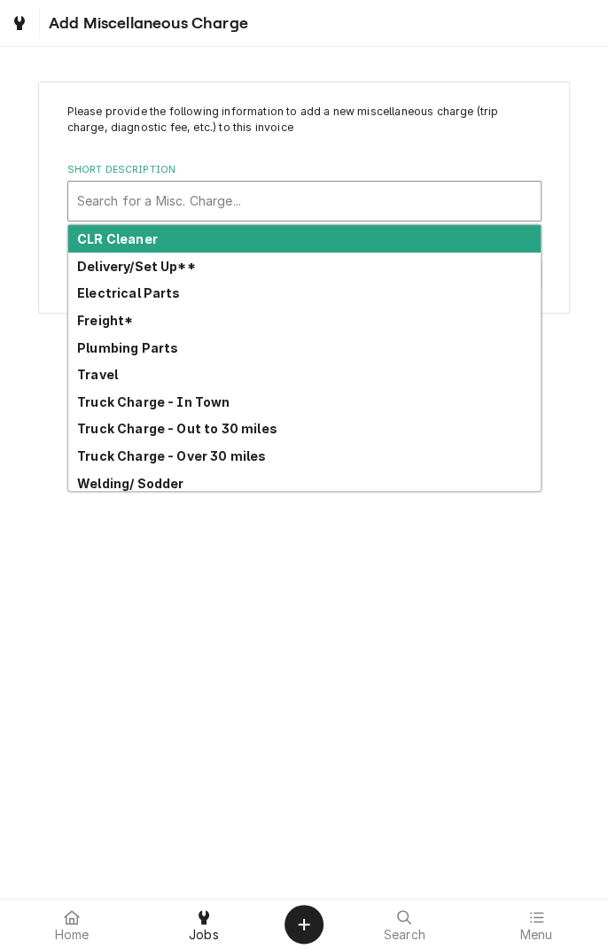
click at [97, 388] on div "Truck Charge - In Town" at bounding box center [304, 401] width 472 height 27
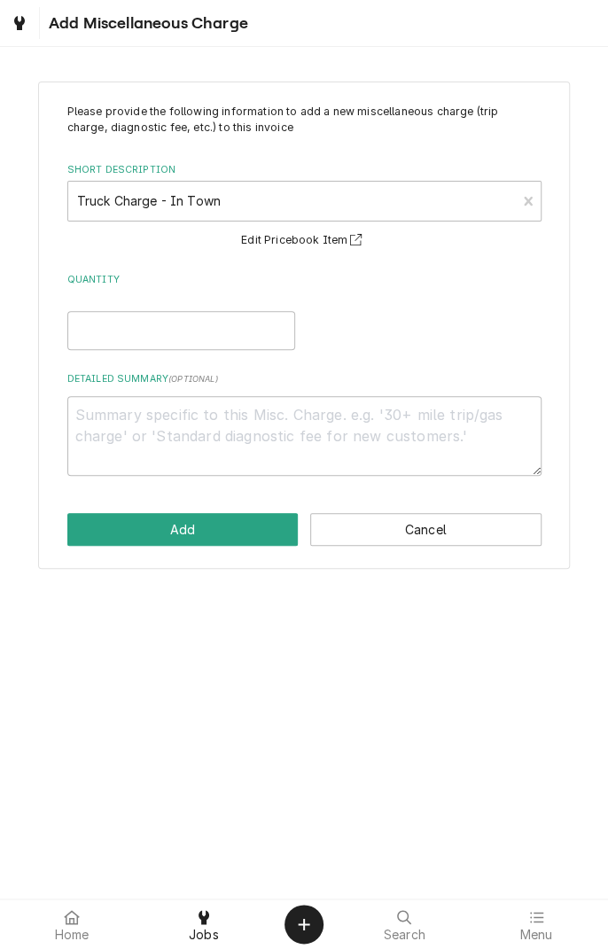
click at [67, 70] on div "Please provide the following information to add a new miscellaneous charge (tri…" at bounding box center [304, 325] width 608 height 518
click at [432, 544] on button "Cancel" at bounding box center [425, 529] width 231 height 33
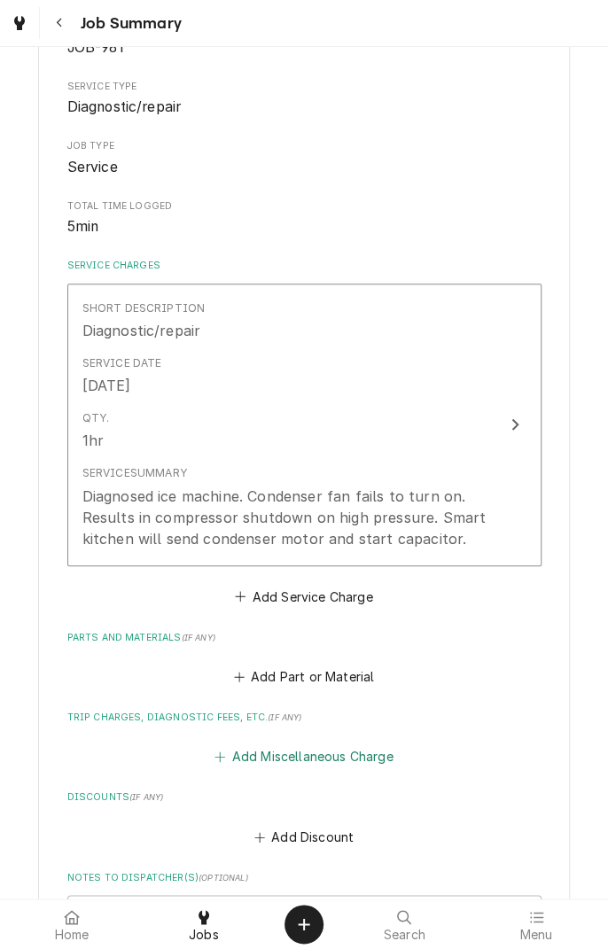
click at [326, 757] on button "Add Miscellaneous Charge" at bounding box center [304, 756] width 184 height 25
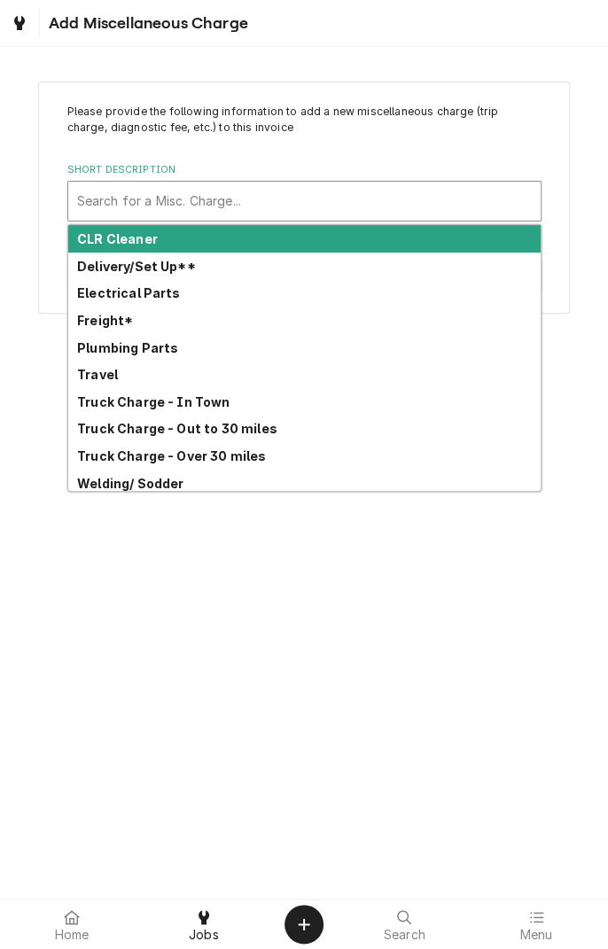
click at [114, 383] on div "Travel" at bounding box center [304, 374] width 472 height 27
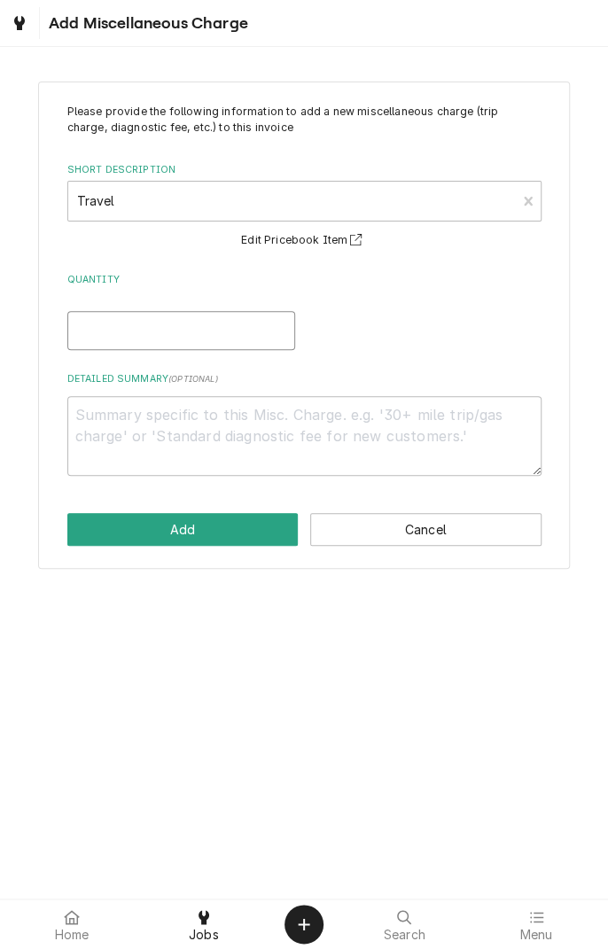
click at [225, 334] on input "Quantity" at bounding box center [181, 330] width 228 height 39
type textarea "x"
type input "2"
type textarea "x"
type input "2"
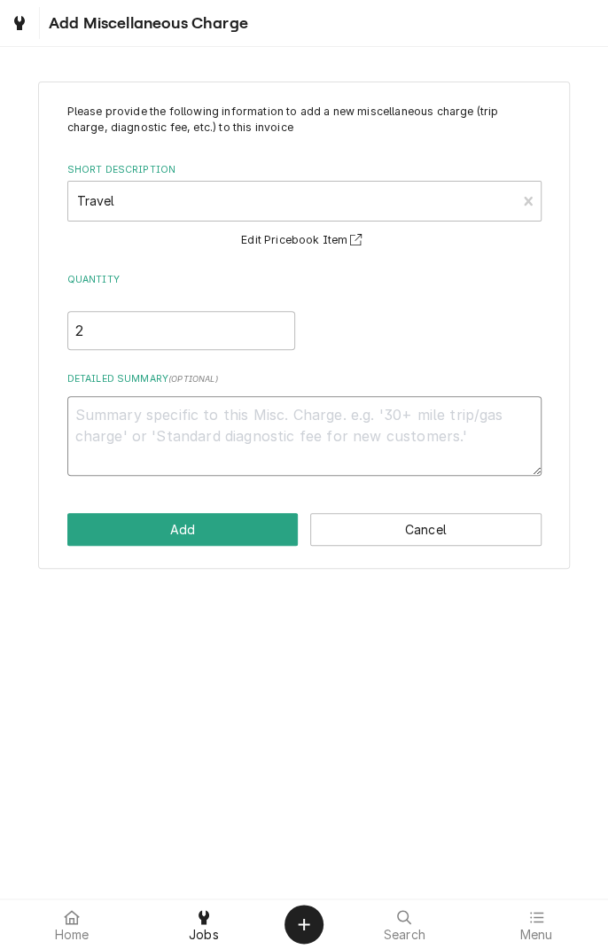
click at [338, 422] on textarea "Detailed Summary ( optional )" at bounding box center [304, 436] width 474 height 80
type textarea "x"
type textarea "1"
type textarea "x"
type textarea "10"
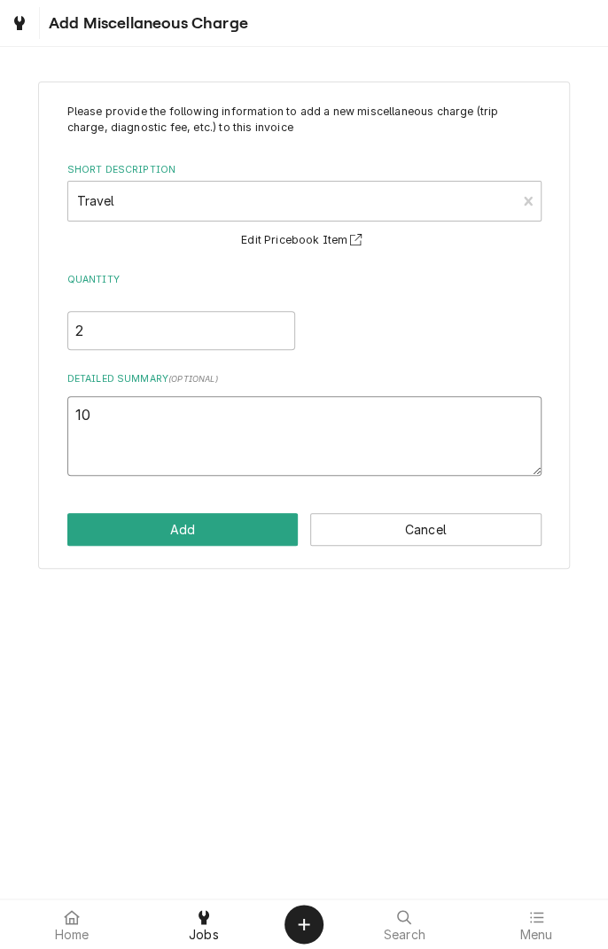
type textarea "x"
type textarea "10/"
type textarea "x"
type textarea "10/1"
type textarea "x"
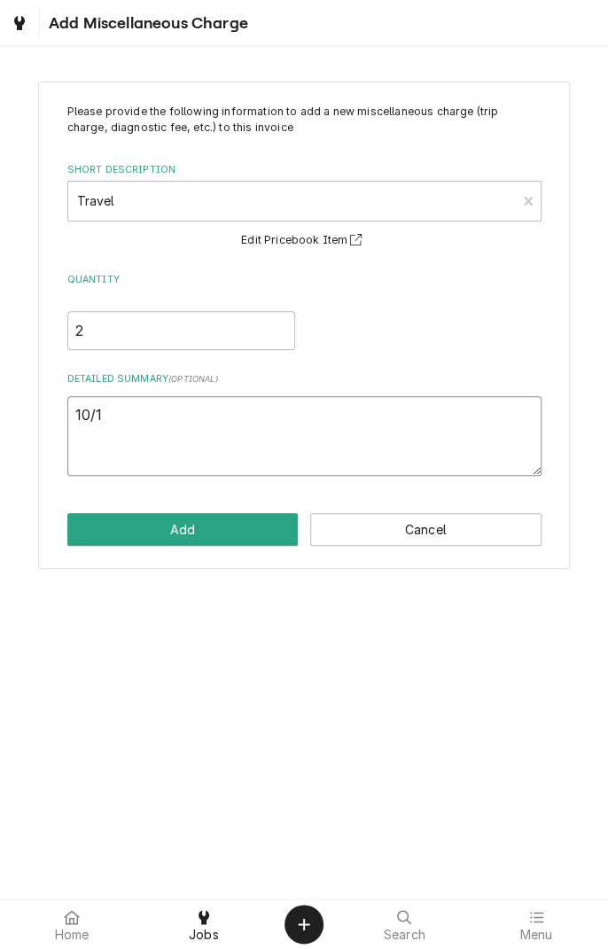
type textarea "10/12"
type textarea "x"
type textarea "10/12/"
type textarea "x"
type textarea "10/12/2"
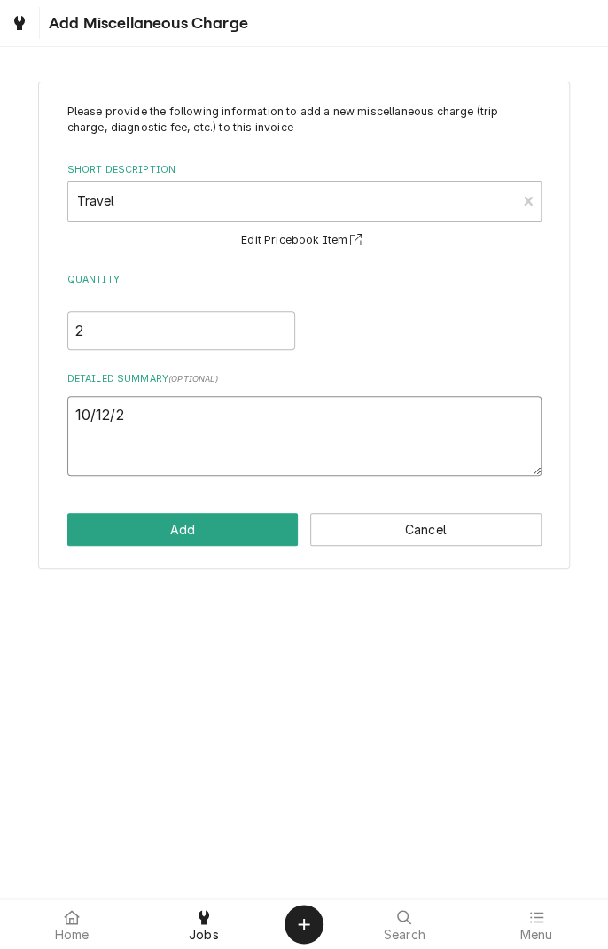
type textarea "x"
type textarea "10/12/25"
type textarea "x"
type textarea "10/12/25"
type textarea "x"
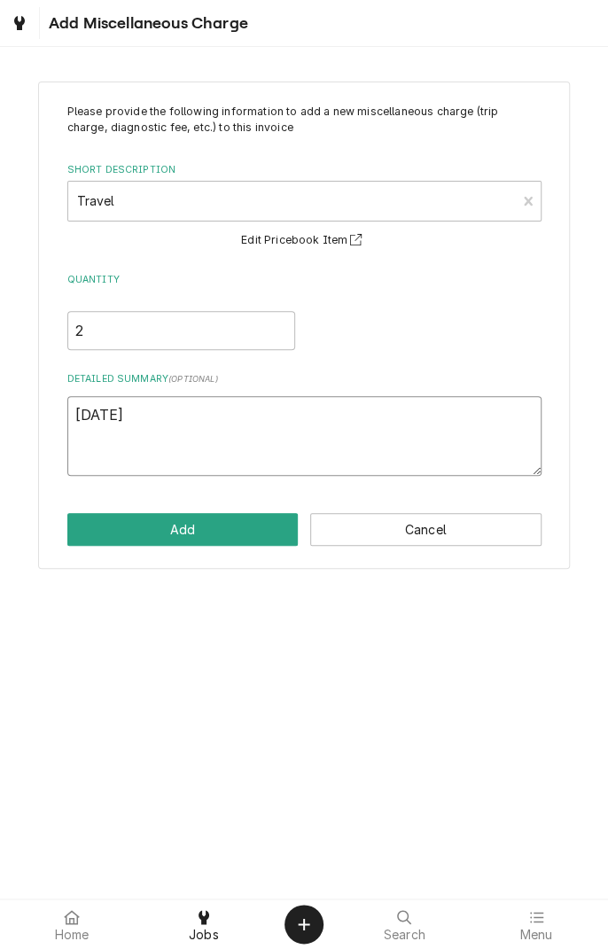
type textarea "10/12/25 t"
type textarea "x"
type textarea "10/12/25 tr"
type textarea "x"
type textarea "10/12/25 tra"
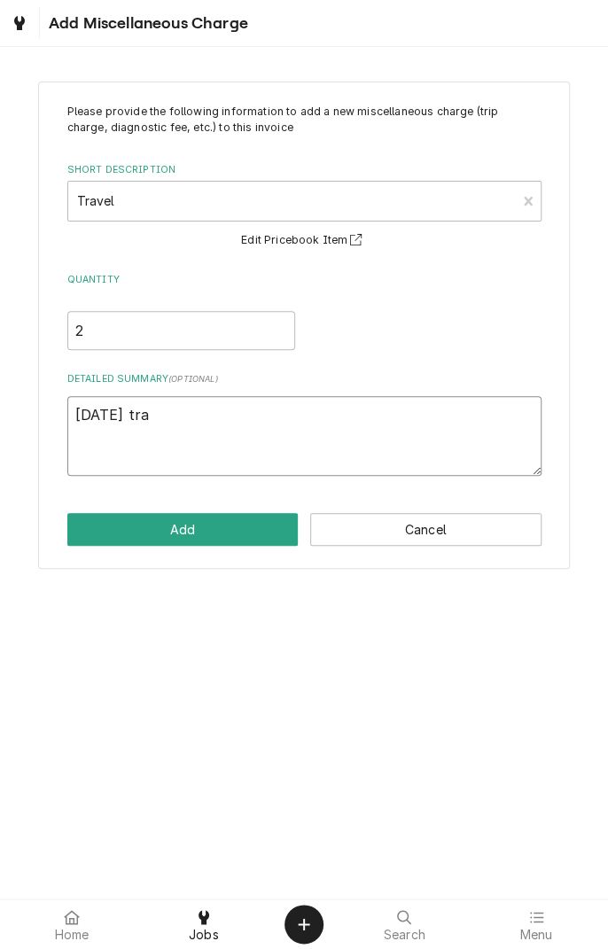
type textarea "x"
type textarea "10/12/25 trav"
type textarea "x"
type textarea "10/12/25 trave"
type textarea "x"
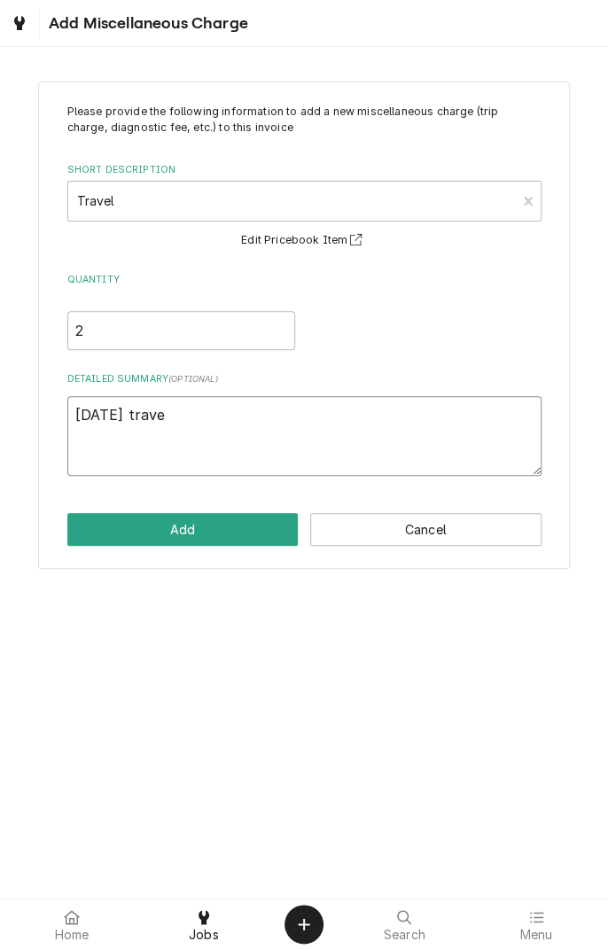
type textarea "10/12/25 travel"
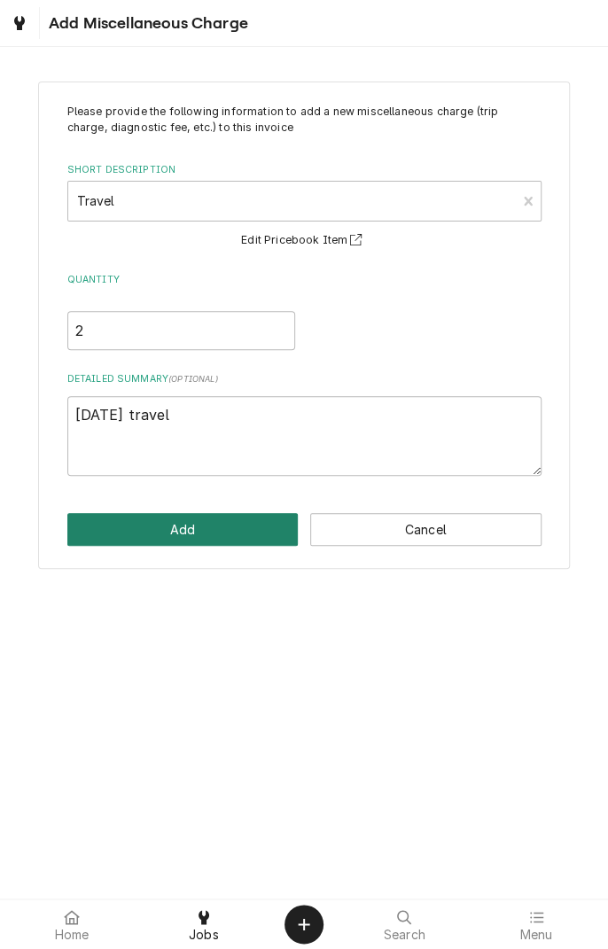
click at [243, 530] on button "Add" at bounding box center [182, 529] width 231 height 33
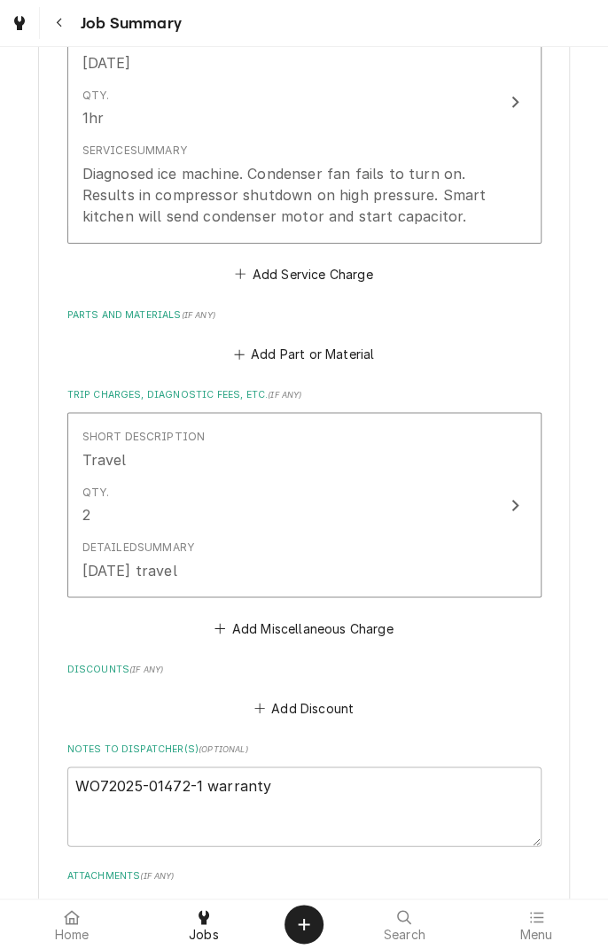
scroll to position [553, 0]
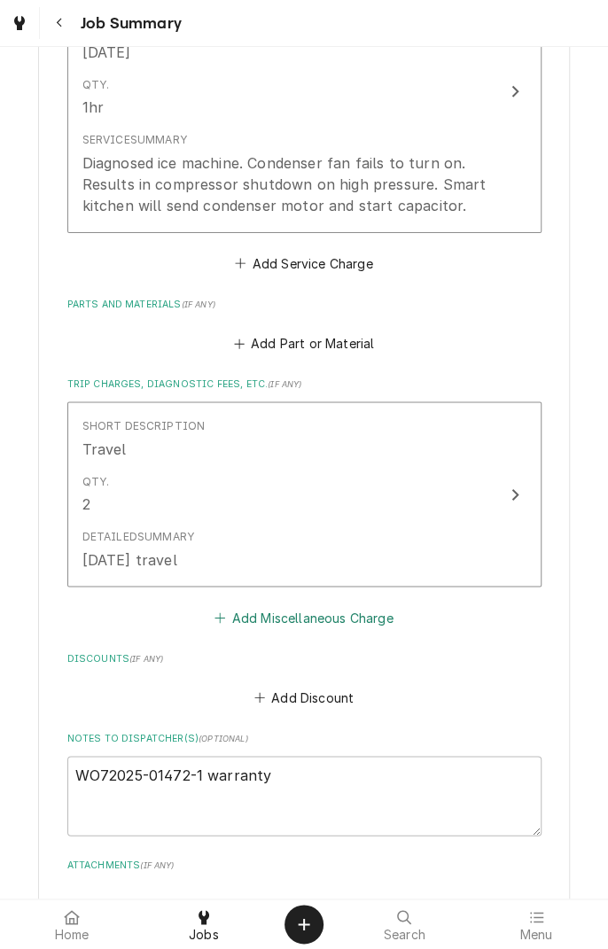
click at [368, 625] on button "Add Miscellaneous Charge" at bounding box center [304, 617] width 184 height 25
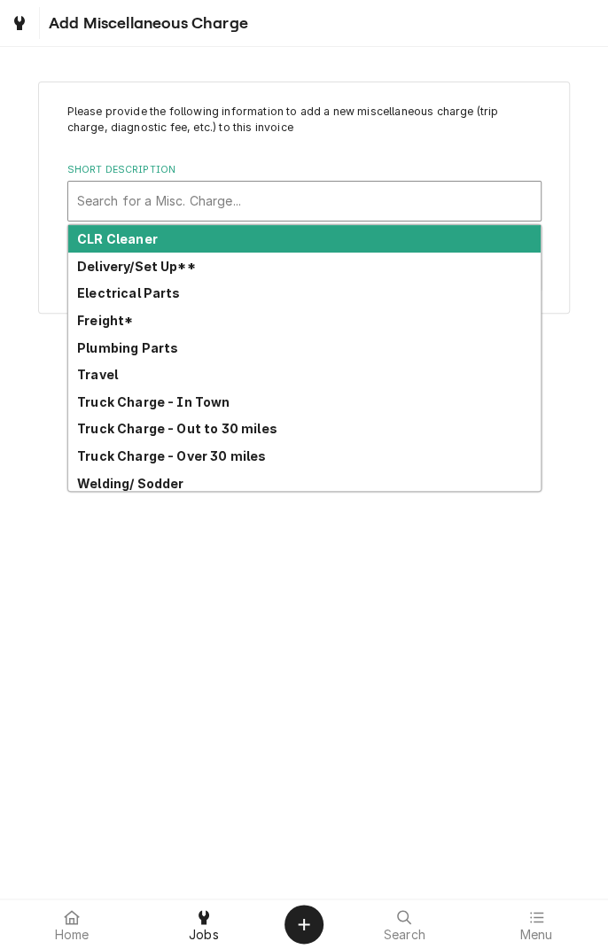
click at [242, 466] on div "Truck Charge - Over 30 miles" at bounding box center [304, 455] width 472 height 27
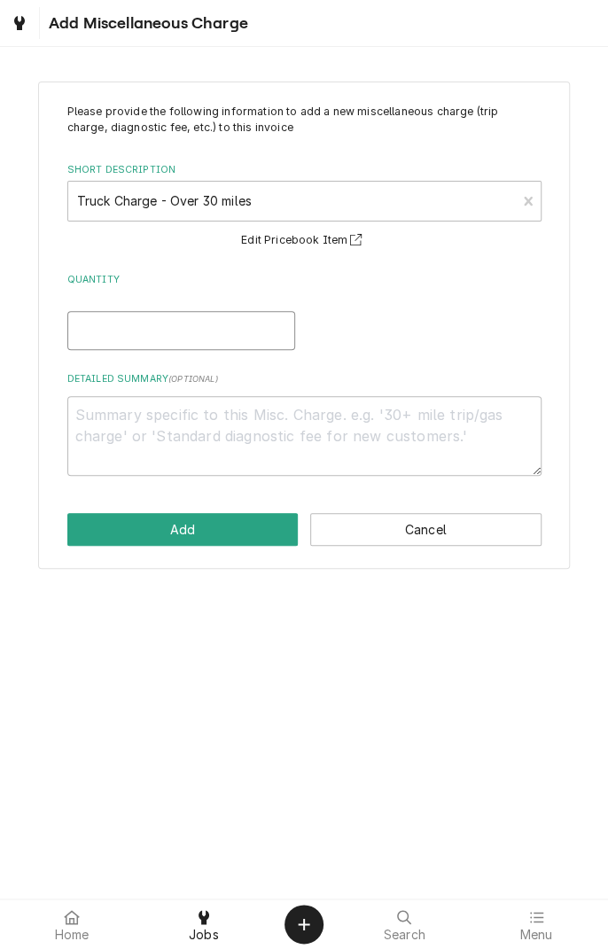
click at [171, 322] on input "Quantity" at bounding box center [181, 330] width 228 height 39
type textarea "x"
type input "1"
type textarea "x"
type input "1"
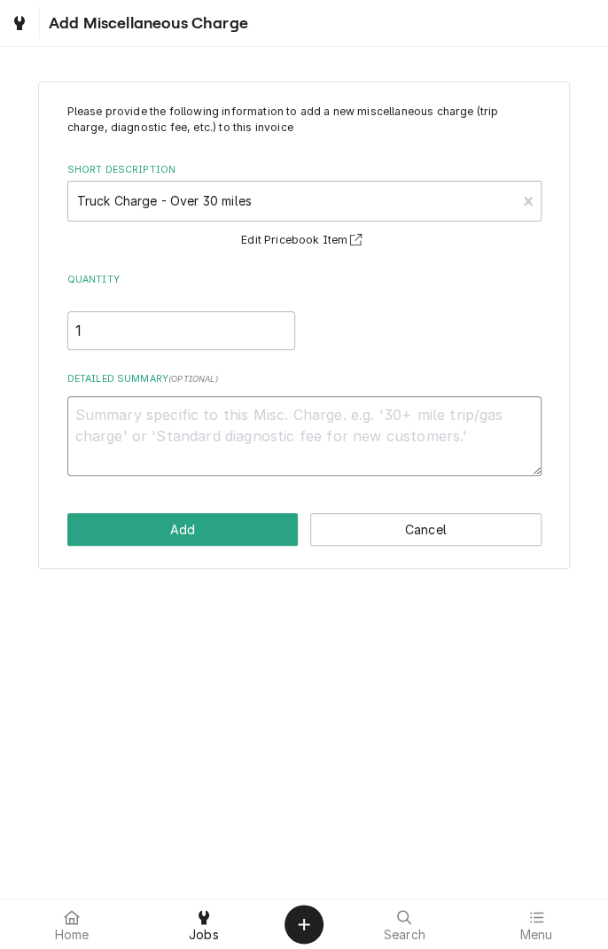
click at [279, 420] on textarea "Detailed Summary ( optional )" at bounding box center [304, 436] width 474 height 80
type textarea "x"
type textarea "1"
type textarea "x"
type textarea "10"
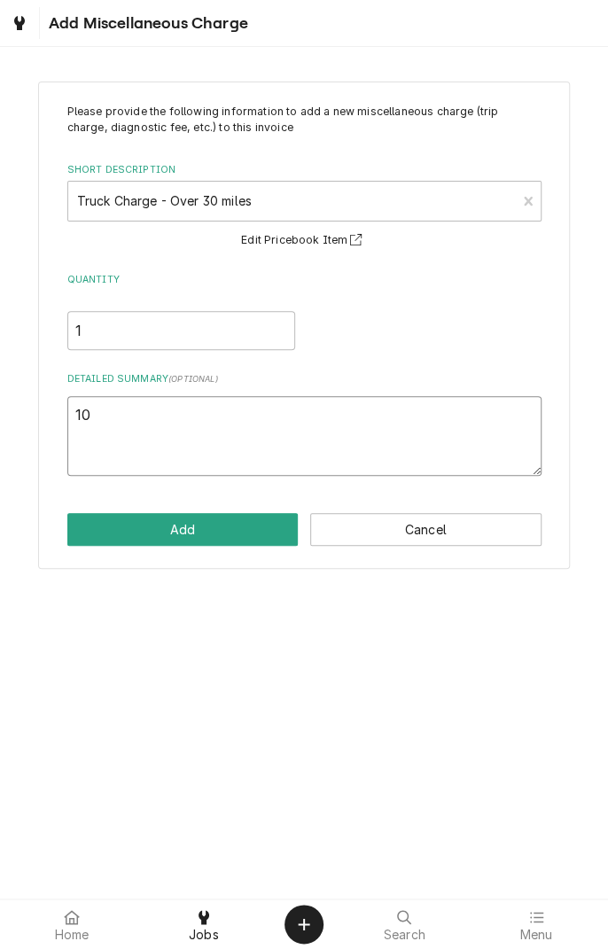
type textarea "x"
type textarea "10/"
type textarea "x"
type textarea "10/1"
type textarea "x"
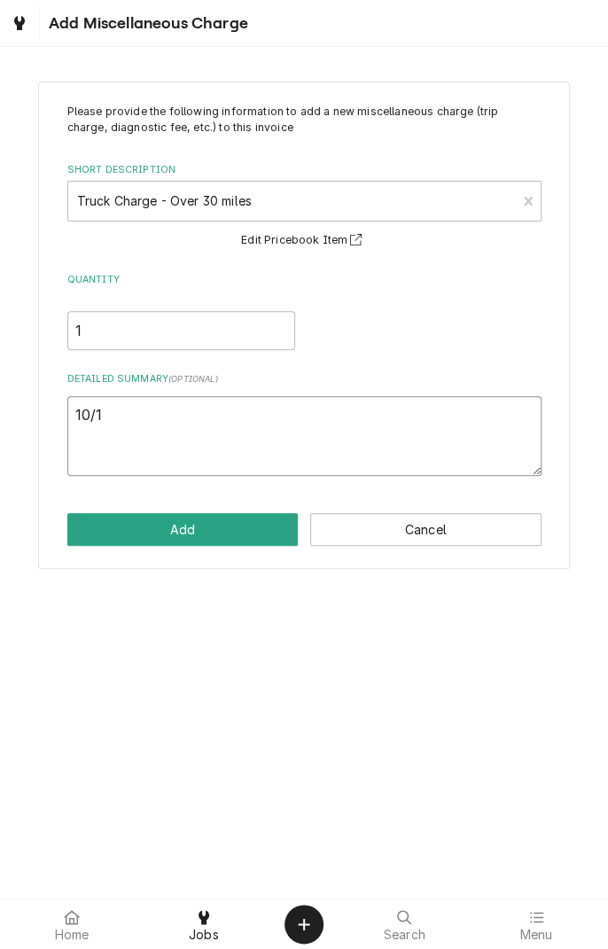
type textarea "10/12"
type textarea "x"
type textarea "10/12/"
type textarea "x"
type textarea "10/12/2"
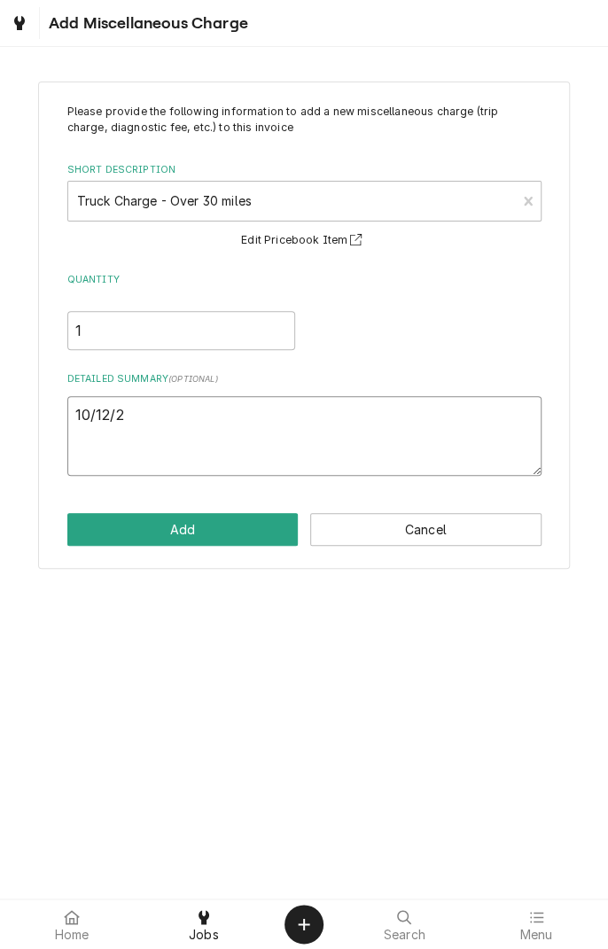
type textarea "x"
type textarea "10/12/25"
type textarea "x"
type textarea "10/12/25"
type textarea "x"
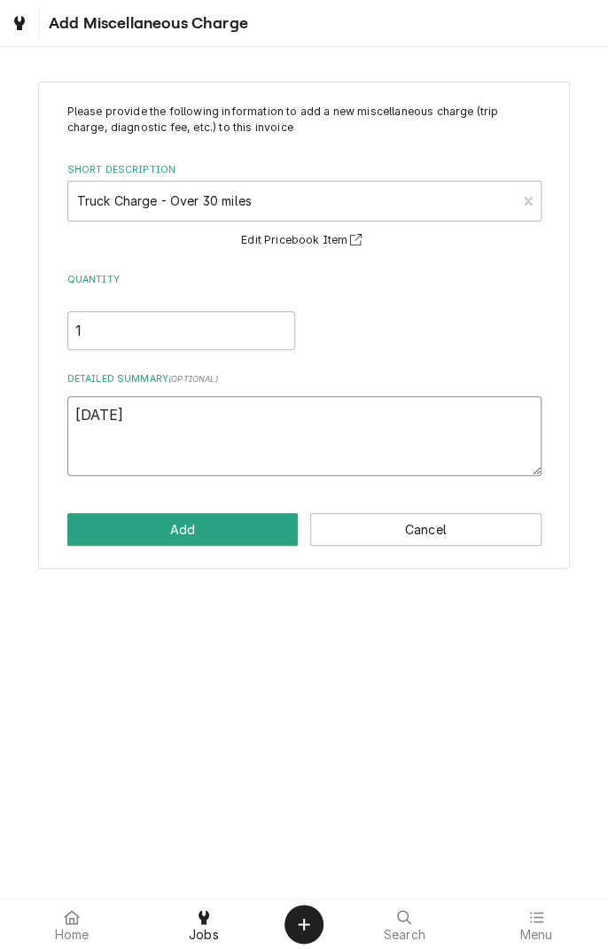
type textarea "10/12/25 t"
type textarea "x"
type textarea "10/12/25 tr"
type textarea "x"
type textarea "10/12/25 tru"
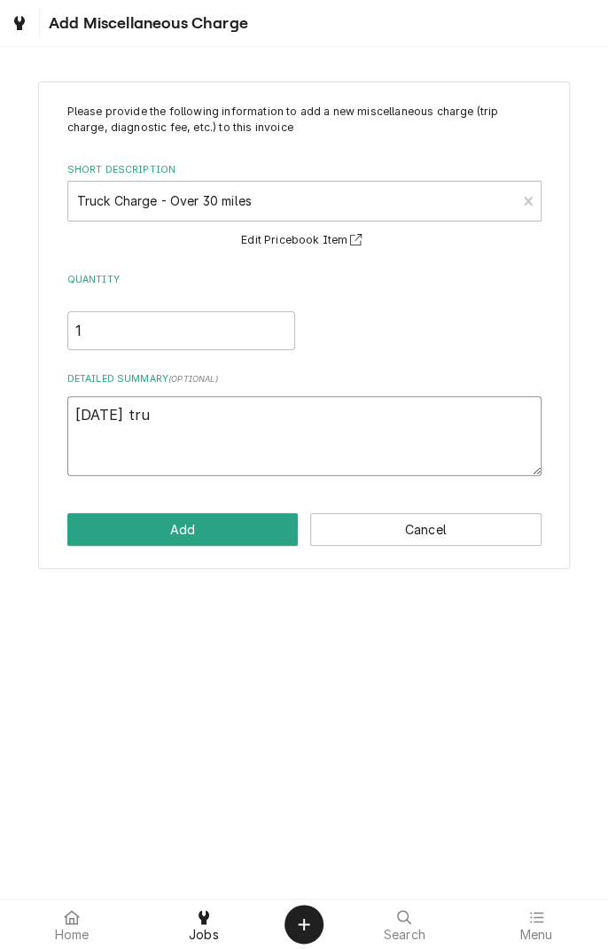
type textarea "x"
type textarea "10/12/25 truc"
type textarea "x"
type textarea "10/12/25 truck"
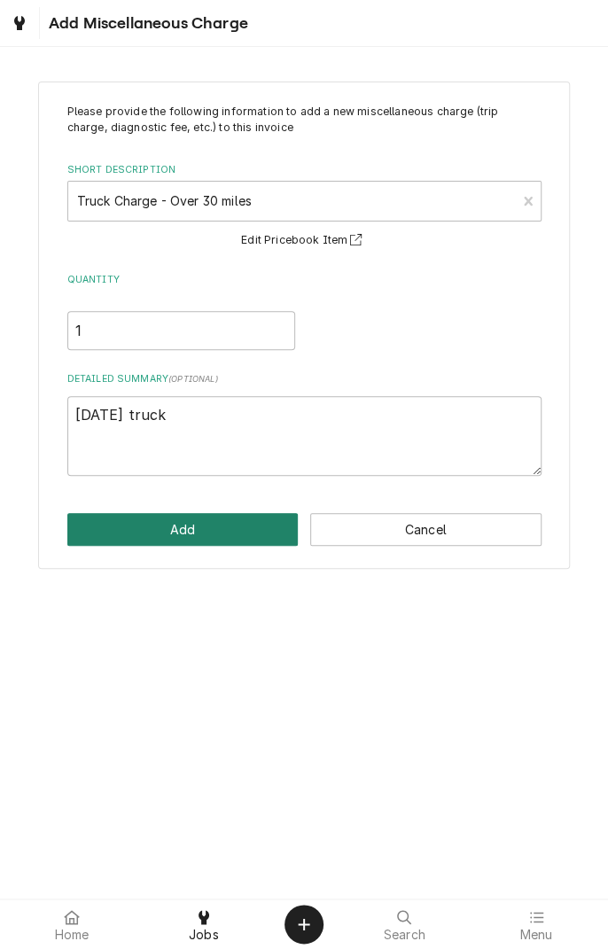
click at [209, 529] on button "Add" at bounding box center [182, 529] width 231 height 33
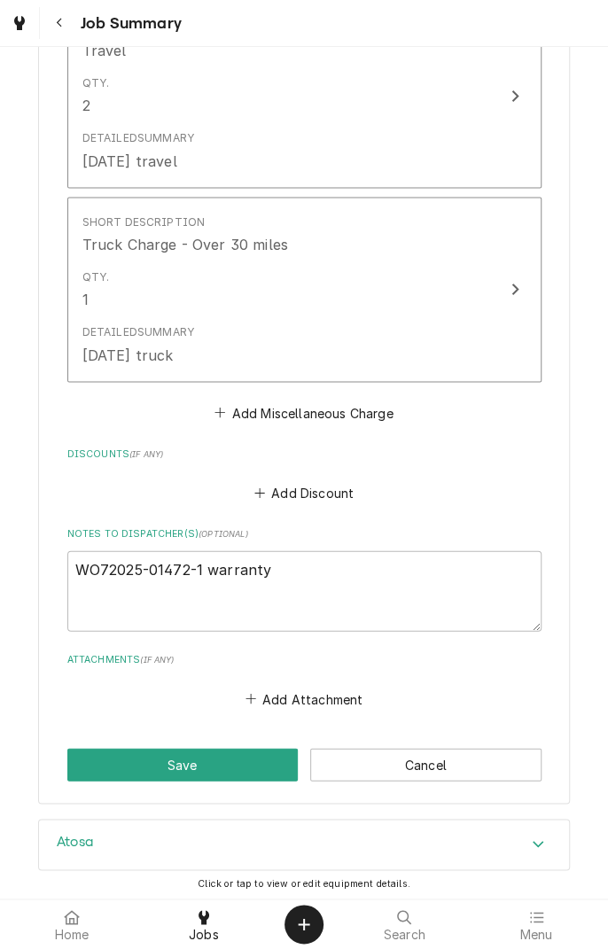
scroll to position [1037, 0]
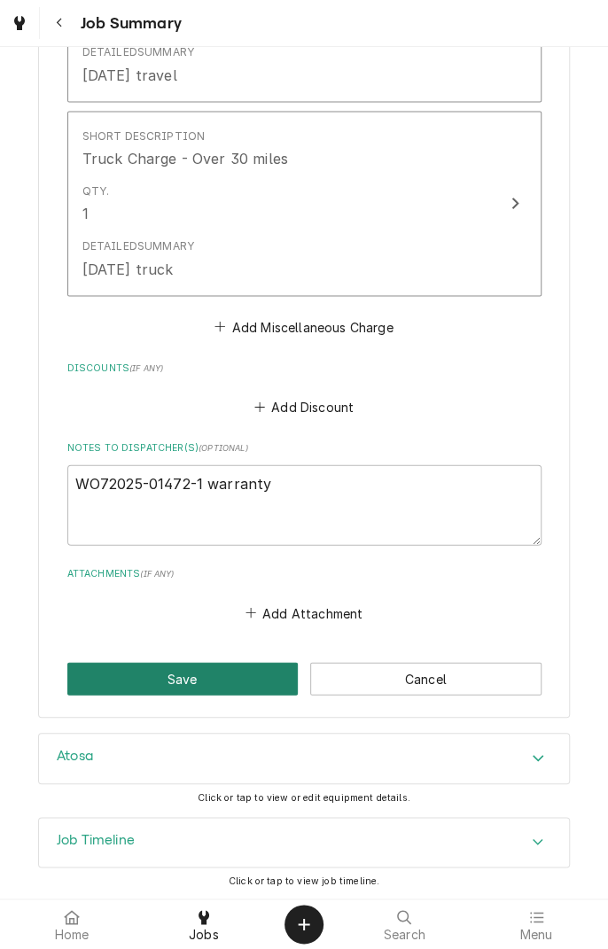
click at [237, 680] on button "Save" at bounding box center [182, 678] width 231 height 33
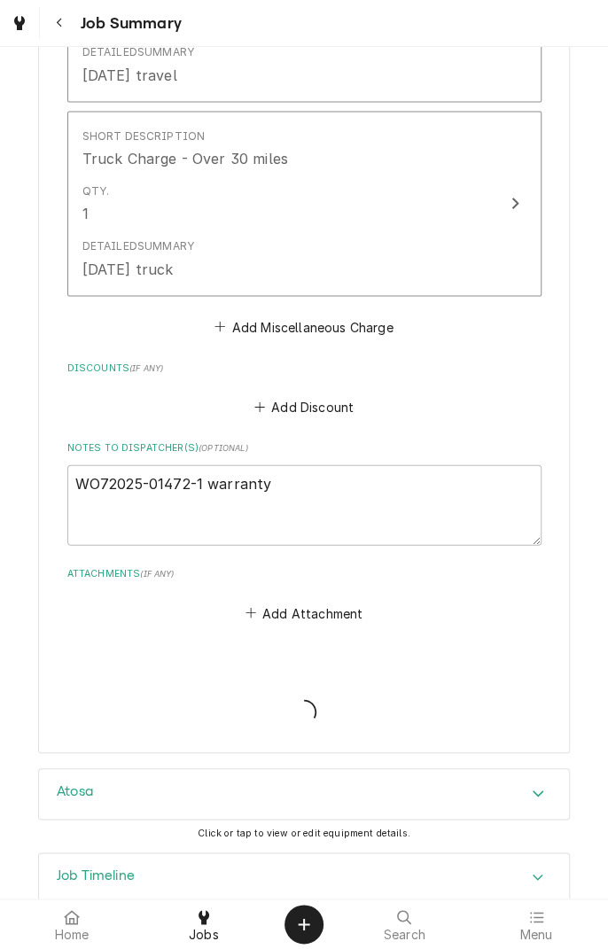
type textarea "x"
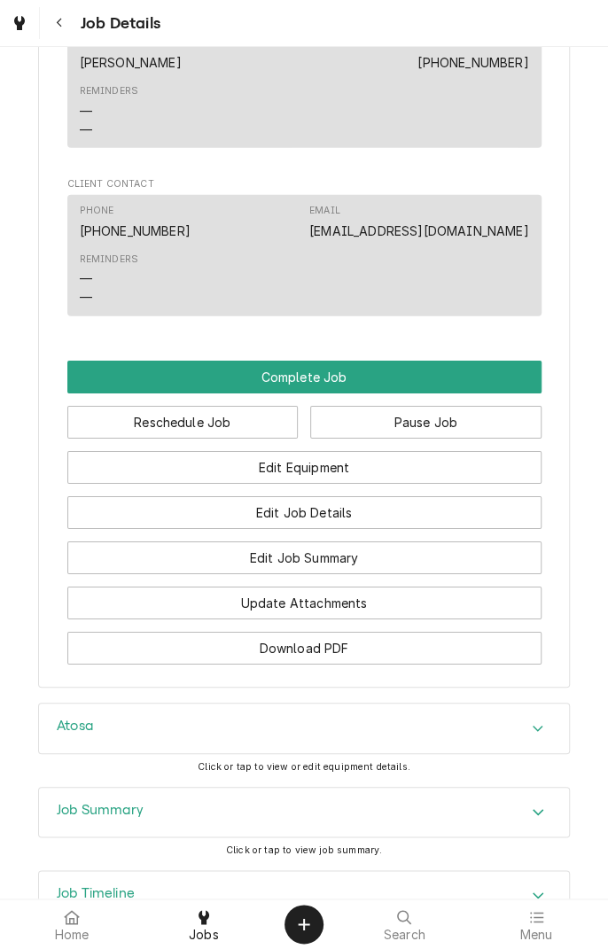
scroll to position [1573, 0]
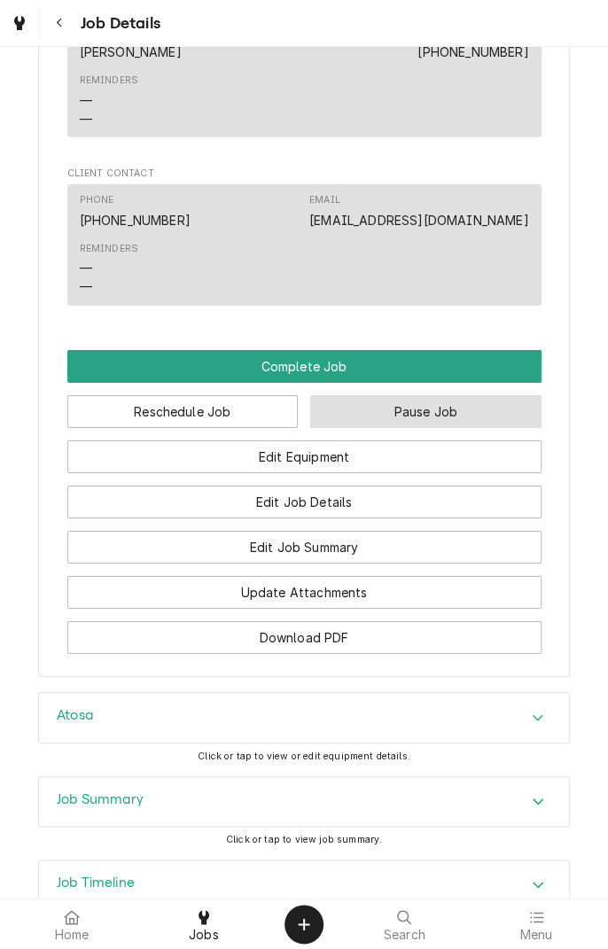
click at [367, 397] on button "Pause Job" at bounding box center [425, 411] width 231 height 33
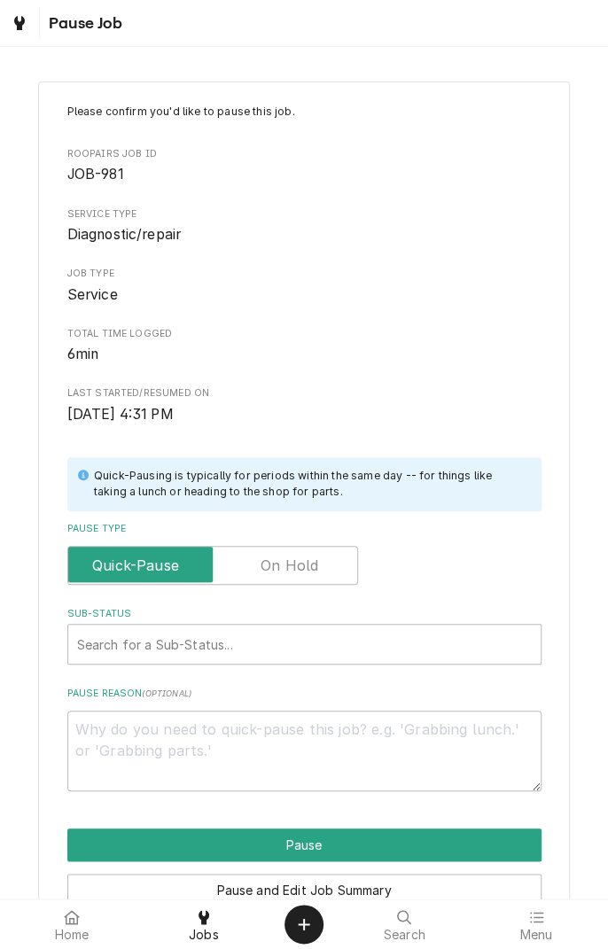
scroll to position [90, 0]
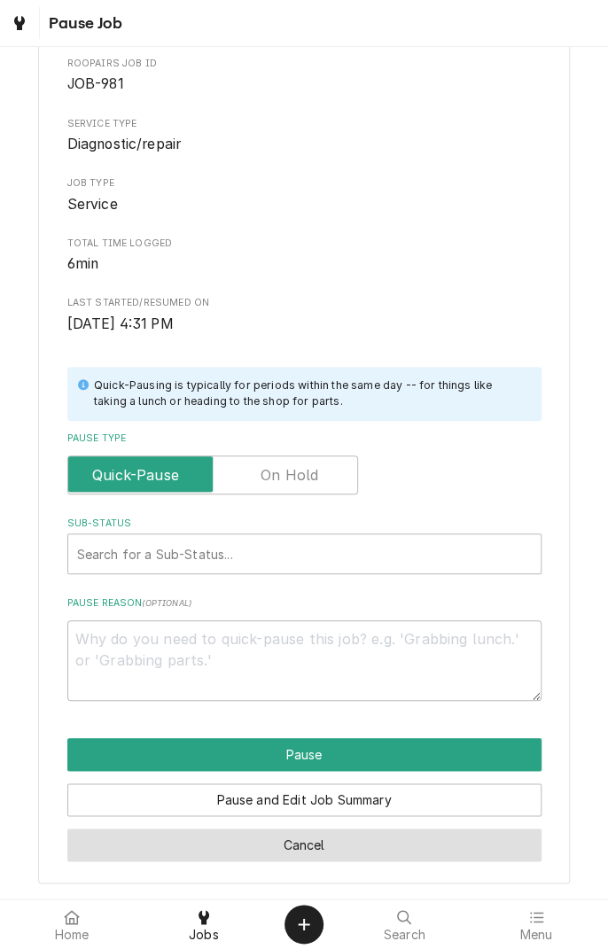
click at [338, 851] on button "Cancel" at bounding box center [304, 844] width 474 height 33
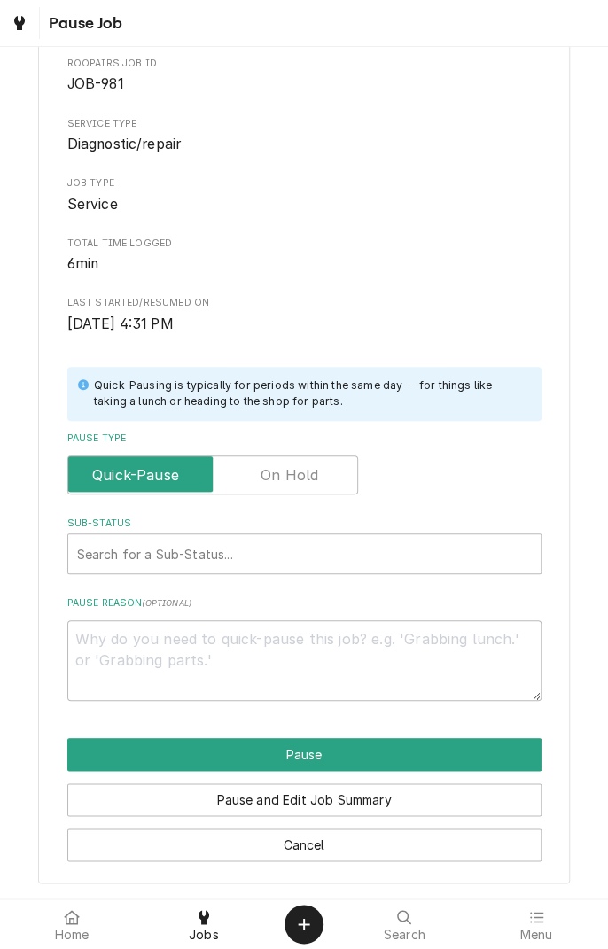
scroll to position [1554, 0]
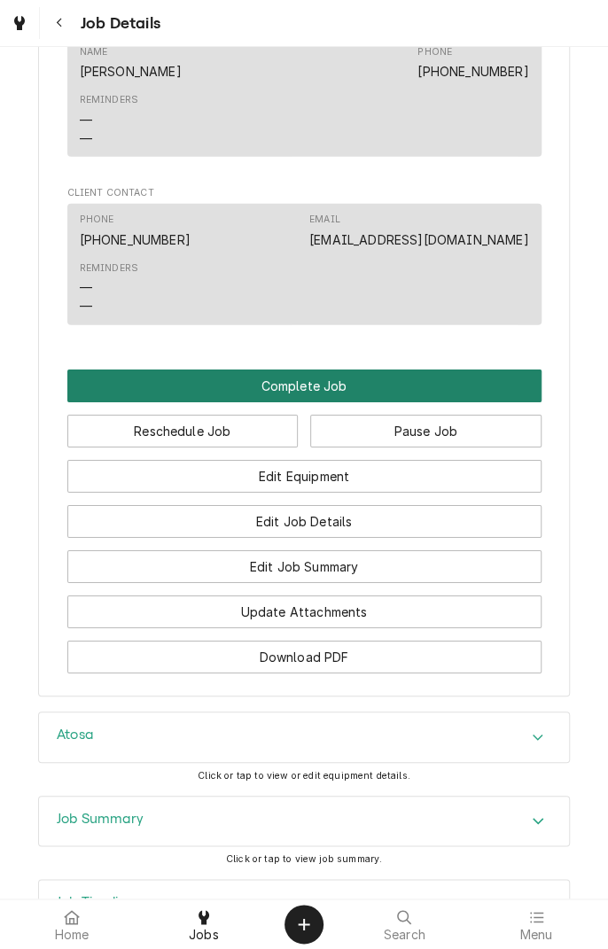
click at [304, 399] on button "Complete Job" at bounding box center [304, 385] width 474 height 33
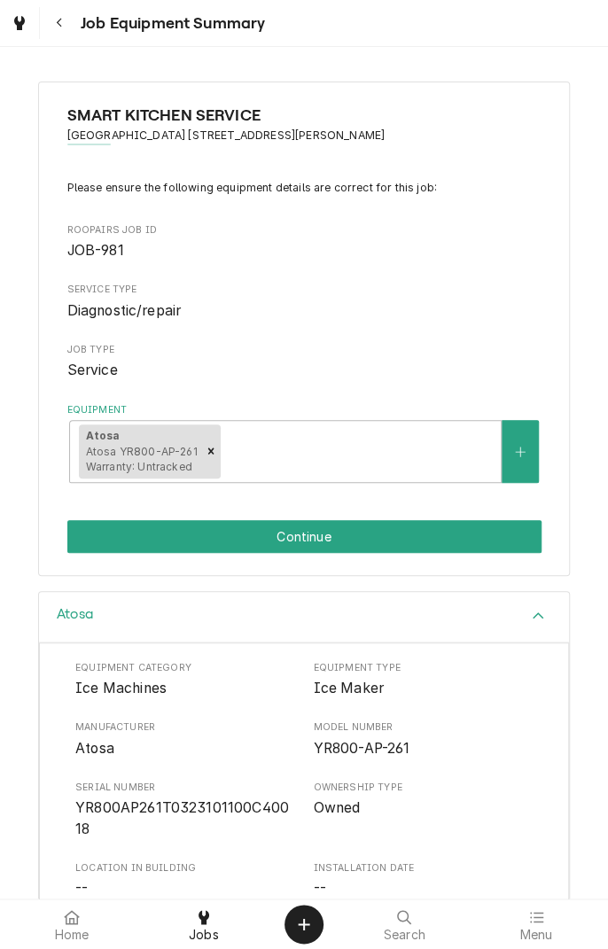
scroll to position [234, 0]
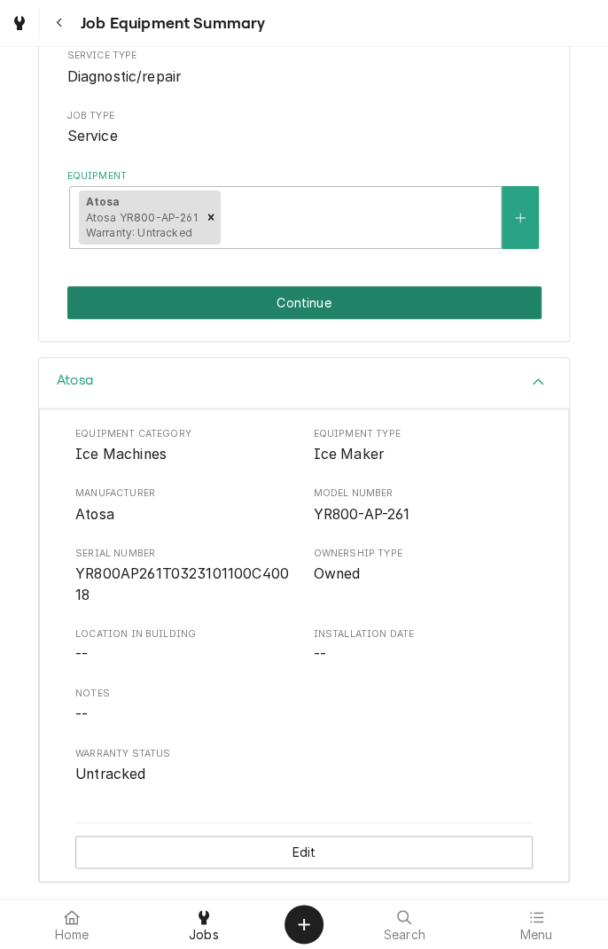
click at [412, 312] on button "Continue" at bounding box center [304, 302] width 474 height 33
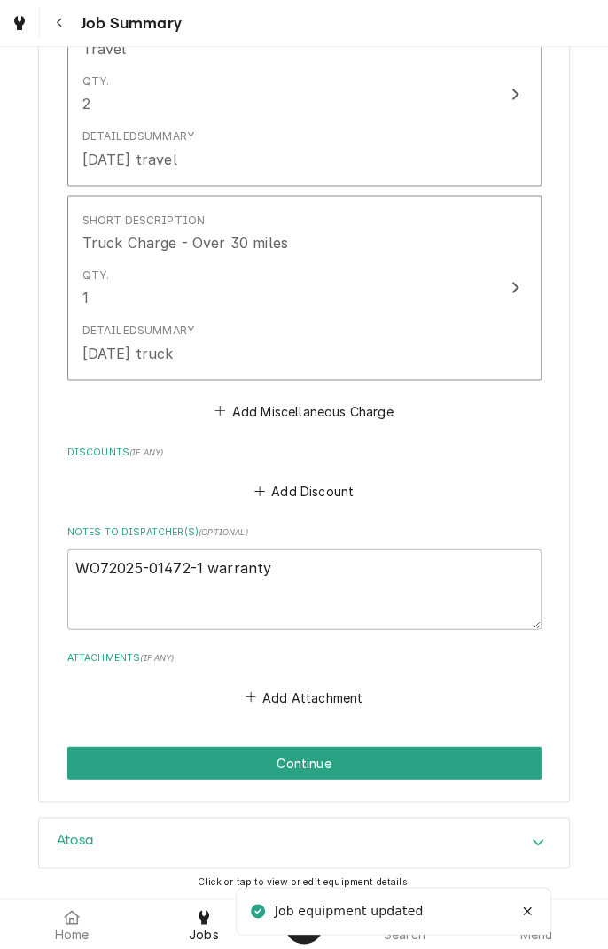
scroll to position [1037, 0]
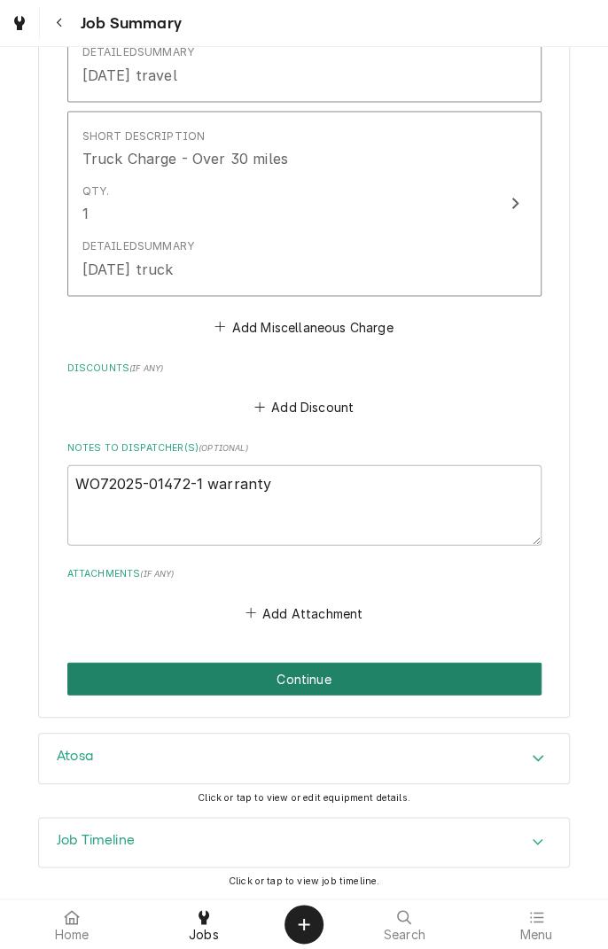
click at [317, 679] on button "Continue" at bounding box center [304, 678] width 474 height 33
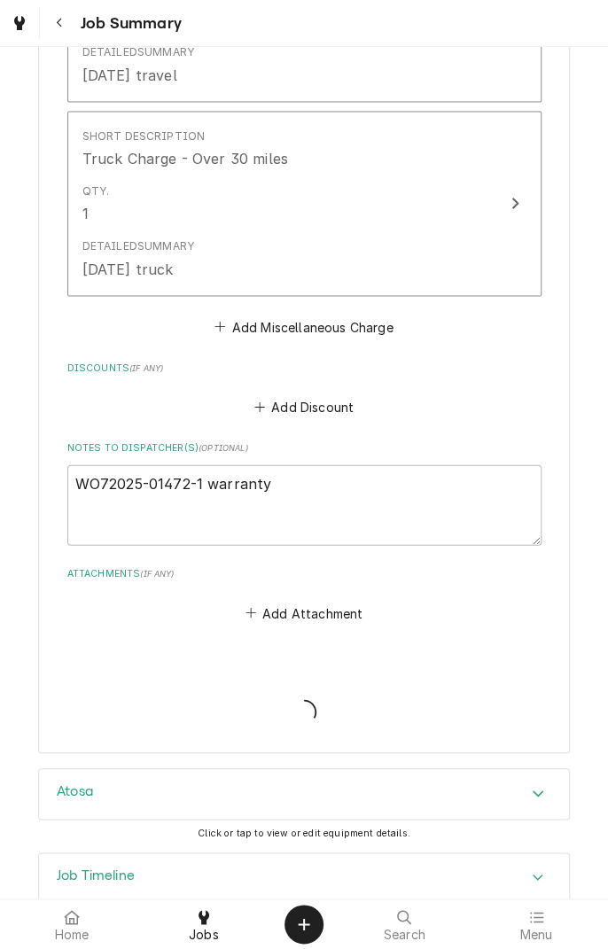
type textarea "x"
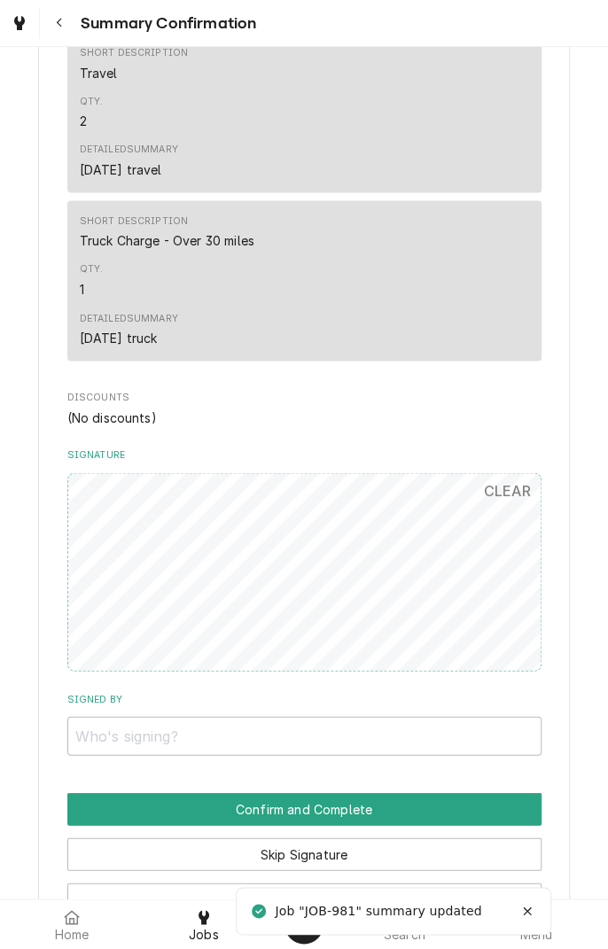
scroll to position [1034, 0]
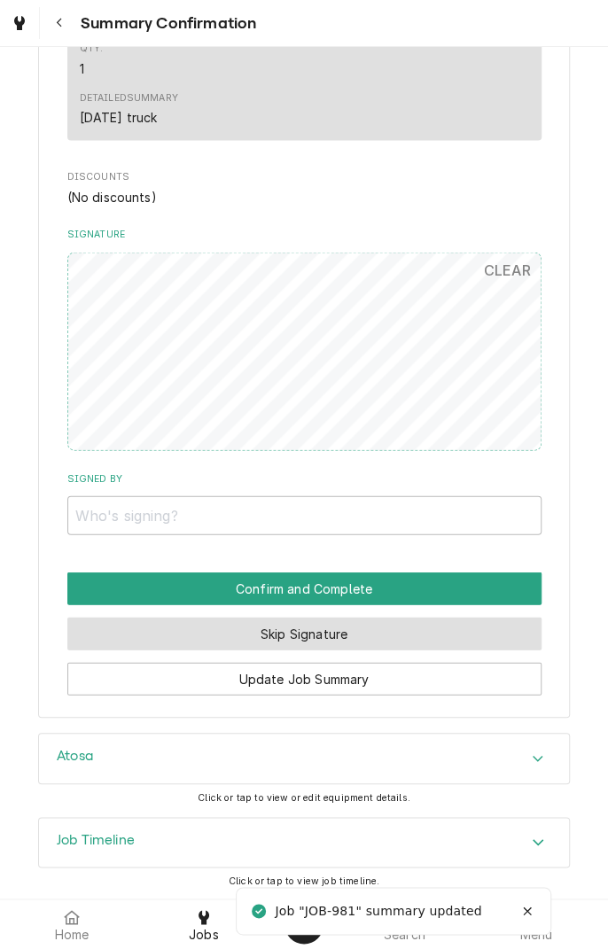
click at [370, 633] on button "Skip Signature" at bounding box center [304, 633] width 474 height 33
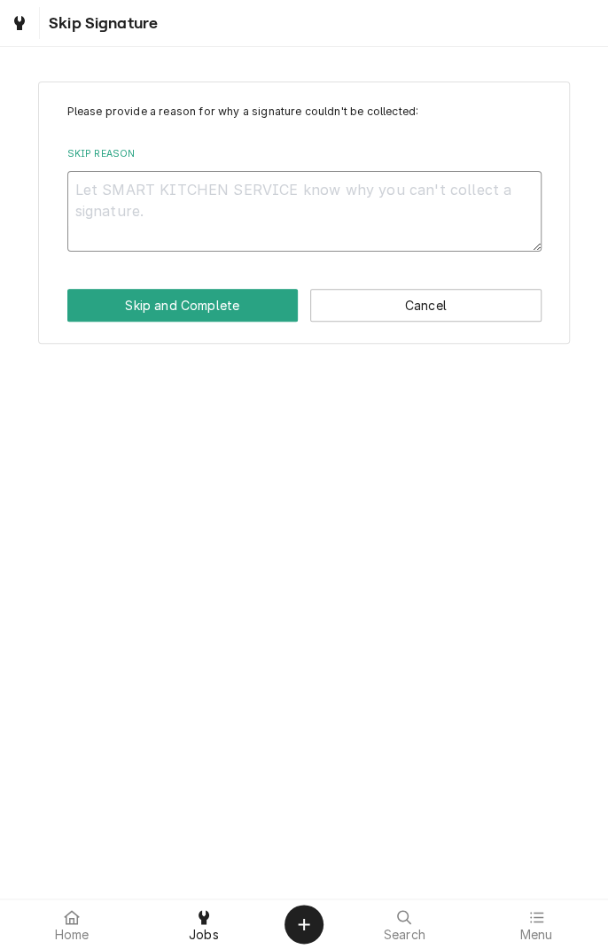
click at [331, 215] on textarea "Skip Reason" at bounding box center [304, 211] width 474 height 80
type textarea "x"
type textarea "S"
type textarea "x"
type textarea "Se"
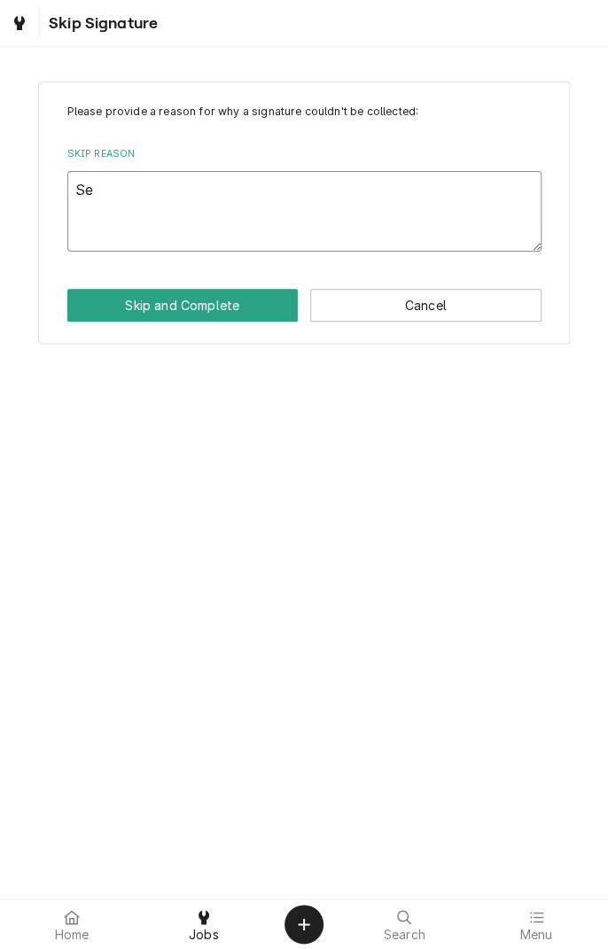
type textarea "x"
type textarea "Ser"
type textarea "x"
type textarea "Serv"
type textarea "x"
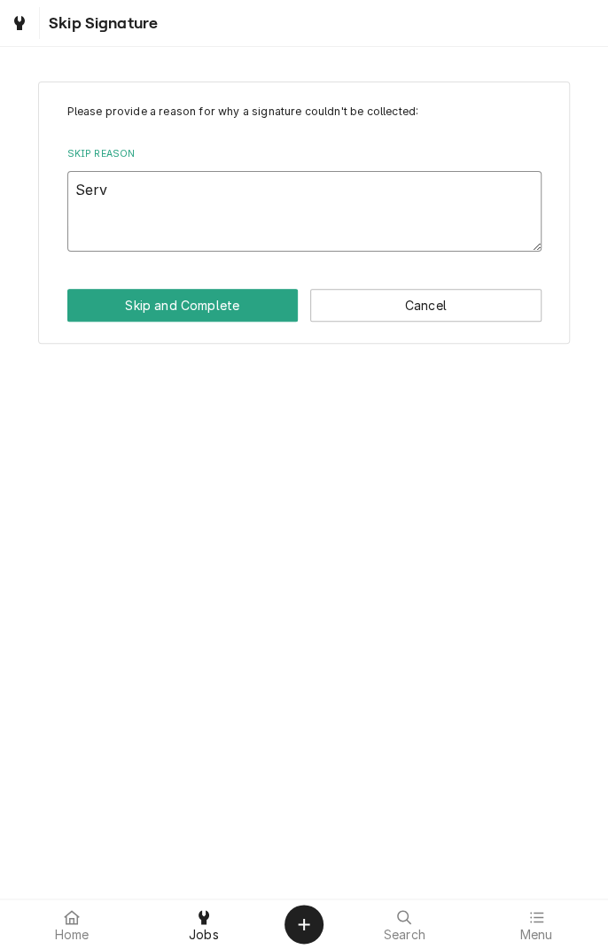
type textarea "Servi"
type textarea "x"
type textarea "Servic"
type textarea "x"
type textarea "Service"
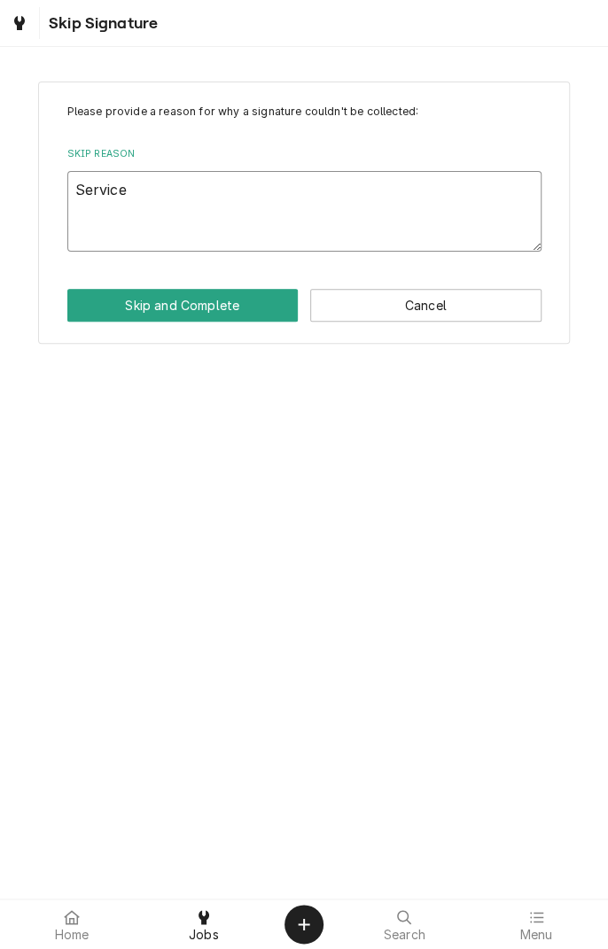
type textarea "x"
type textarea "Service"
type textarea "x"
type textarea "Service"
type textarea "x"
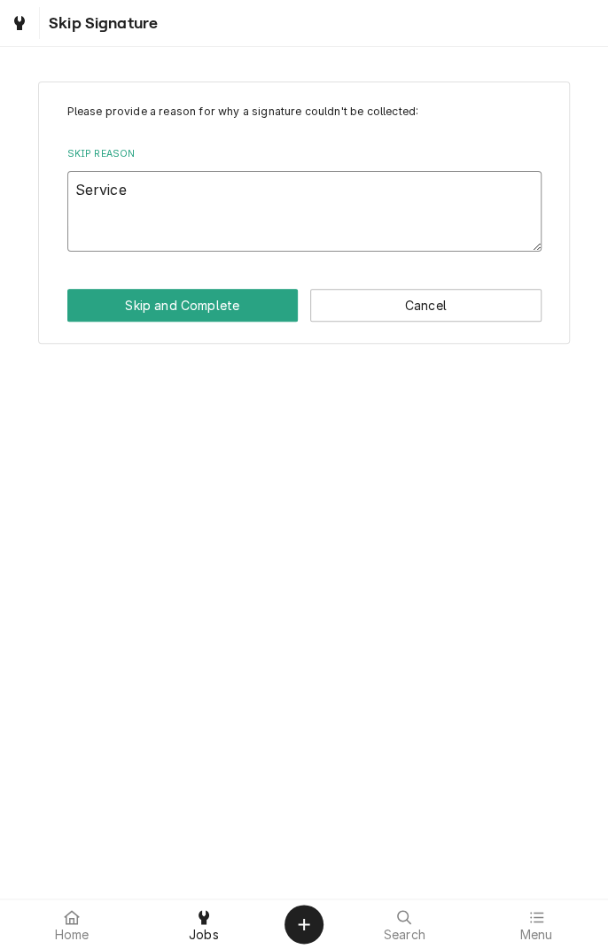
type textarea "Servic"
type textarea "x"
type textarea "Servi"
type textarea "x"
type textarea "Serv"
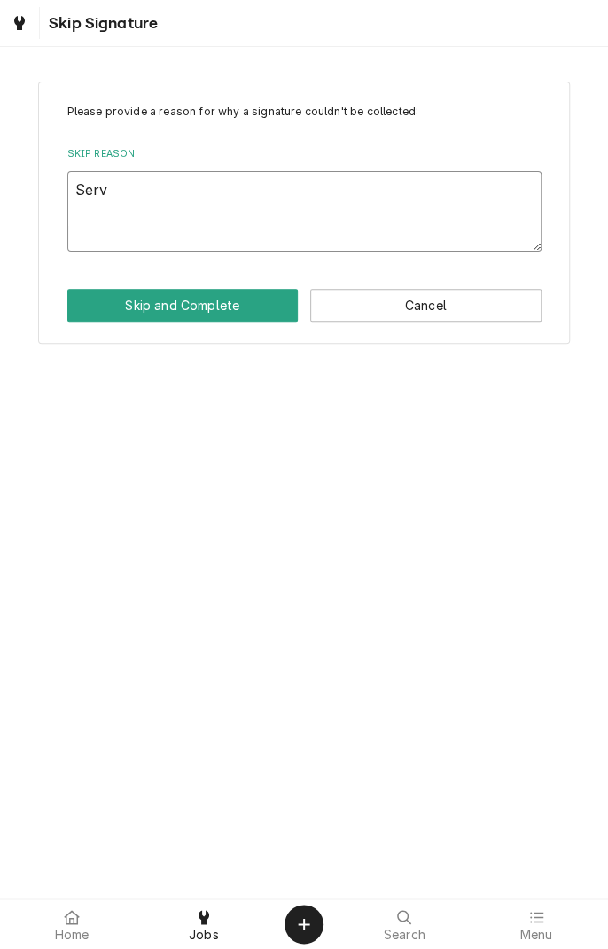
type textarea "x"
type textarea "Ser"
type textarea "x"
type textarea "Se"
type textarea "x"
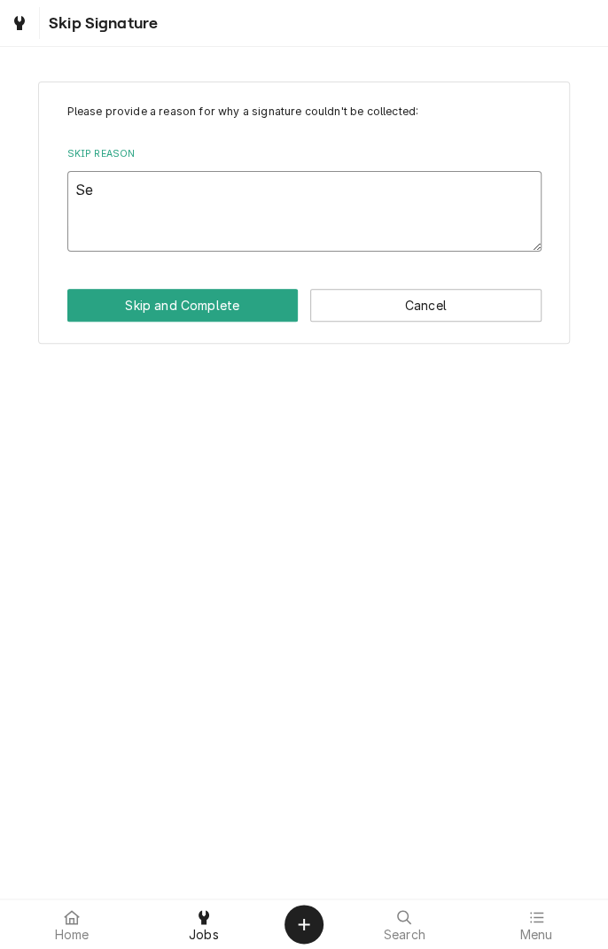
type textarea "S"
type textarea "x"
type textarea "C"
type textarea "x"
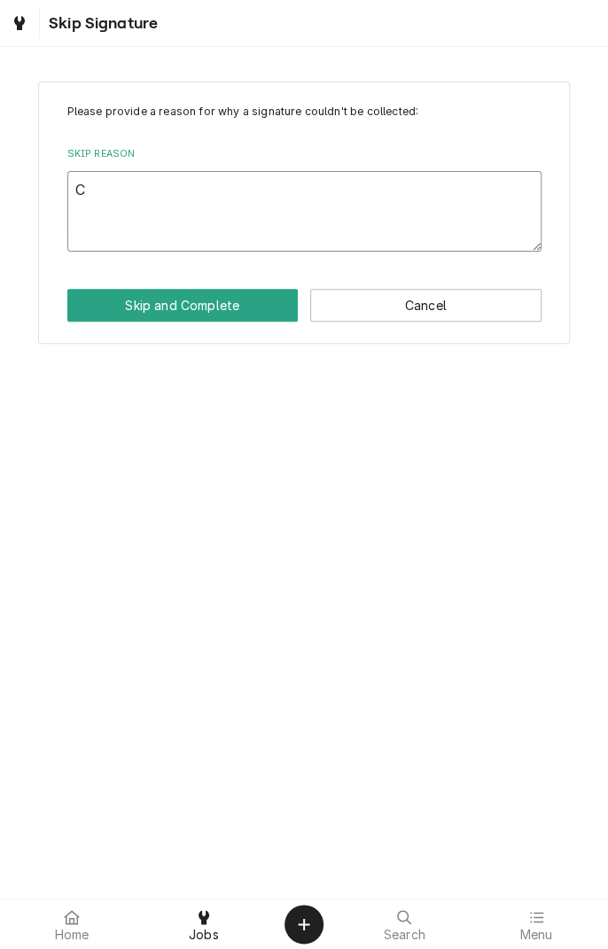
type textarea "Cl"
type textarea "x"
type textarea "Clo"
type textarea "x"
type textarea "Clos"
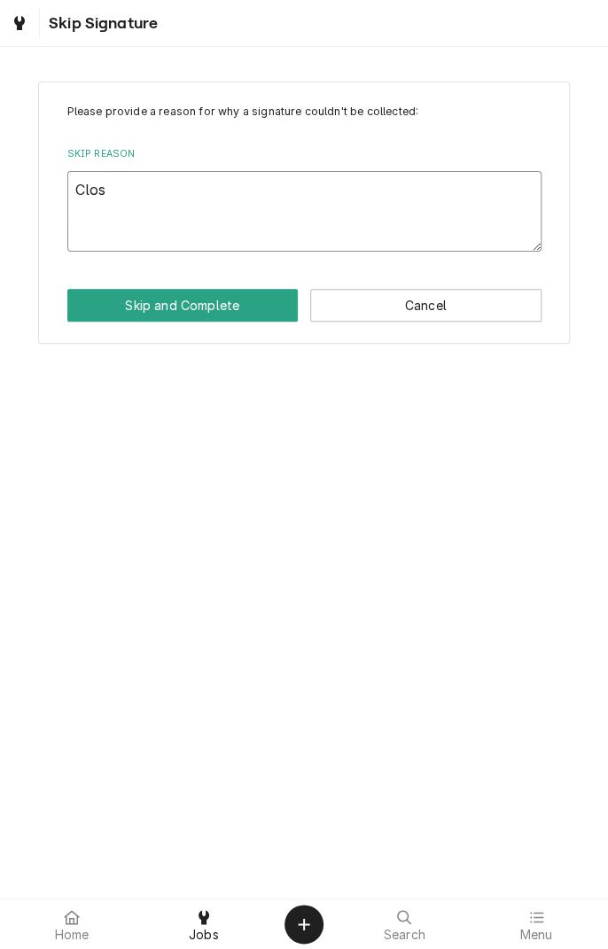
type textarea "x"
type textarea "Close"
type textarea "x"
type textarea "Closed"
type textarea "x"
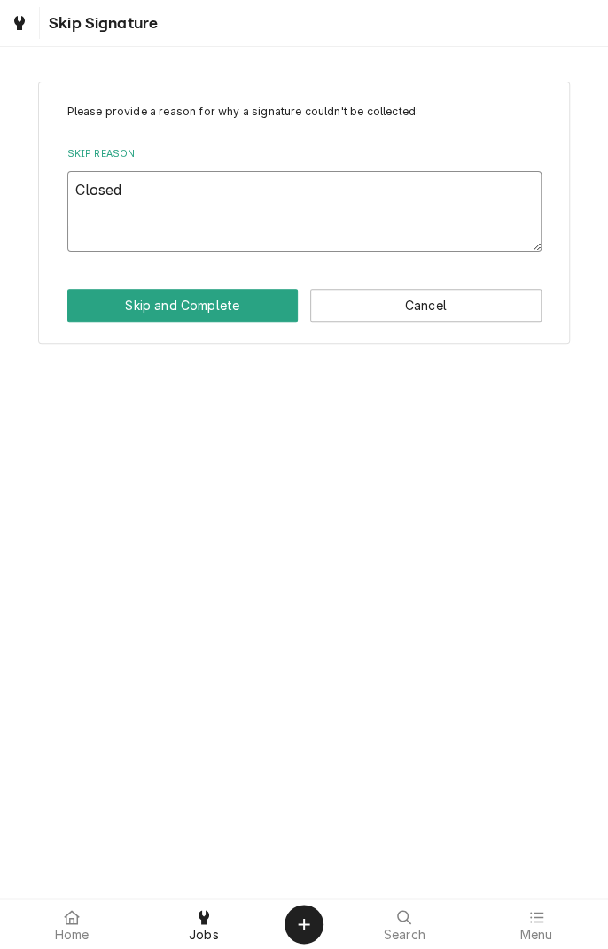
type textarea "Closed"
type textarea "x"
type textarea "Closed o"
type textarea "x"
type textarea "Closed of"
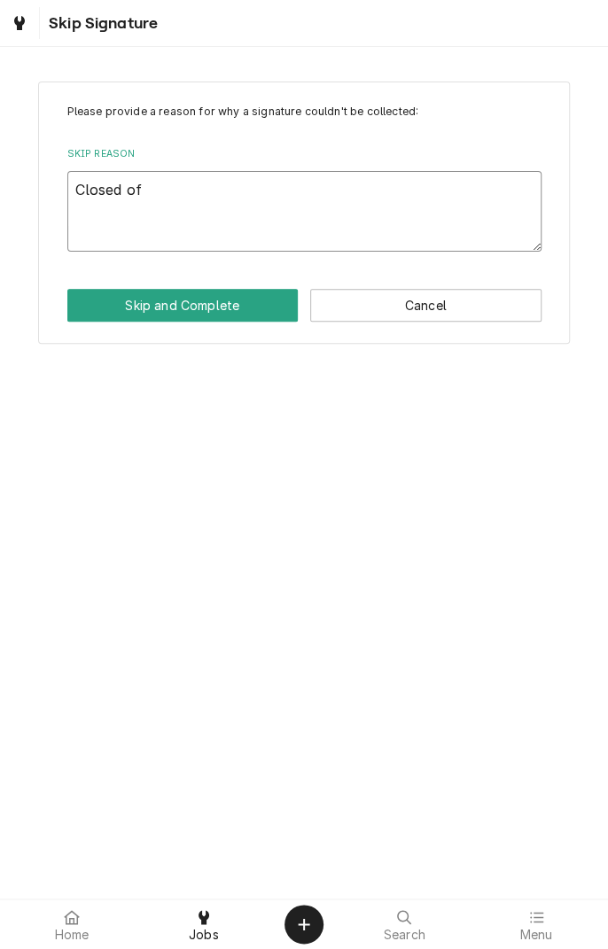
type textarea "x"
type textarea "Closed off"
type textarea "x"
type textarea "Closed off"
type textarea "x"
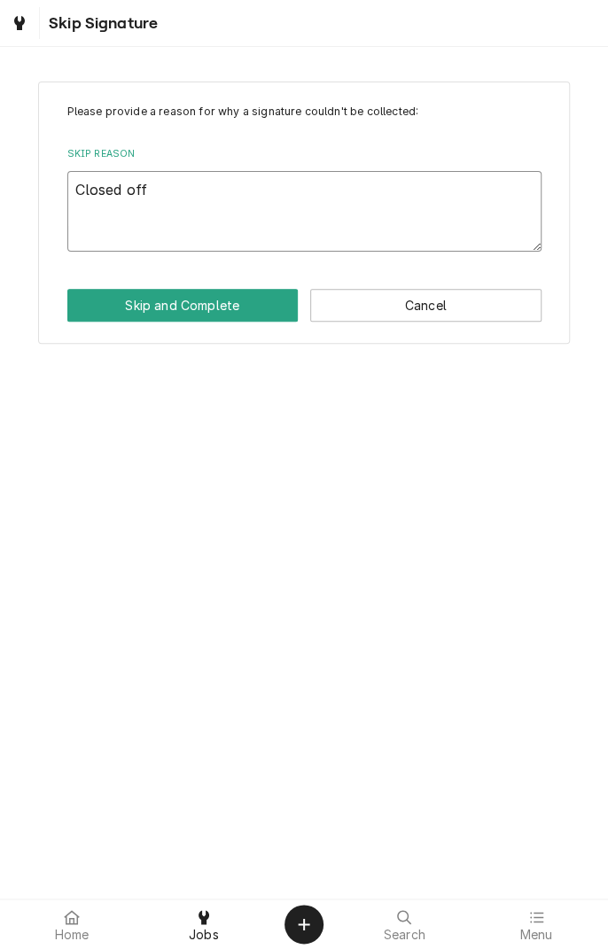
type textarea "Closed off s"
type textarea "x"
type textarea "Closed off si"
type textarea "x"
type textarea "Closed off sit"
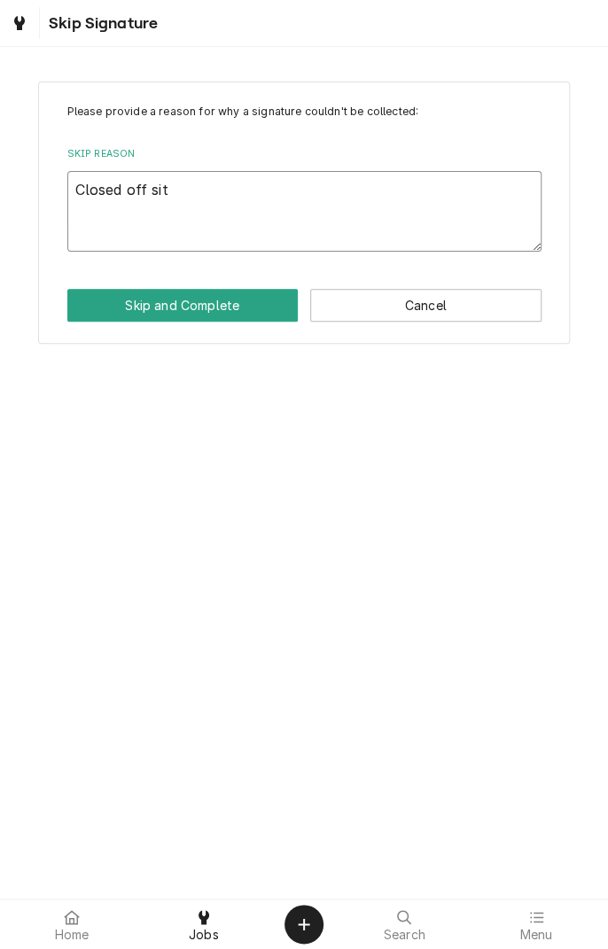
type textarea "x"
type textarea "Closed off site"
type textarea "x"
type textarea "Closed off site"
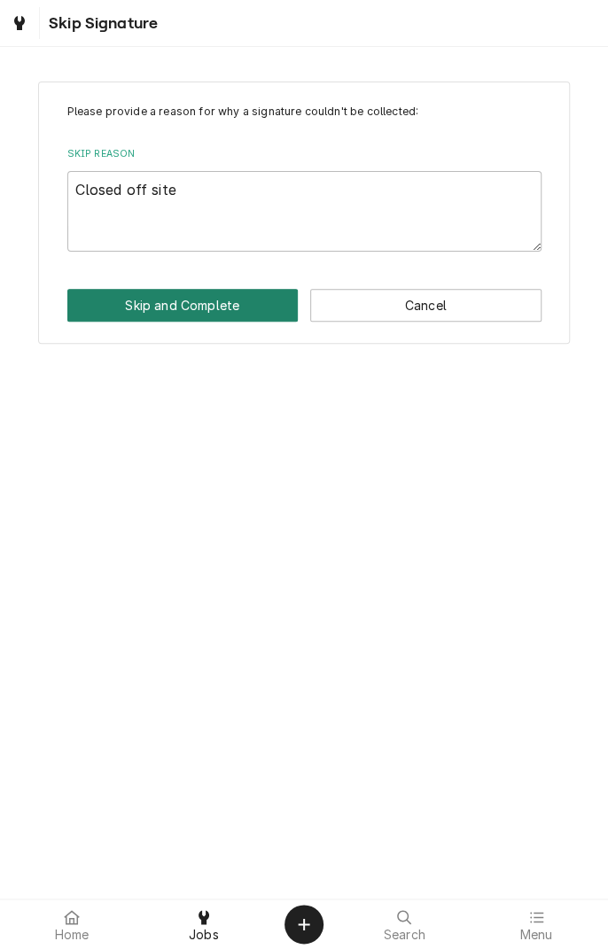
click at [207, 317] on button "Skip and Complete" at bounding box center [182, 305] width 231 height 33
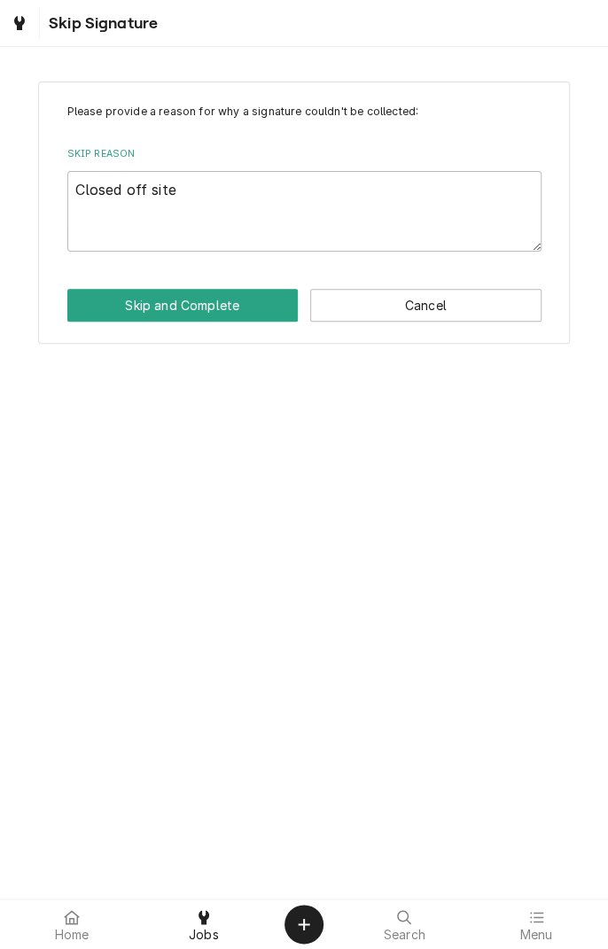
type textarea "x"
